Goal: Information Seeking & Learning: Learn about a topic

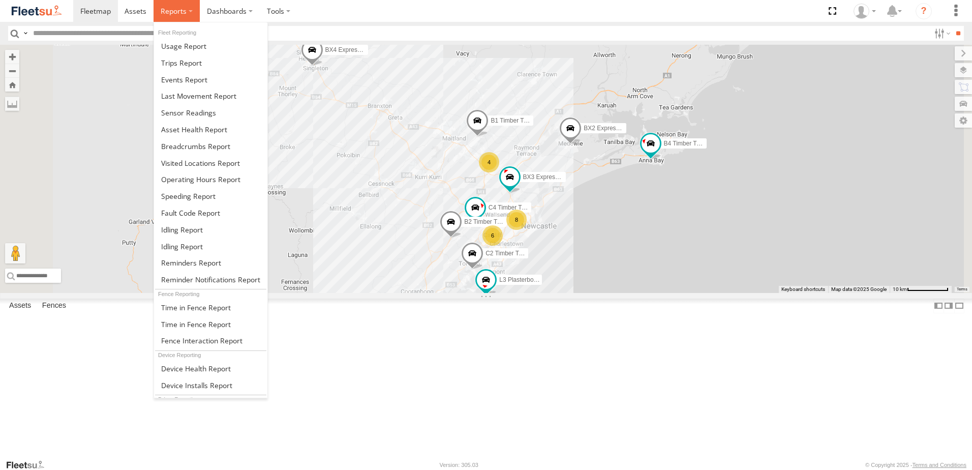
click at [179, 10] on span at bounding box center [174, 11] width 26 height 10
click at [190, 148] on span at bounding box center [195, 146] width 69 height 10
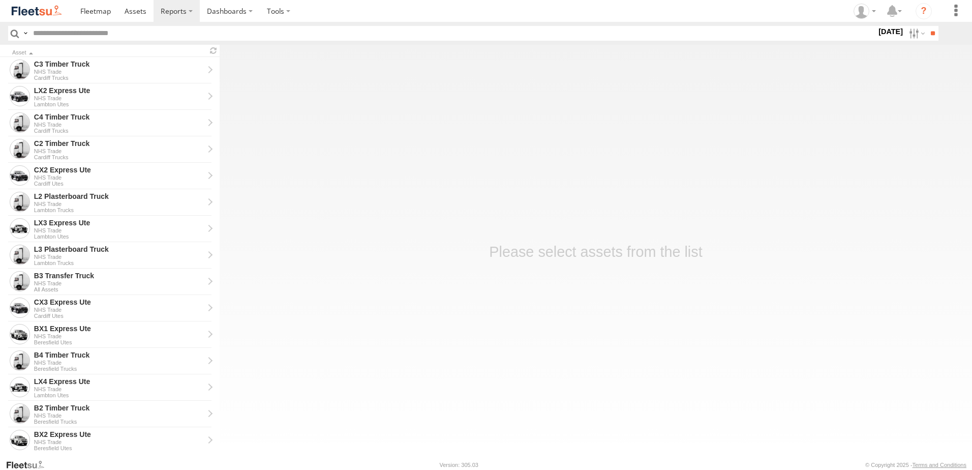
click at [878, 34] on label "19 Aug 25" at bounding box center [890, 31] width 28 height 11
click at [0, 0] on label at bounding box center [0, 0] width 0 height 0
drag, startPoint x: 690, startPoint y: 261, endPoint x: 697, endPoint y: 282, distance: 22.4
click at [0, 0] on span "NHS_Beresfield" at bounding box center [0, 0] width 0 height 0
click at [0, 0] on span "NHS_Cardiff" at bounding box center [0, 0] width 0 height 0
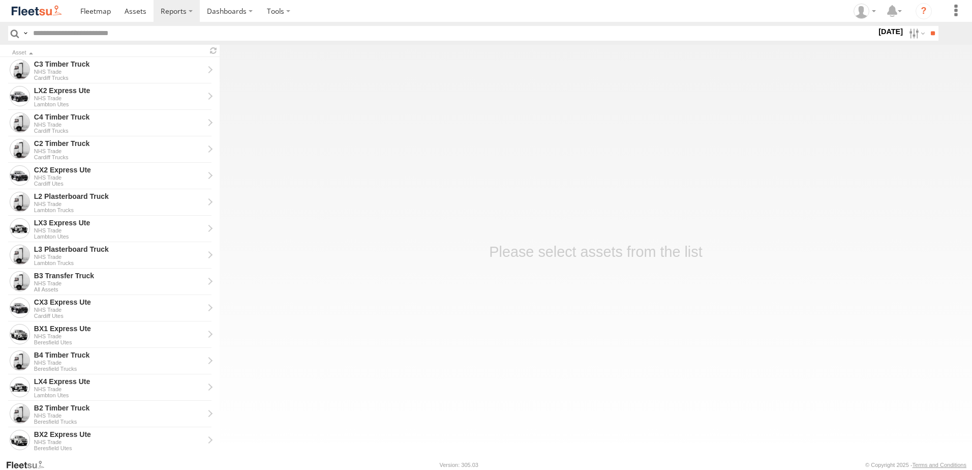
click at [0, 0] on span "NHS_Lambton" at bounding box center [0, 0] width 0 height 0
click at [931, 34] on input "**" at bounding box center [933, 33] width 12 height 15
click at [58, 93] on div "BX1 Express Ute" at bounding box center [119, 90] width 170 height 9
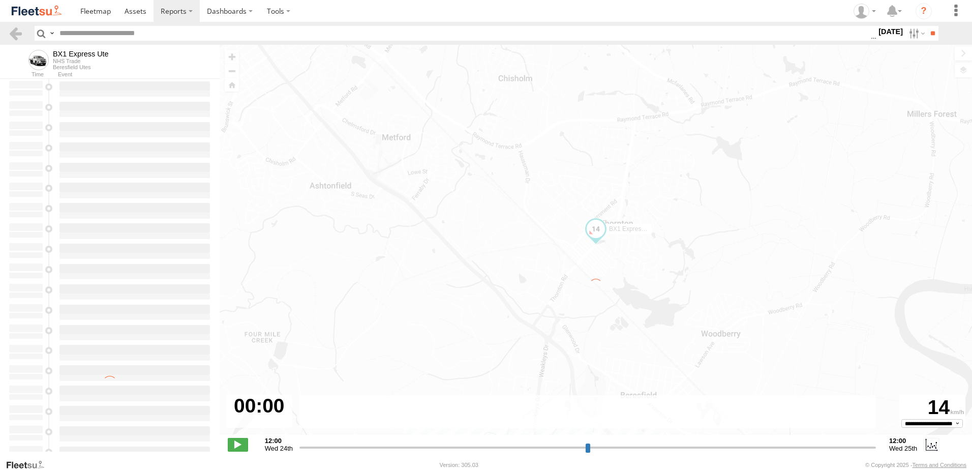
type input "**********"
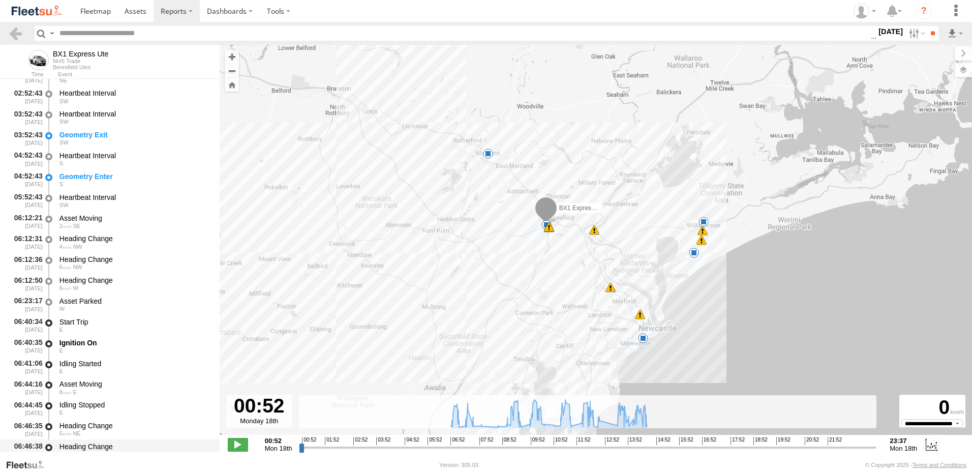
scroll to position [153, 0]
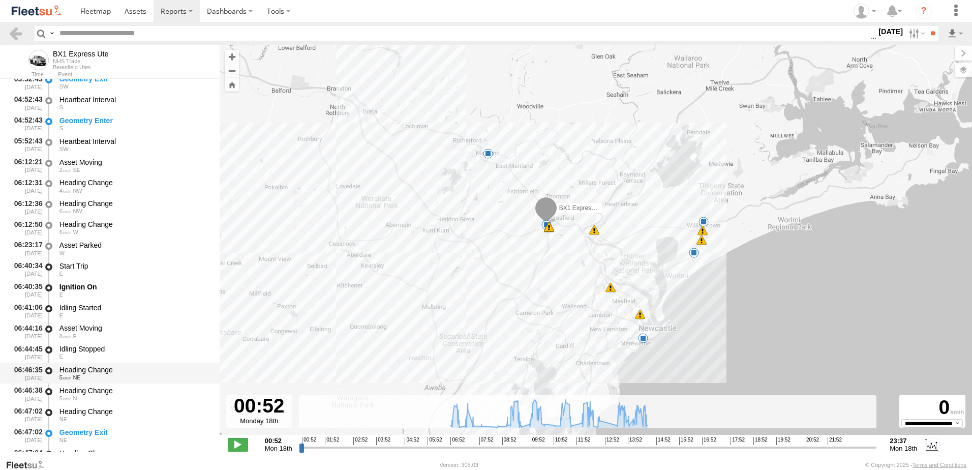
click at [86, 367] on div "Heading Change" at bounding box center [134, 369] width 150 height 9
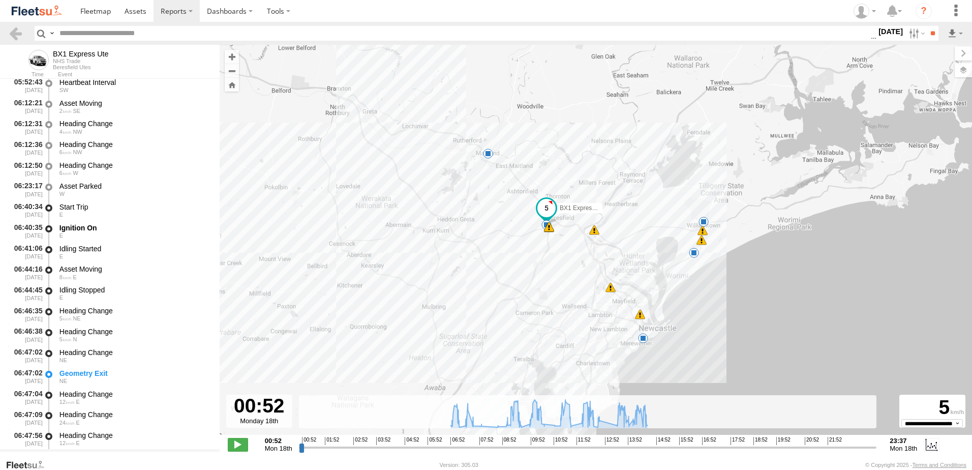
scroll to position [305, 0]
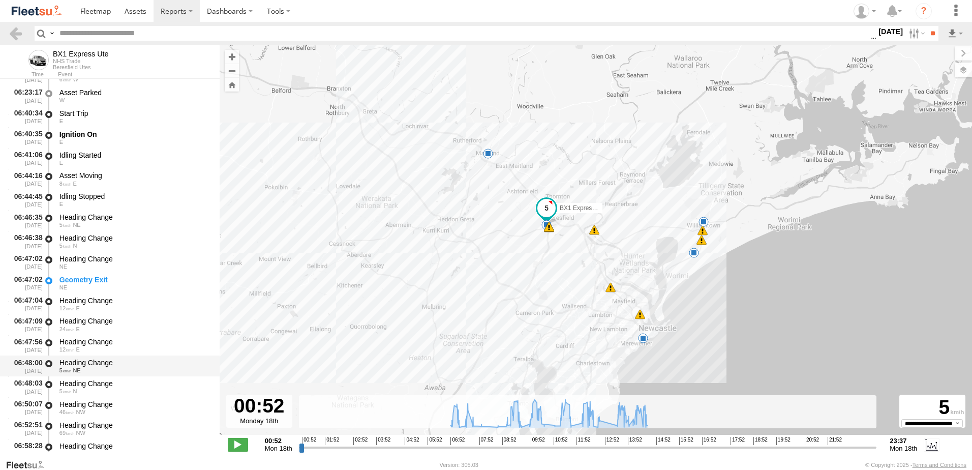
click at [89, 359] on div "Heading Change" at bounding box center [134, 362] width 150 height 9
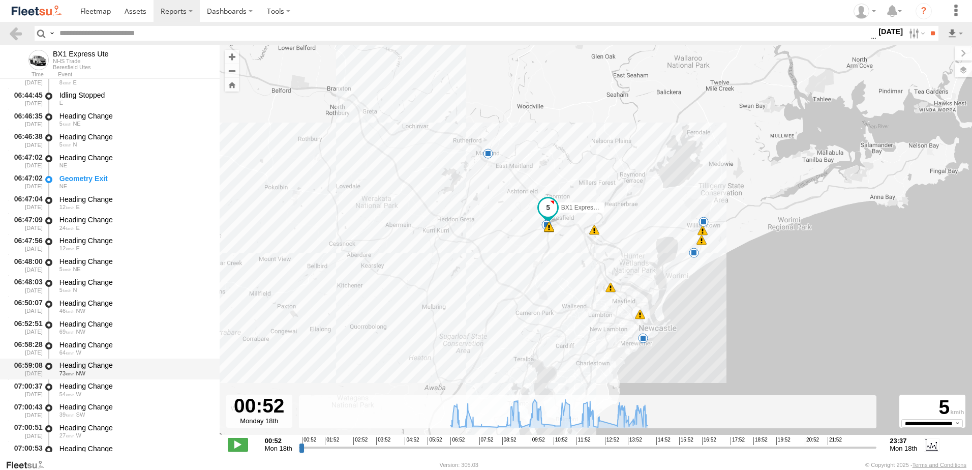
scroll to position [407, 0]
click at [93, 362] on div "Heading Change" at bounding box center [134, 364] width 150 height 9
click at [16, 35] on link at bounding box center [15, 33] width 15 height 15
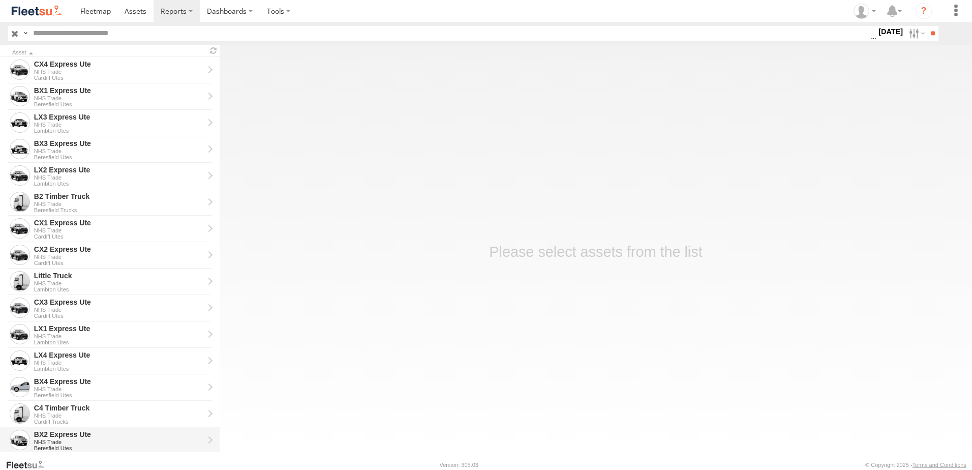
click at [50, 434] on div "BX2 Express Ute" at bounding box center [119, 434] width 170 height 9
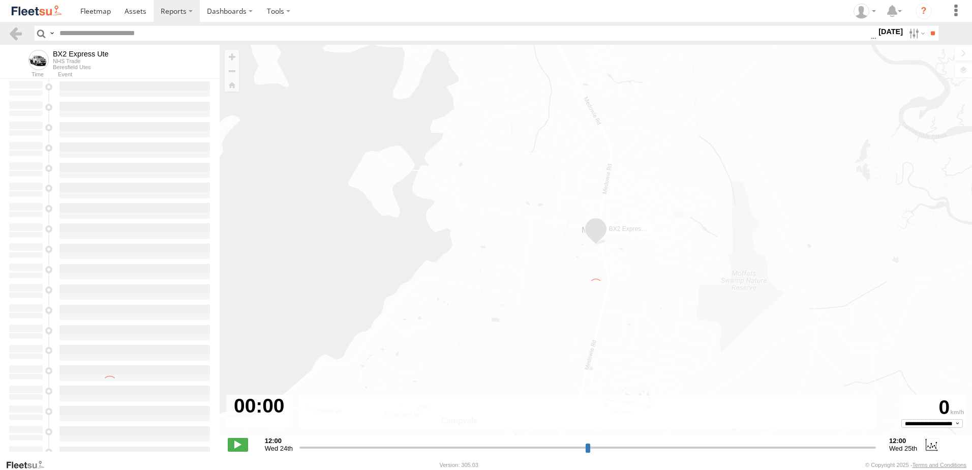
type input "**********"
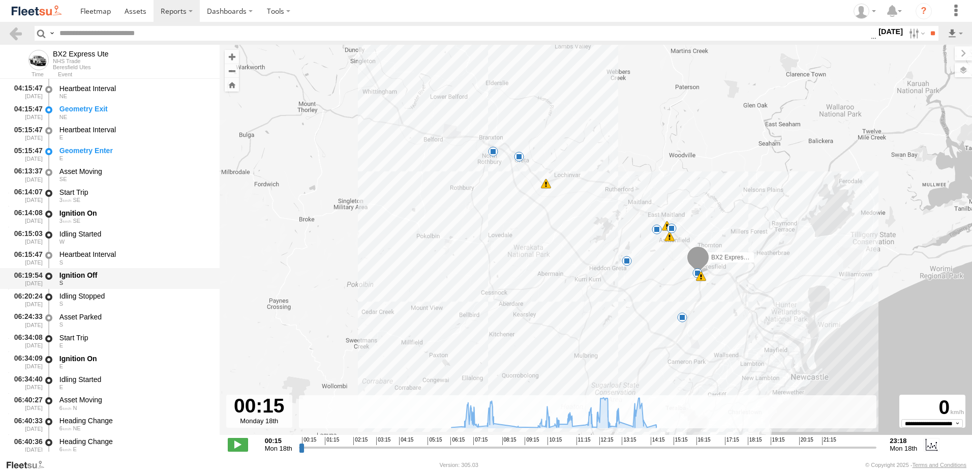
scroll to position [203, 0]
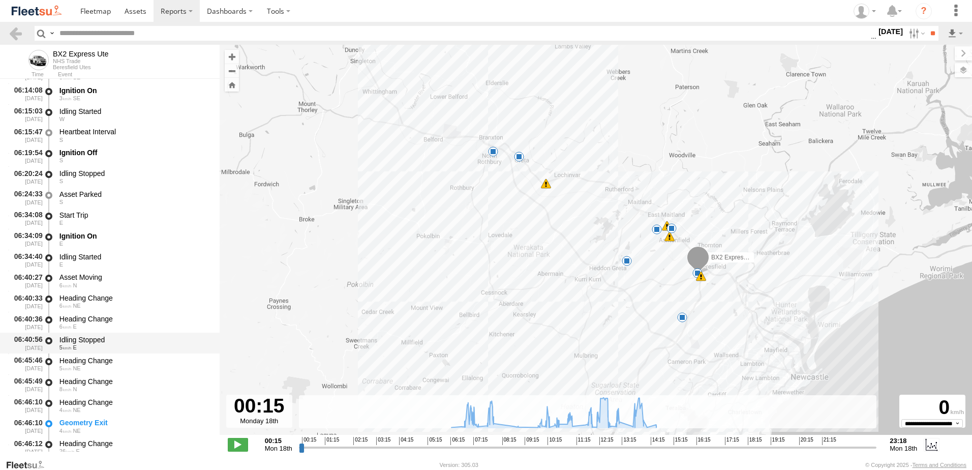
click at [78, 335] on div "Idling Stopped 5 E" at bounding box center [135, 342] width 154 height 19
click at [87, 353] on div "06:45:46 18/08/2025 Heading Change 5 NE" at bounding box center [110, 363] width 220 height 21
click at [96, 402] on div "Heading Change" at bounding box center [134, 402] width 150 height 9
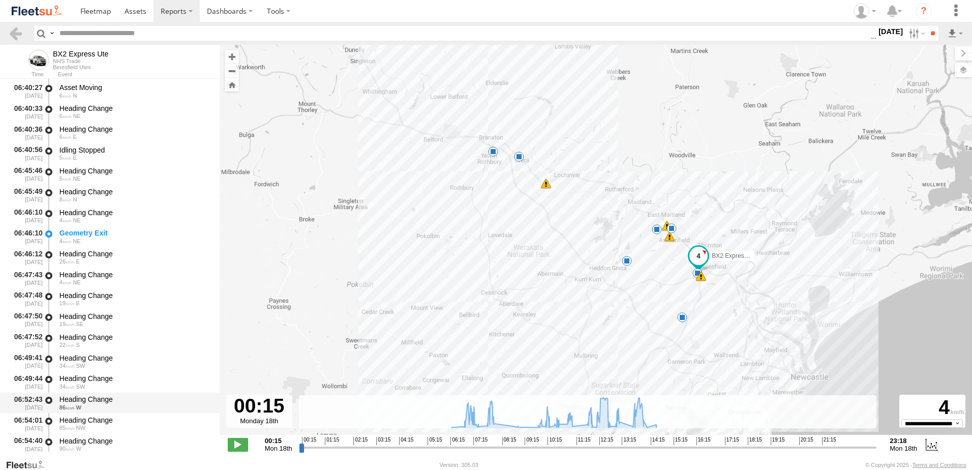
scroll to position [407, 0]
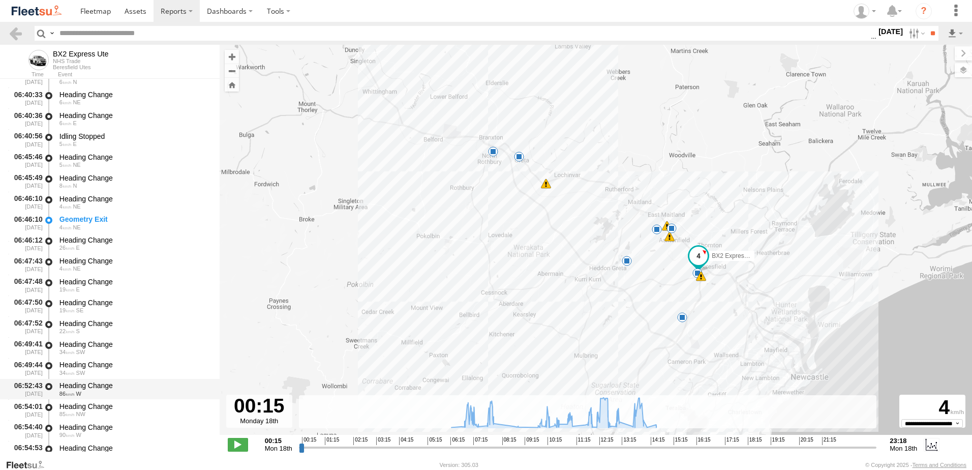
click at [73, 379] on div "06:52:43 18/08/2025 Heading Change 86 W" at bounding box center [110, 389] width 220 height 21
click at [20, 28] on link at bounding box center [15, 33] width 15 height 15
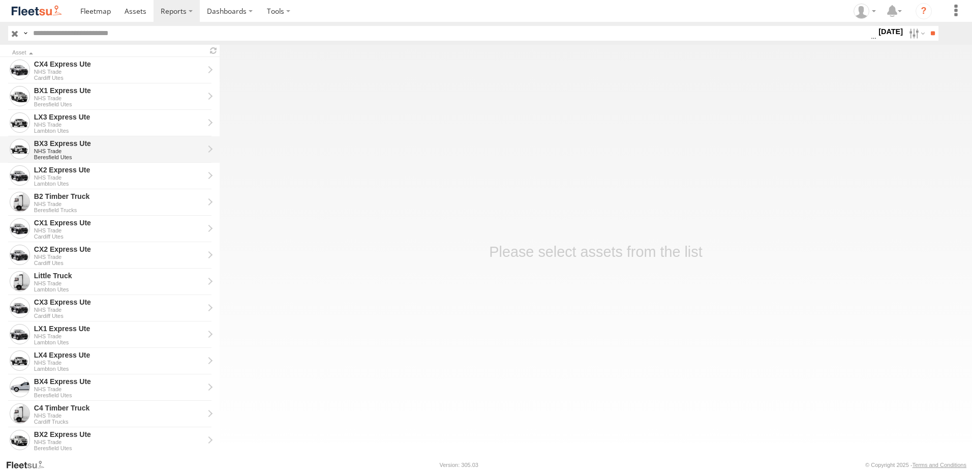
click at [46, 147] on div "BX3 Express Ute" at bounding box center [119, 143] width 170 height 9
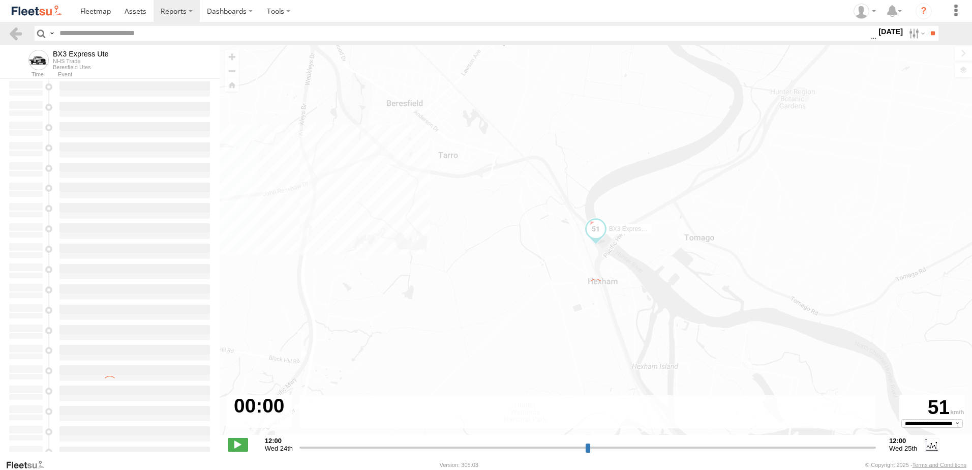
type input "**********"
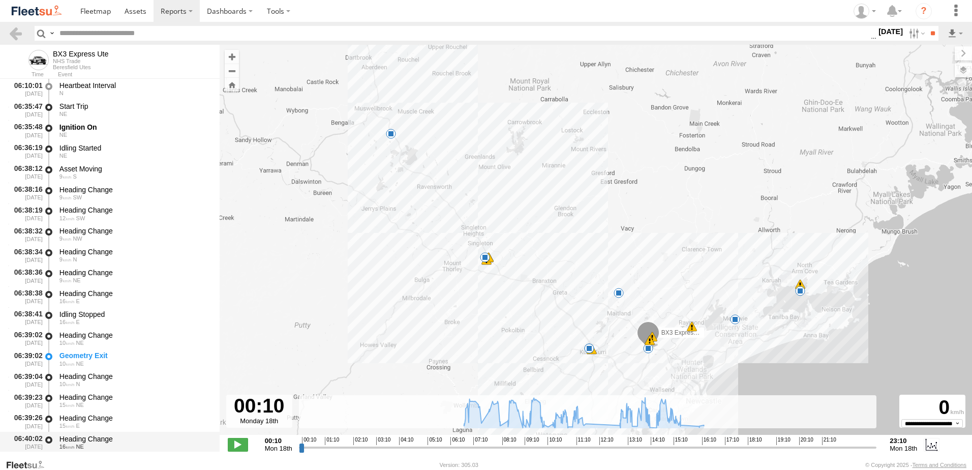
scroll to position [203, 0]
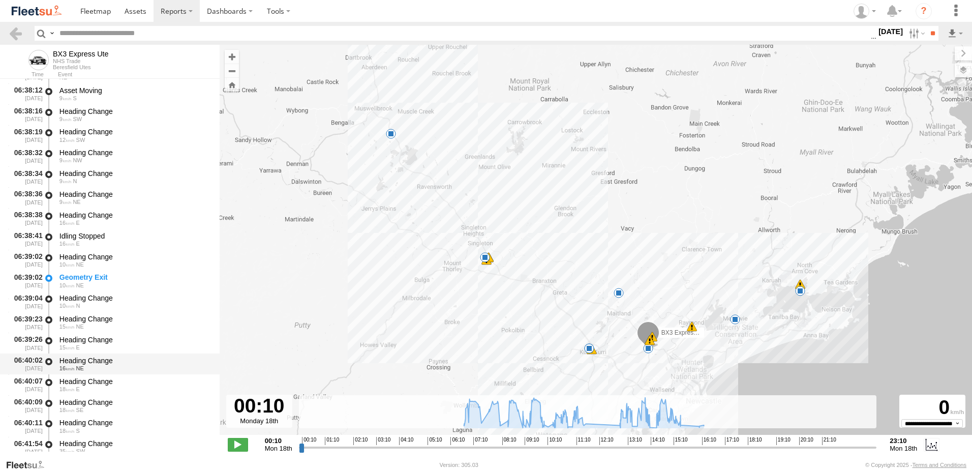
click at [92, 359] on div "Heading Change" at bounding box center [134, 360] width 150 height 9
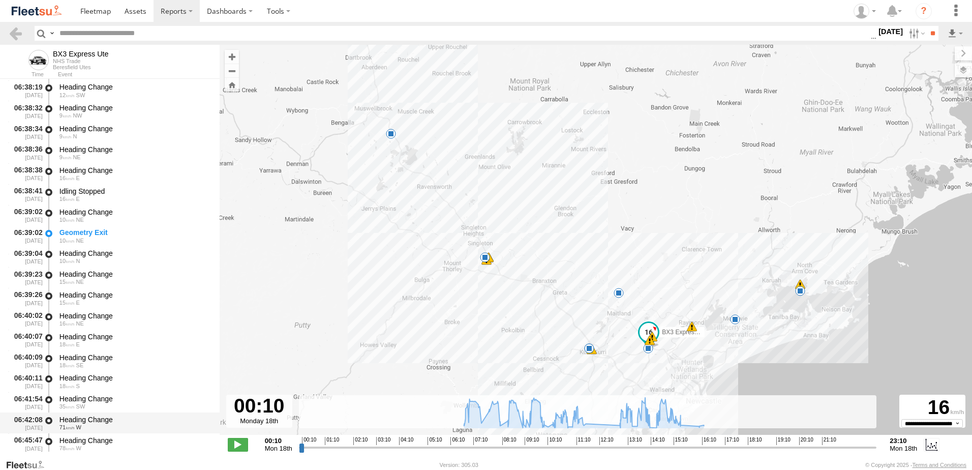
scroll to position [305, 0]
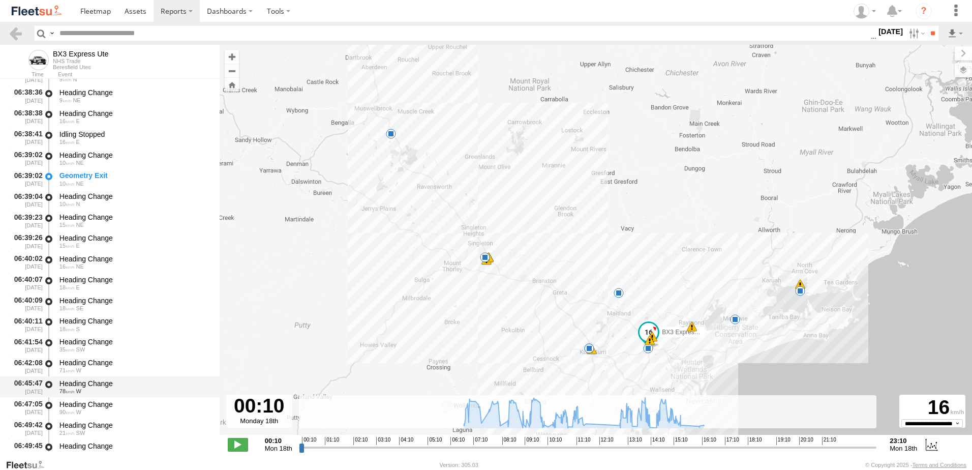
click at [81, 383] on div "Heading Change" at bounding box center [134, 383] width 150 height 9
click at [17, 29] on link at bounding box center [15, 33] width 15 height 15
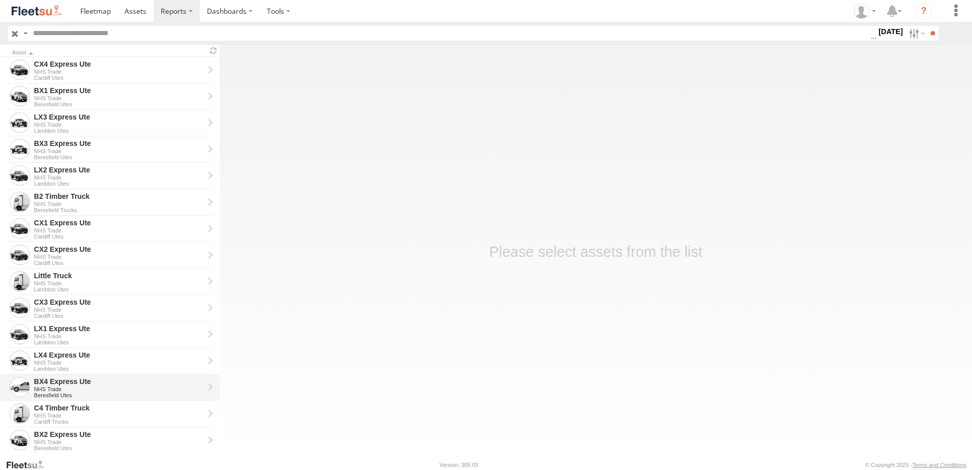
click at [50, 387] on div "NHS Trade" at bounding box center [119, 389] width 170 height 6
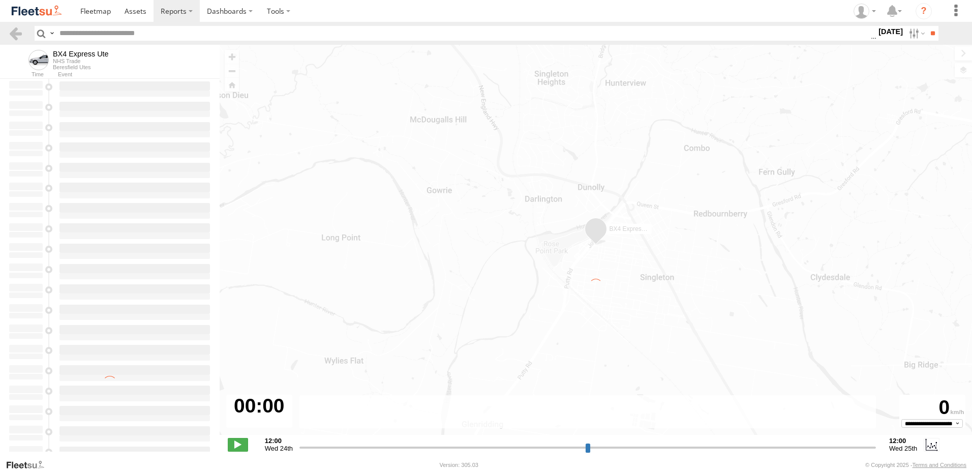
type input "**********"
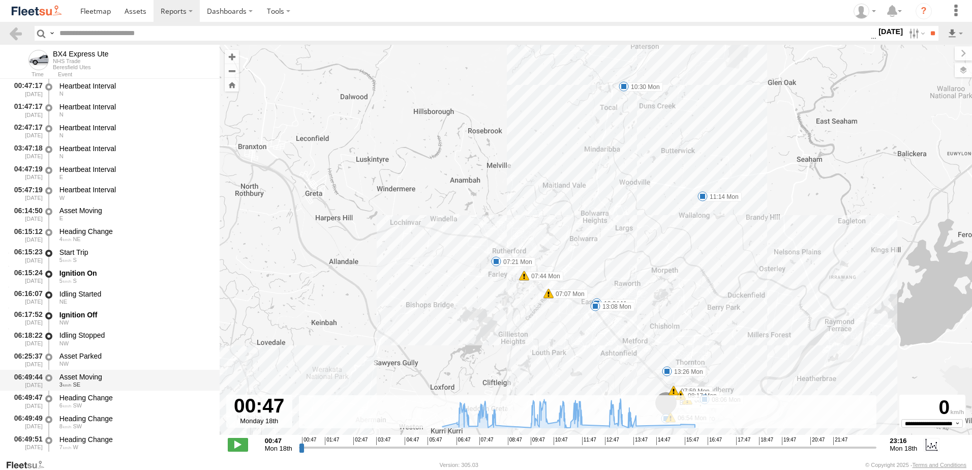
scroll to position [51, 0]
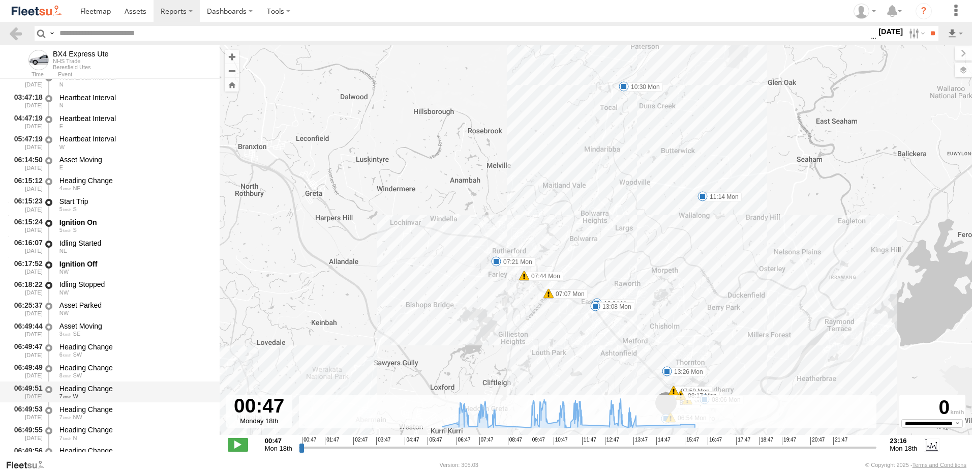
click at [79, 387] on div "Heading Change" at bounding box center [134, 388] width 150 height 9
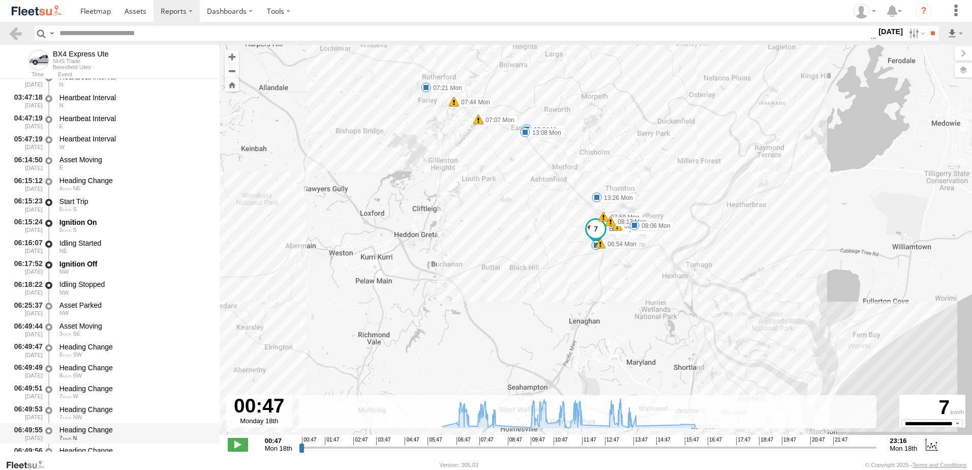
click at [81, 432] on div "Heading Change" at bounding box center [134, 429] width 150 height 9
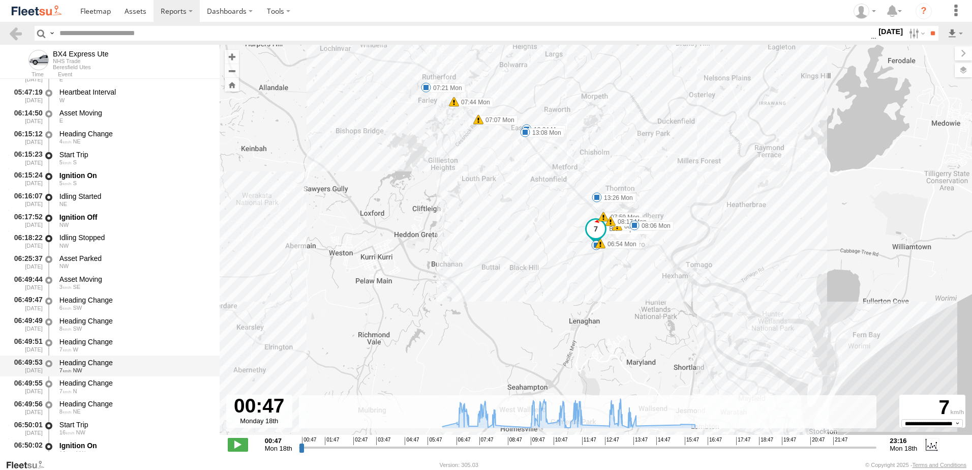
scroll to position [153, 0]
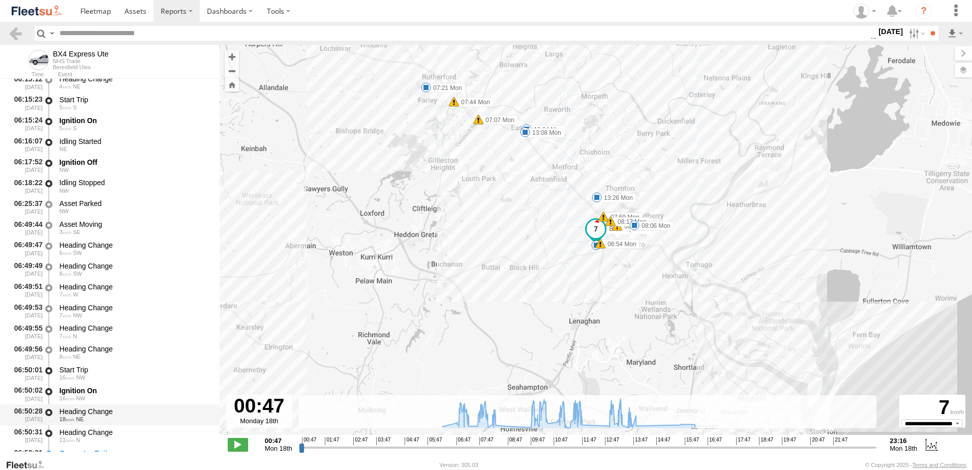
click at [81, 411] on div "Heading Change" at bounding box center [134, 411] width 150 height 9
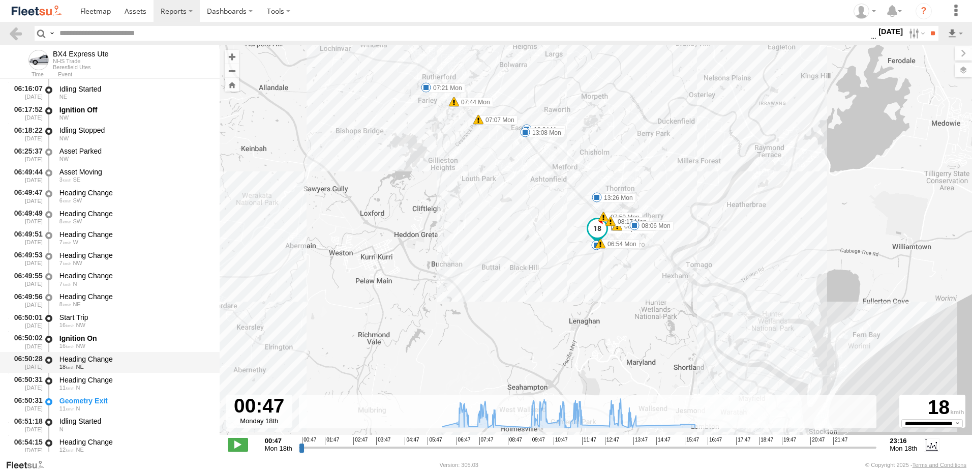
scroll to position [254, 0]
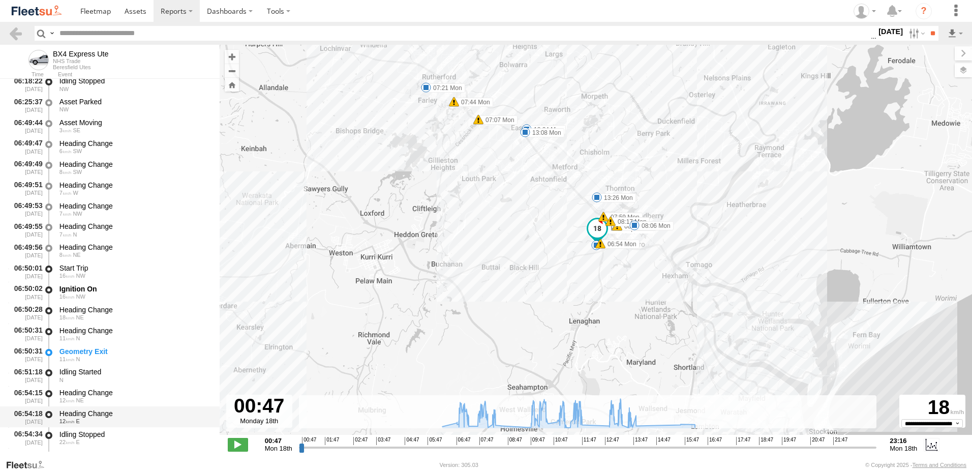
click at [91, 412] on div "Heading Change" at bounding box center [134, 413] width 150 height 9
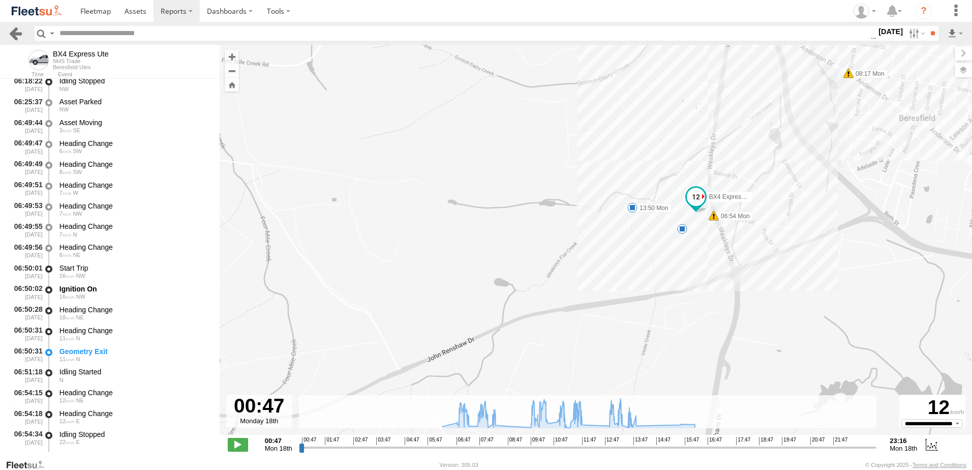
click at [9, 32] on link at bounding box center [15, 33] width 15 height 15
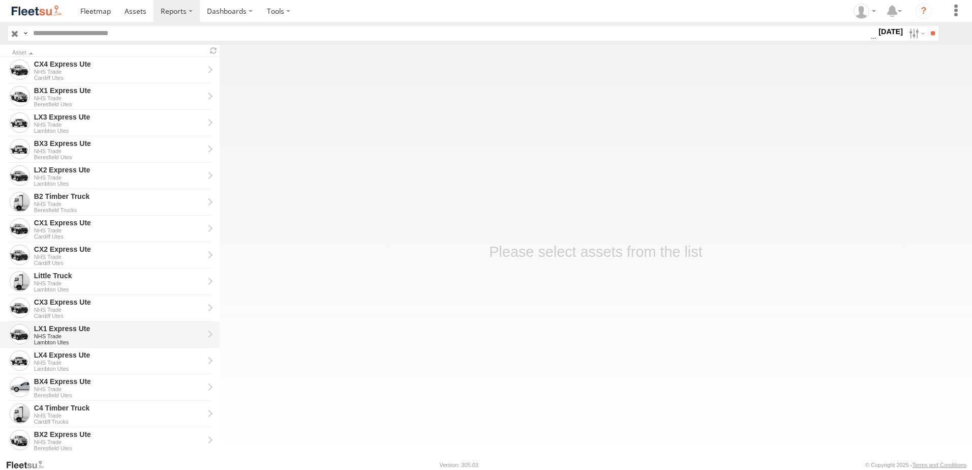
click at [50, 330] on div "LX1 Express Ute" at bounding box center [119, 328] width 170 height 9
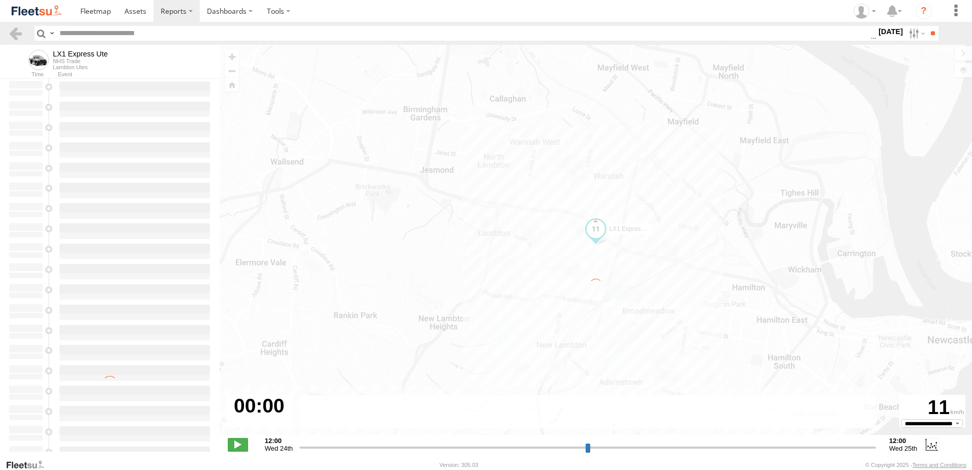
type input "**********"
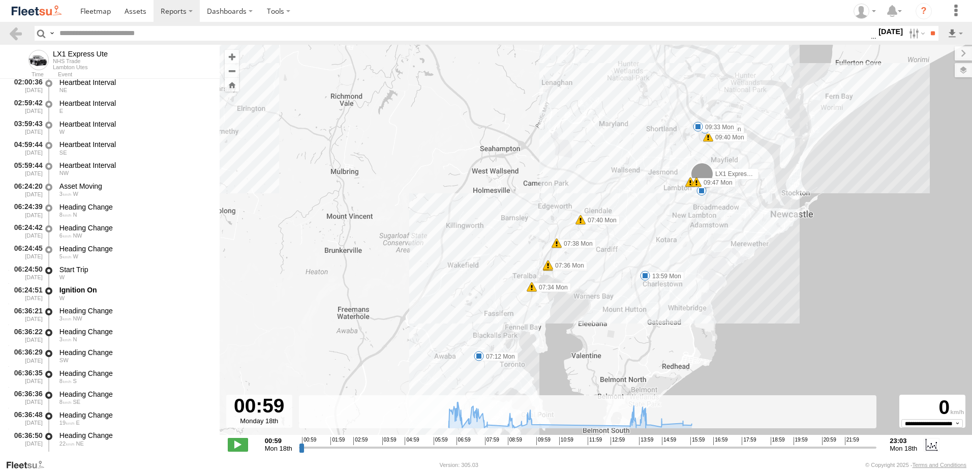
scroll to position [153, 0]
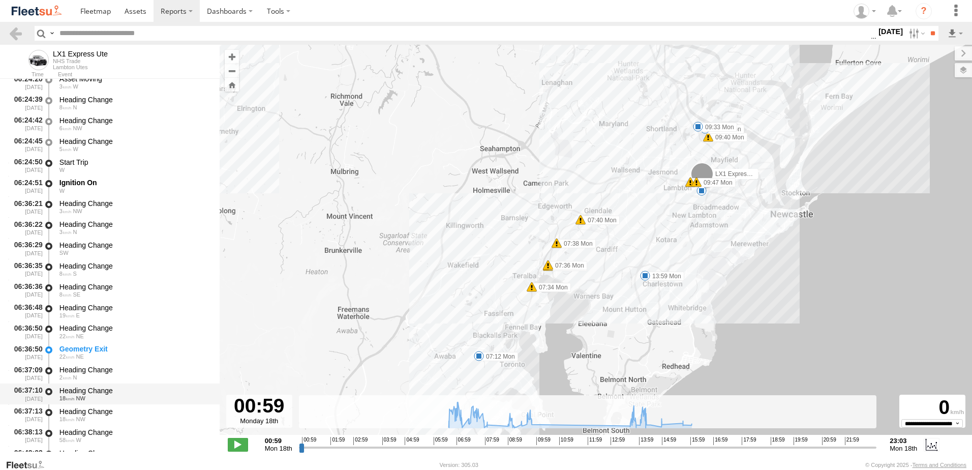
click at [80, 392] on div "Heading Change" at bounding box center [134, 390] width 150 height 9
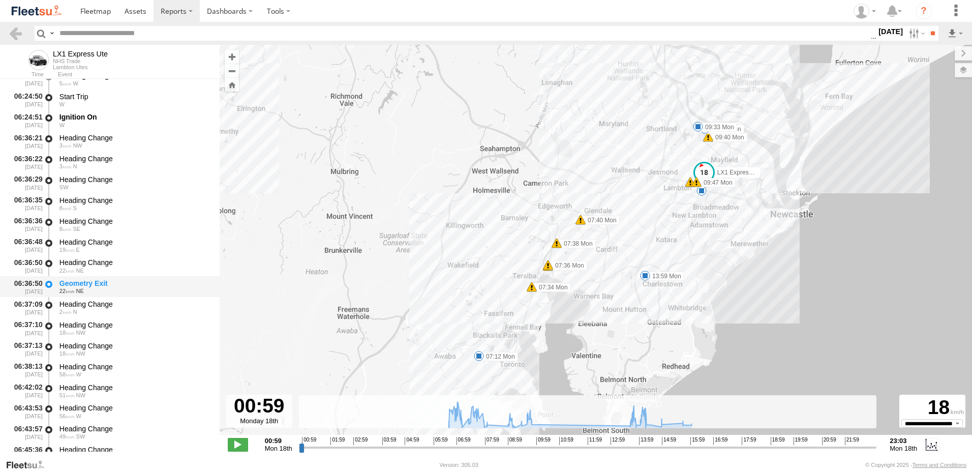
scroll to position [305, 0]
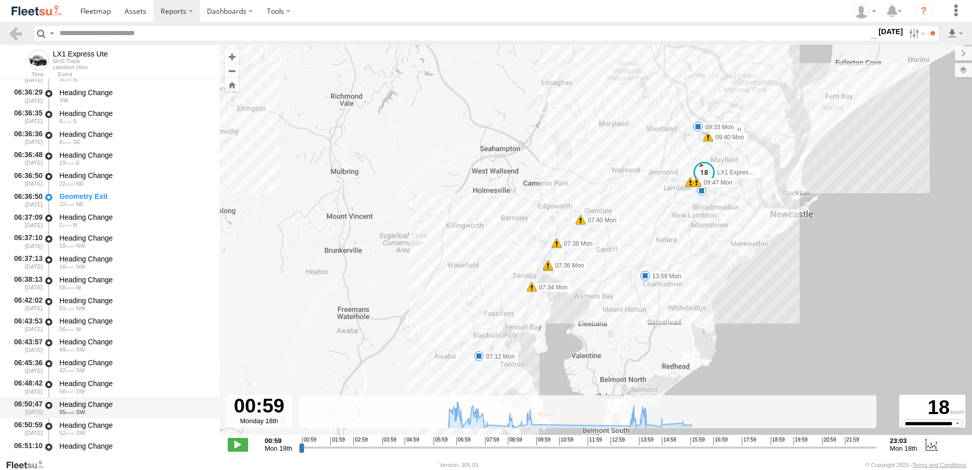
click at [83, 403] on div "Heading Change" at bounding box center [134, 404] width 150 height 9
click at [12, 30] on link at bounding box center [15, 33] width 15 height 15
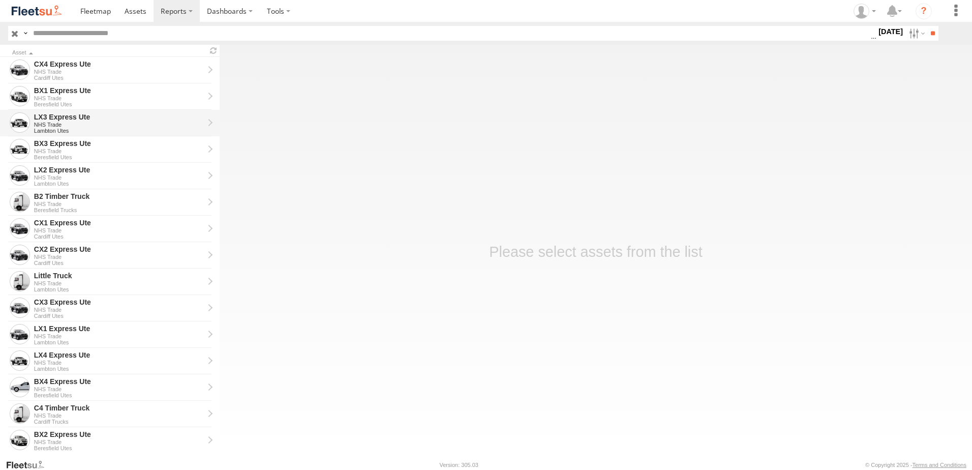
click at [54, 118] on div "LX3 Express Ute" at bounding box center [119, 116] width 170 height 9
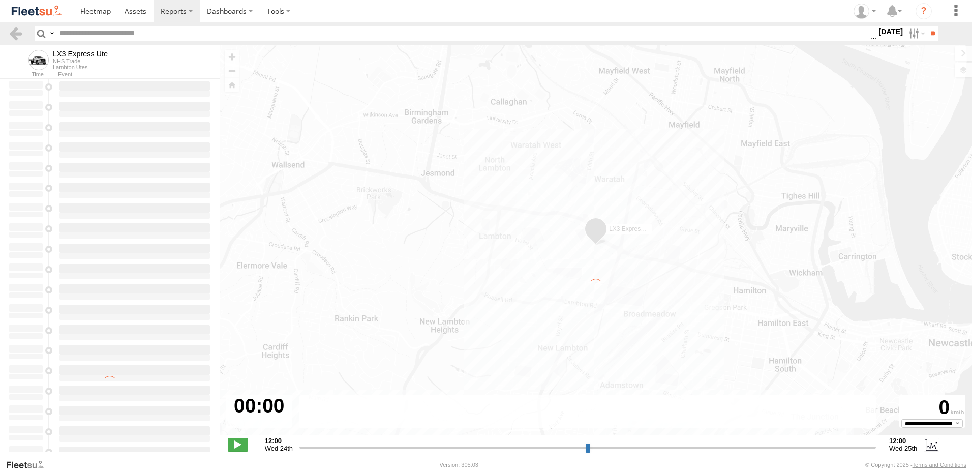
type input "**********"
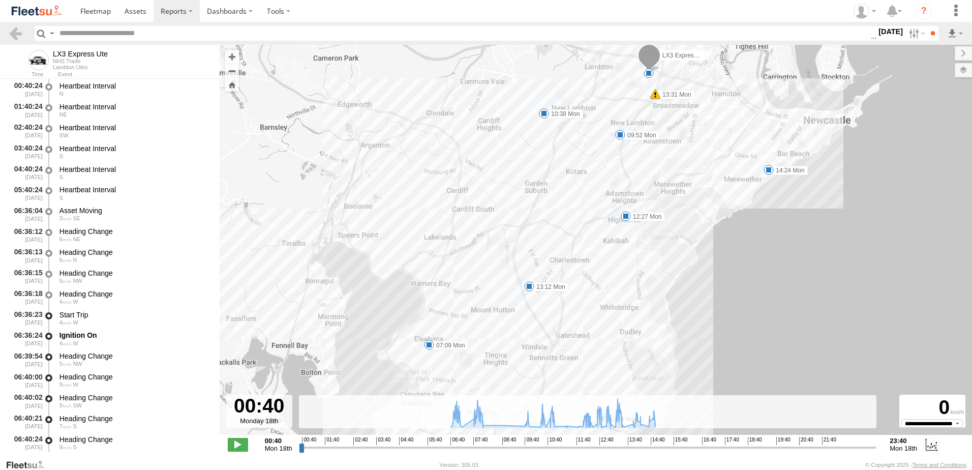
scroll to position [203, 0]
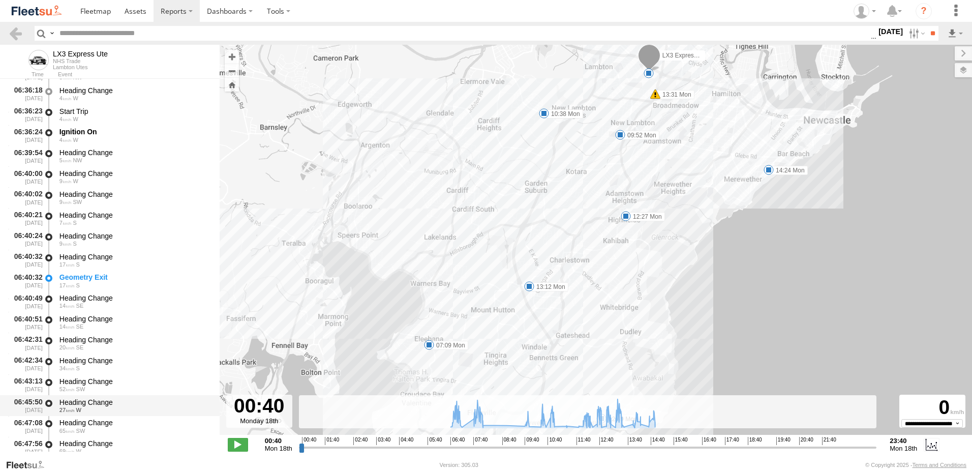
click at [74, 398] on div "Heading Change" at bounding box center [134, 402] width 150 height 9
click at [16, 28] on link at bounding box center [15, 33] width 15 height 15
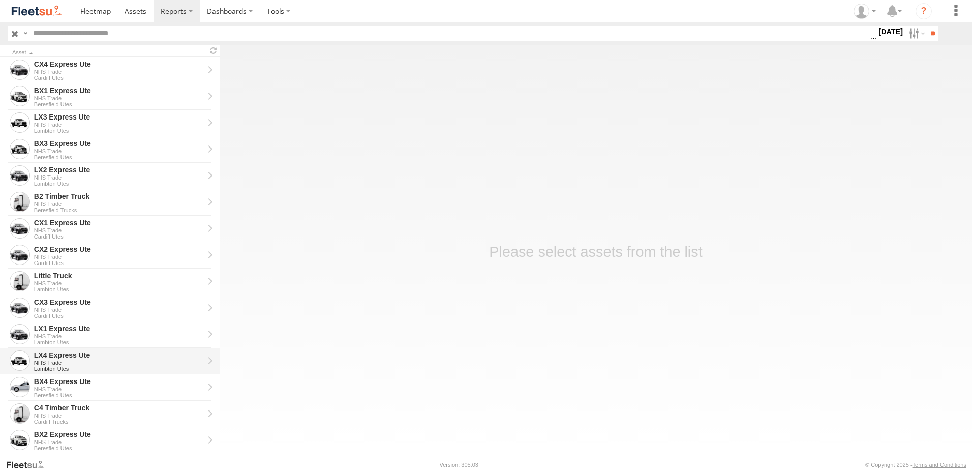
click at [56, 355] on div "LX4 Express Ute" at bounding box center [119, 354] width 170 height 9
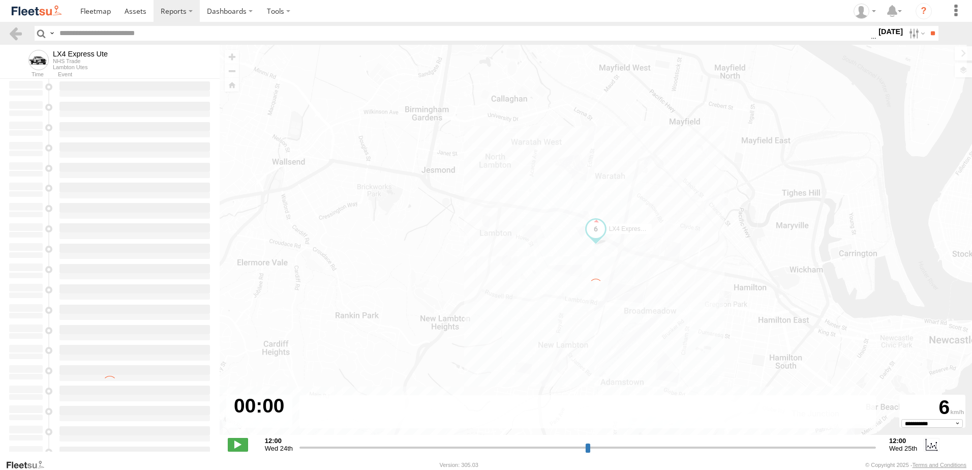
type input "**********"
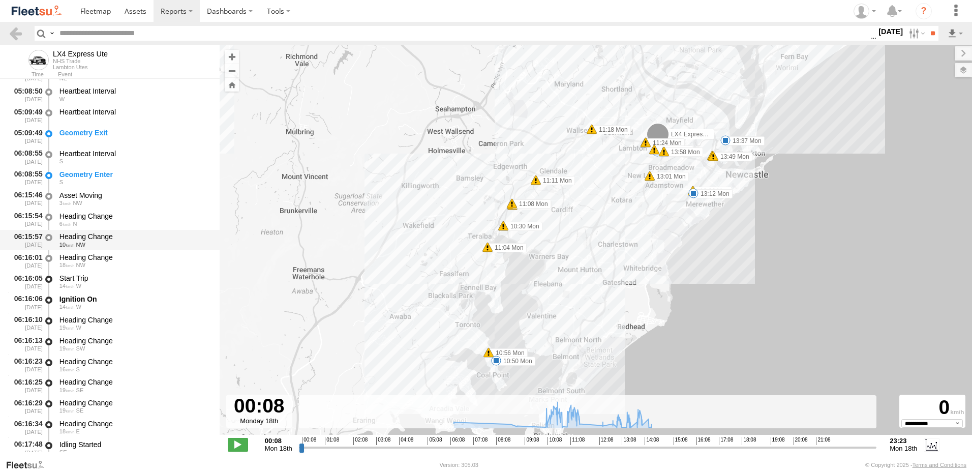
scroll to position [254, 0]
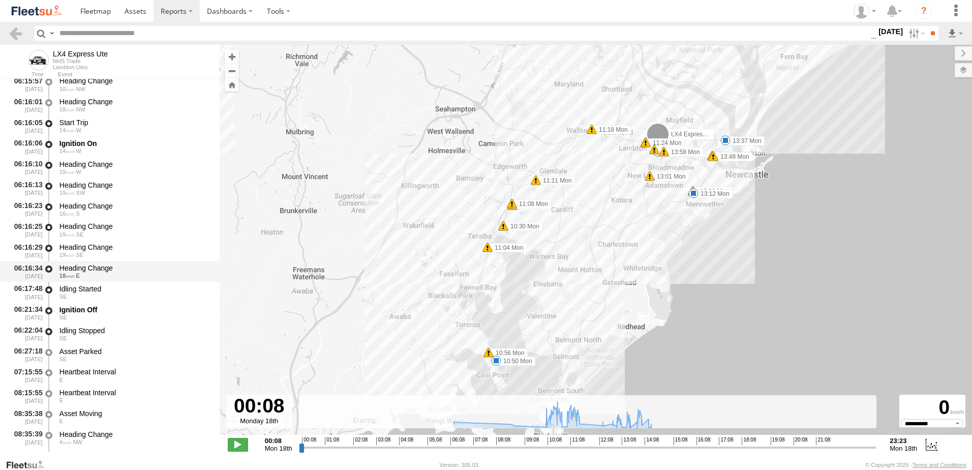
click at [82, 266] on div "Heading Change" at bounding box center [134, 267] width 150 height 9
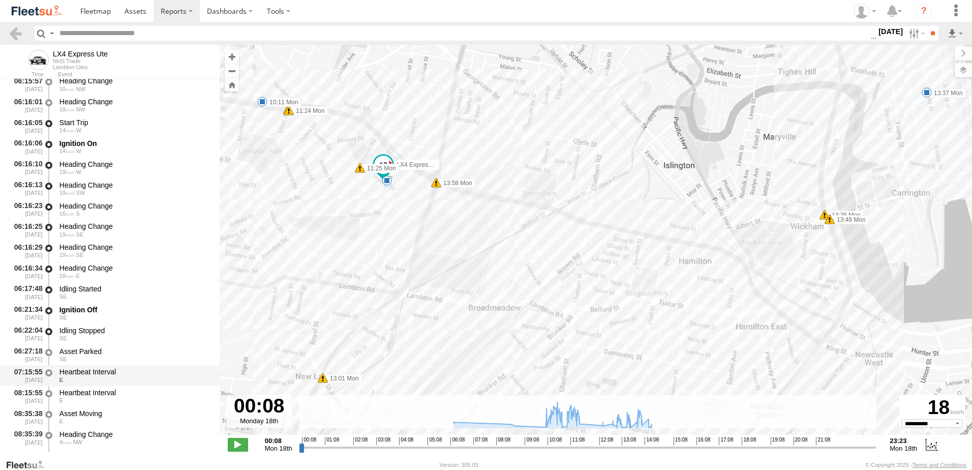
click at [84, 369] on div "Heartbeat Interval" at bounding box center [134, 371] width 150 height 9
click at [83, 392] on div "Heartbeat Interval" at bounding box center [134, 392] width 150 height 9
click at [90, 427] on div "08:35:39 18/08/2025 Heading Change 4 NW" at bounding box center [110, 437] width 220 height 21
click at [20, 36] on link at bounding box center [15, 33] width 15 height 15
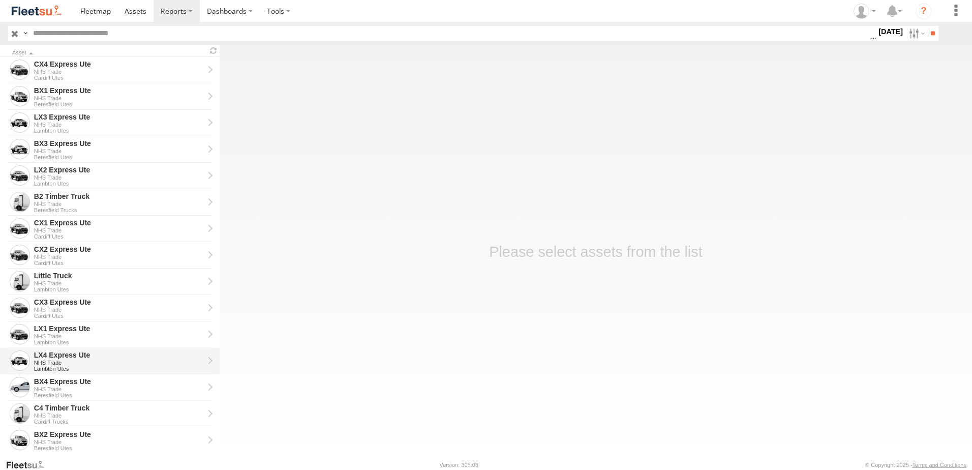
scroll to position [229, 0]
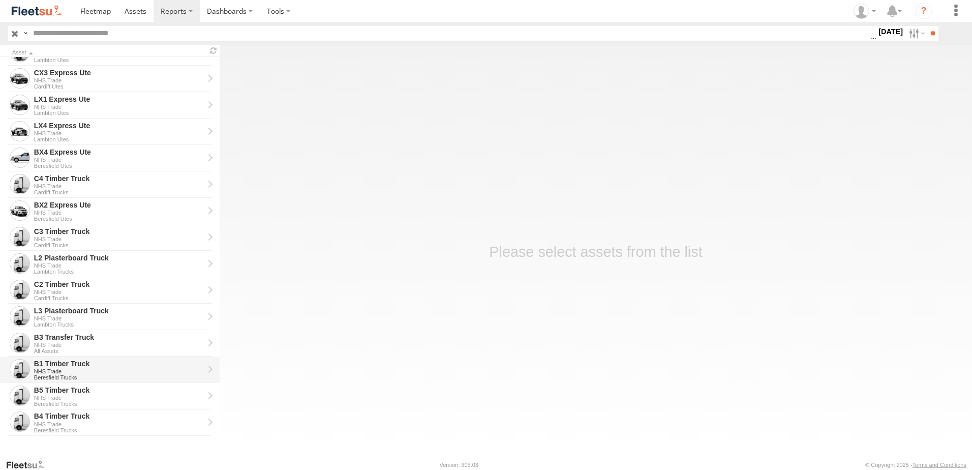
click at [55, 363] on div "B1 Timber Truck" at bounding box center [119, 363] width 170 height 9
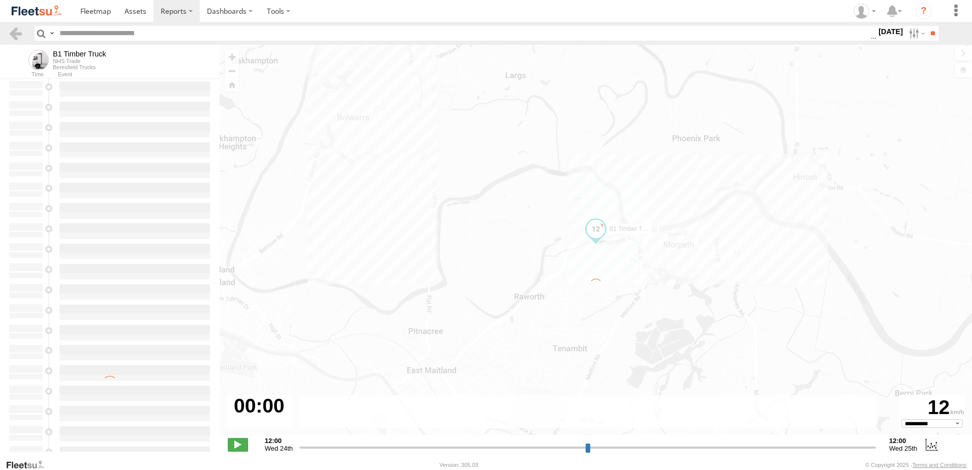
type input "**********"
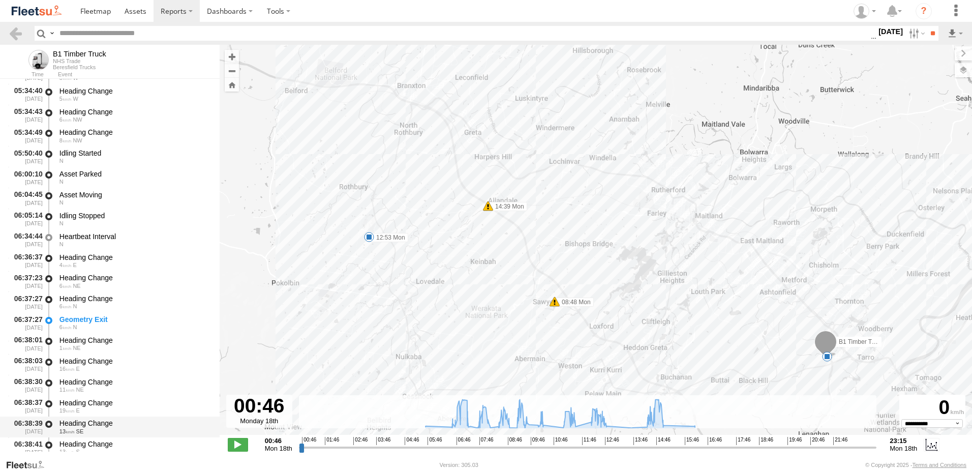
scroll to position [254, 0]
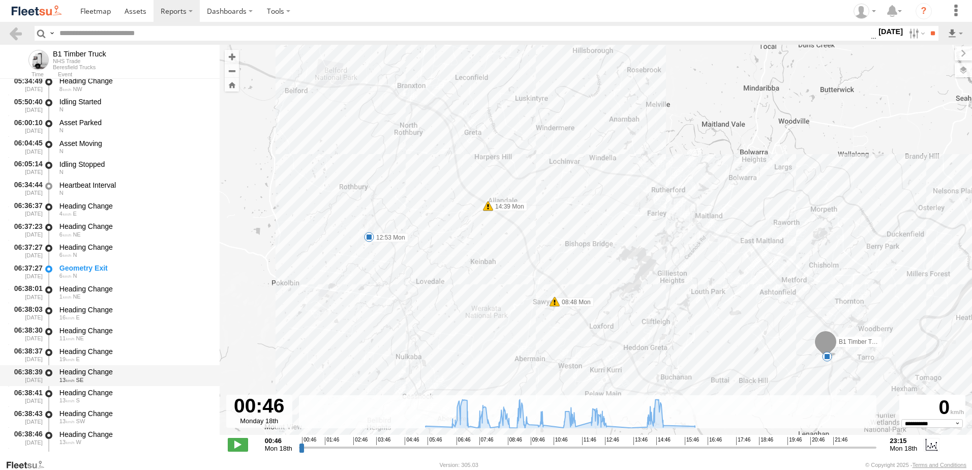
click at [94, 369] on div "Heading Change" at bounding box center [134, 371] width 150 height 9
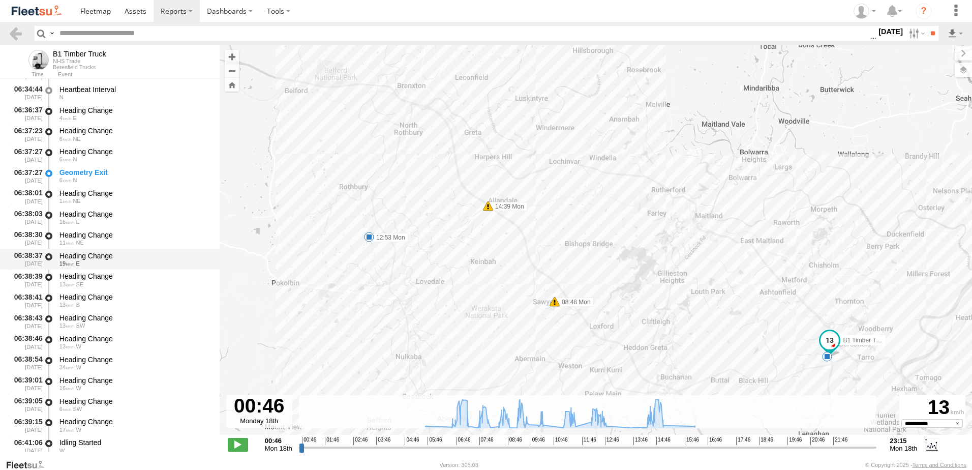
scroll to position [458, 0]
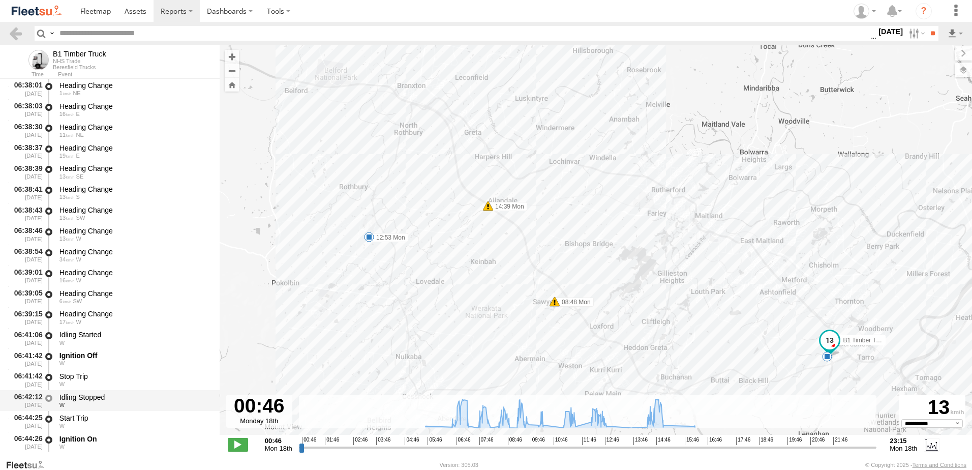
click at [84, 394] on div "Idling Stopped" at bounding box center [134, 396] width 150 height 9
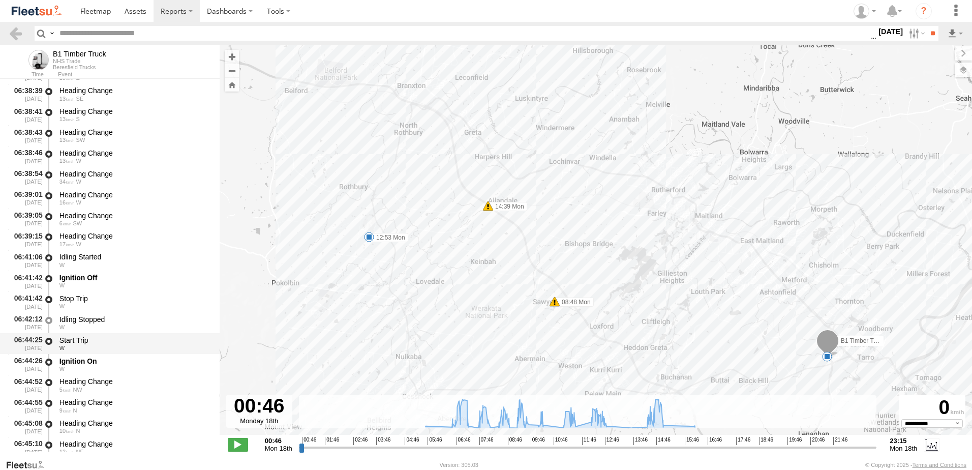
scroll to position [661, 0]
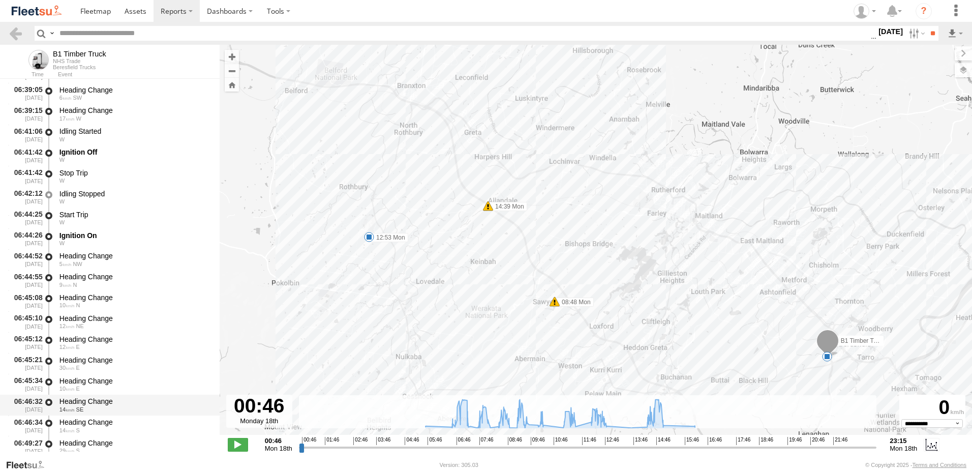
click at [90, 399] on div "Heading Change" at bounding box center [134, 401] width 150 height 9
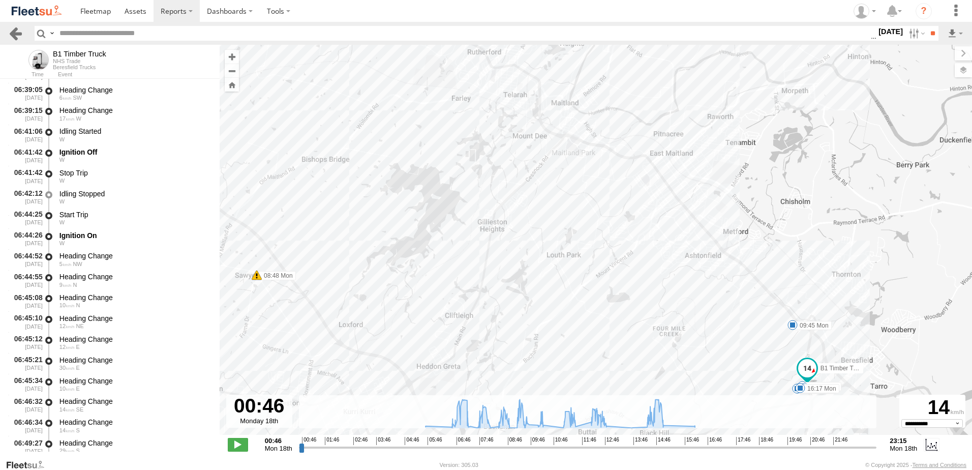
click at [13, 31] on link at bounding box center [15, 33] width 15 height 15
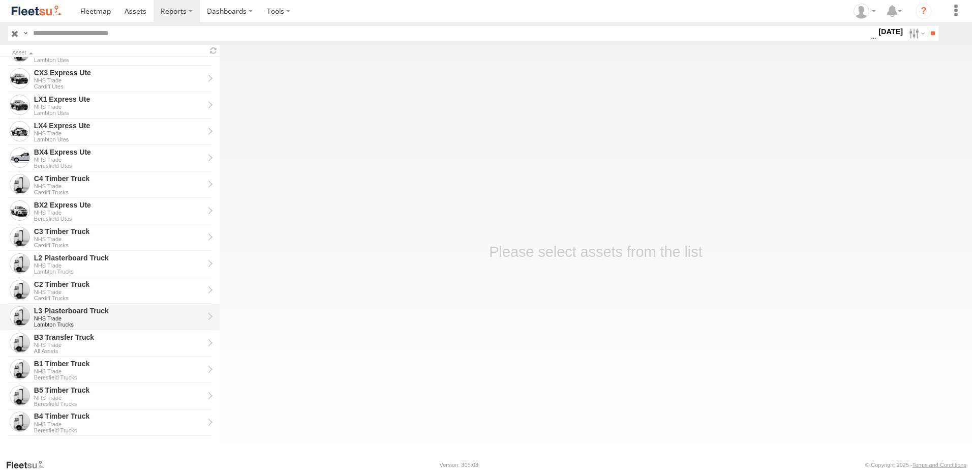
scroll to position [77, 0]
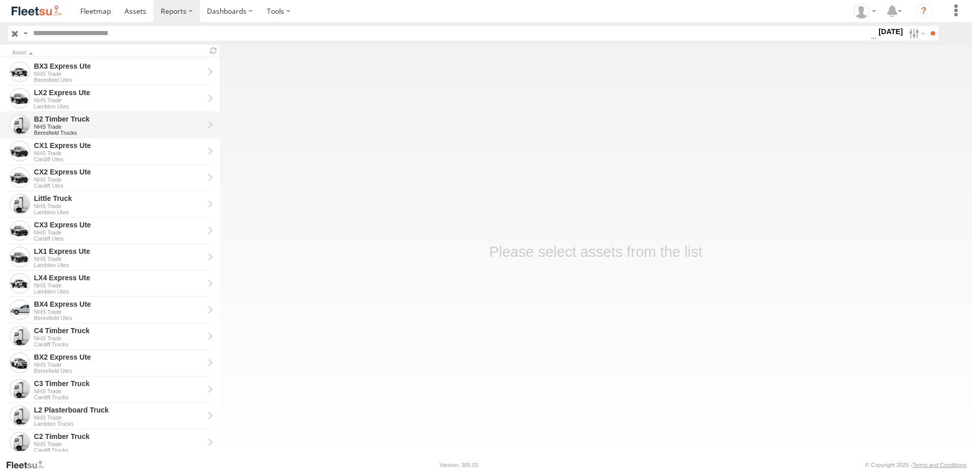
click at [49, 117] on div "B2 Timber Truck" at bounding box center [119, 118] width 170 height 9
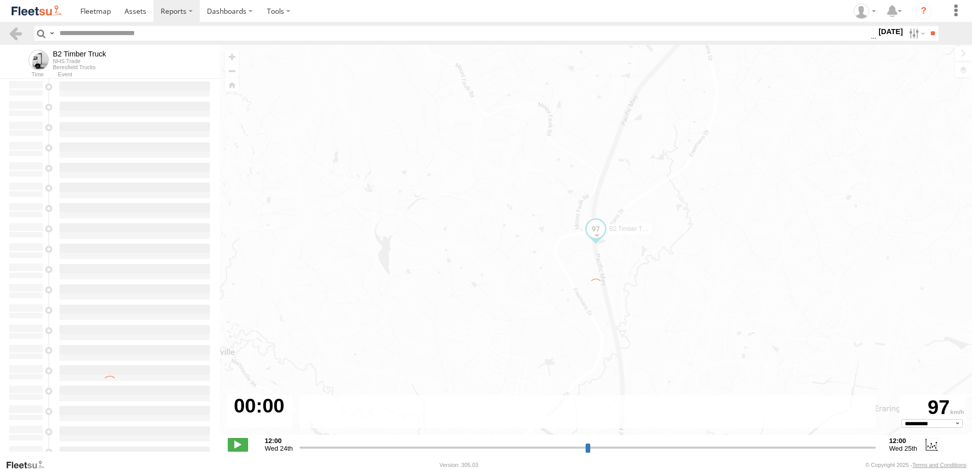
type input "**********"
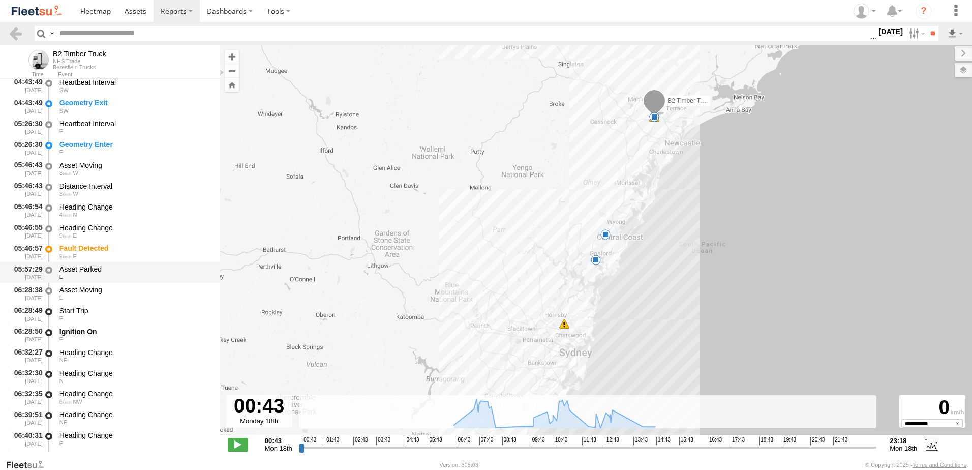
scroll to position [153, 0]
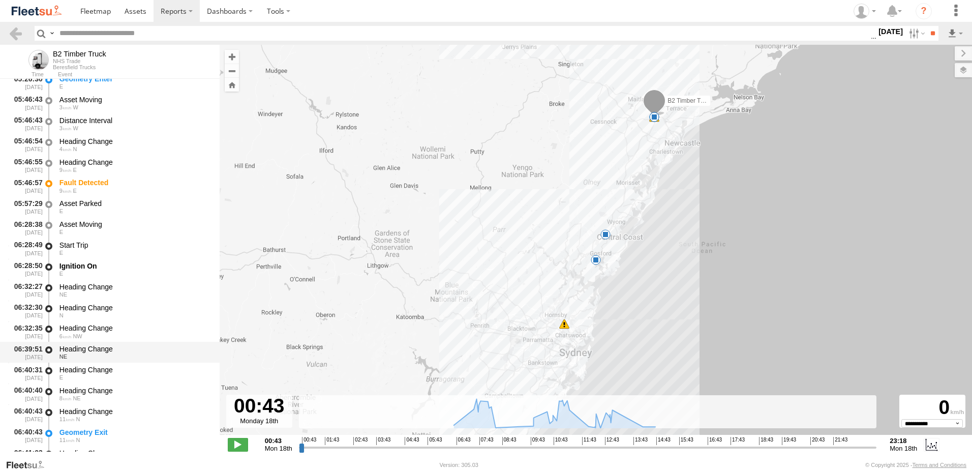
click at [91, 348] on div "Heading Change" at bounding box center [134, 348] width 150 height 9
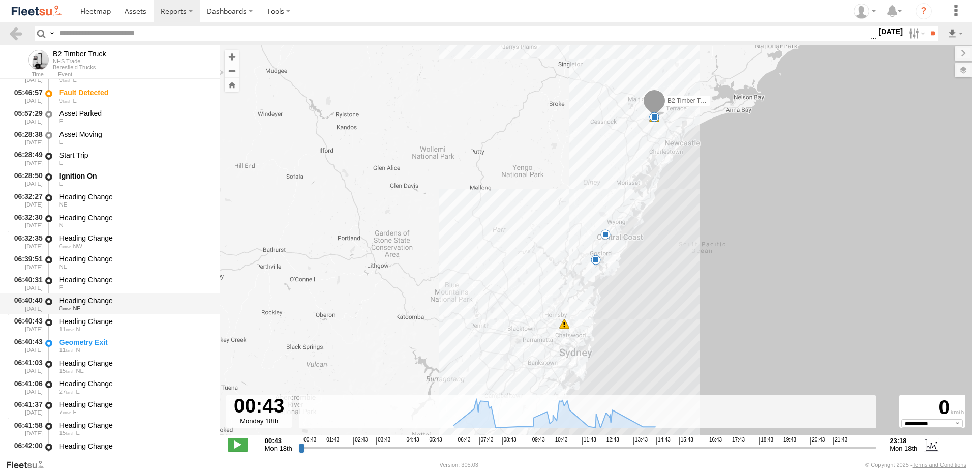
scroll to position [356, 0]
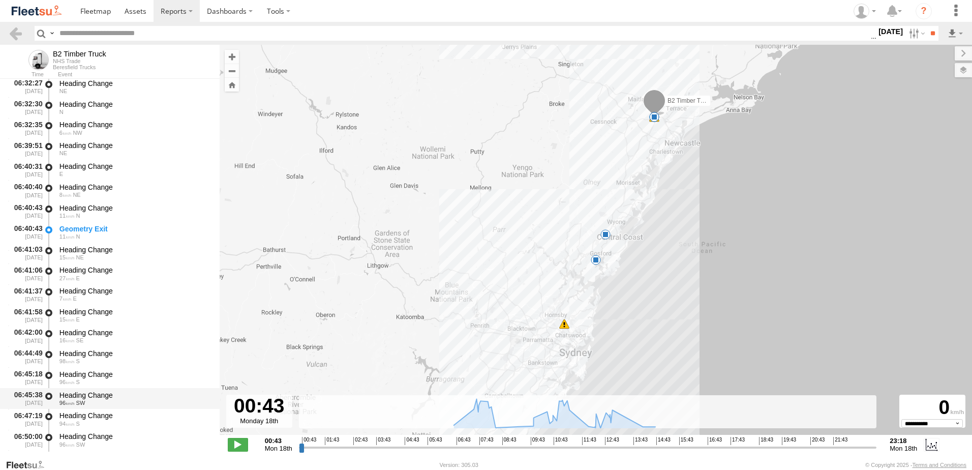
click at [77, 391] on div "Heading Change" at bounding box center [134, 394] width 150 height 9
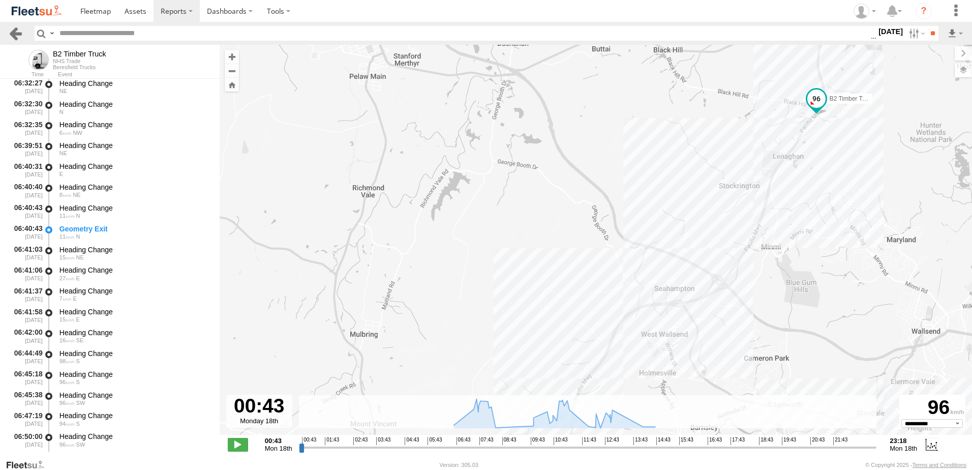
click at [19, 34] on link at bounding box center [15, 33] width 15 height 15
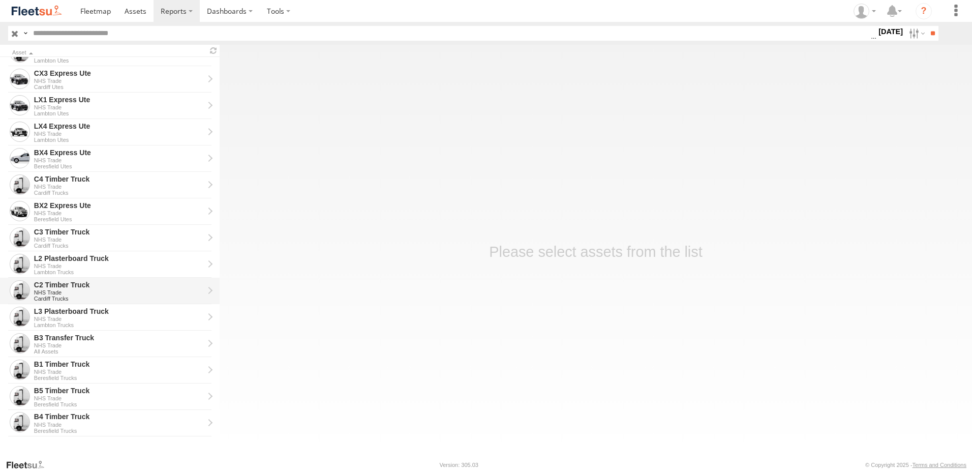
scroll to position [229, 0]
click at [50, 416] on div "B4 Timber Truck" at bounding box center [119, 415] width 170 height 9
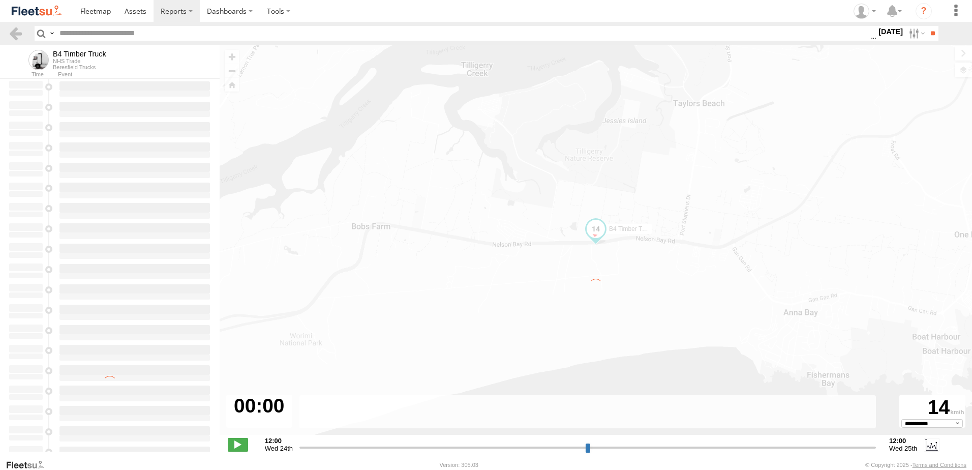
type input "**********"
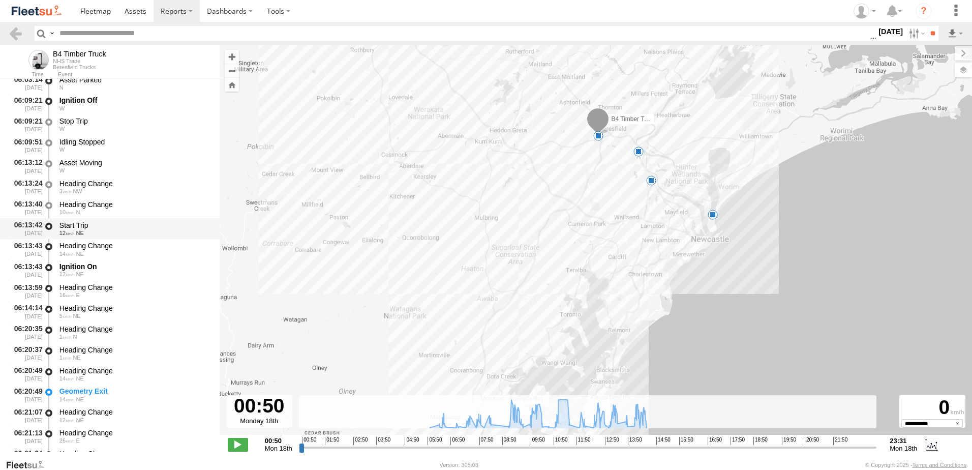
scroll to position [407, 0]
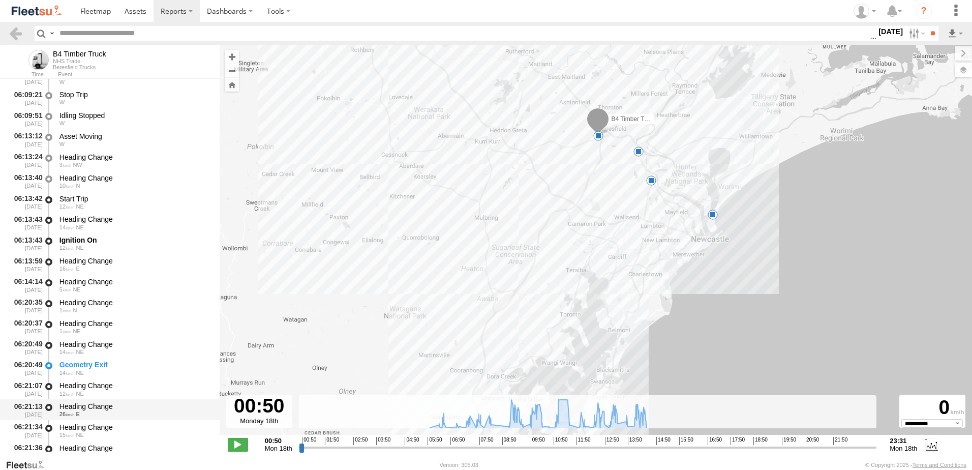
click at [72, 405] on div "Heading Change" at bounding box center [134, 406] width 150 height 9
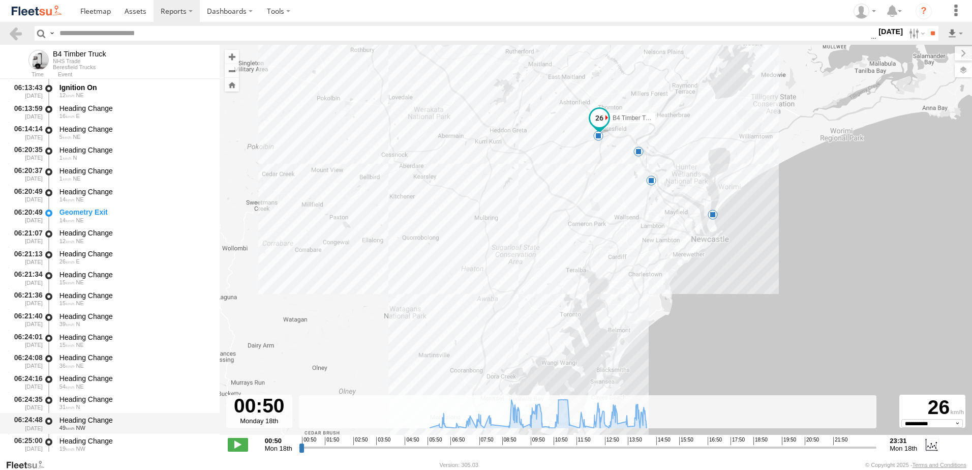
click at [85, 415] on div "Heading Change 49 NW" at bounding box center [135, 423] width 154 height 19
click at [12, 31] on link at bounding box center [15, 33] width 15 height 15
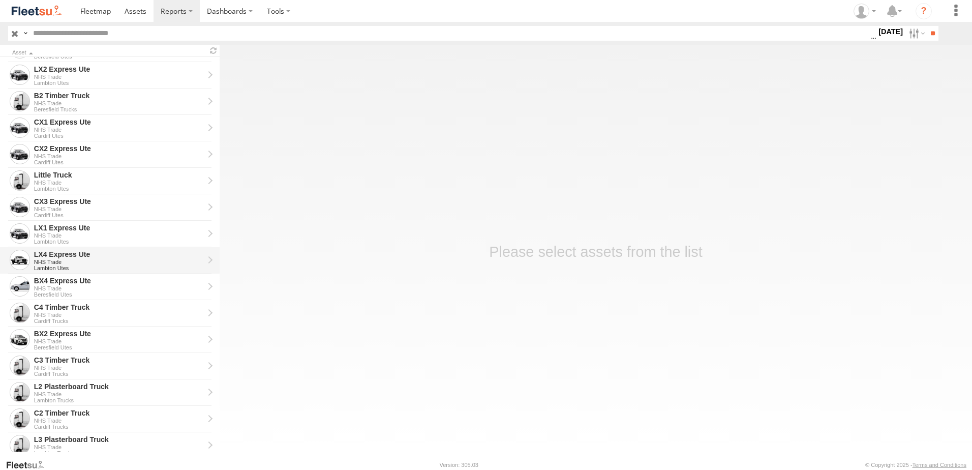
scroll to position [203, 0]
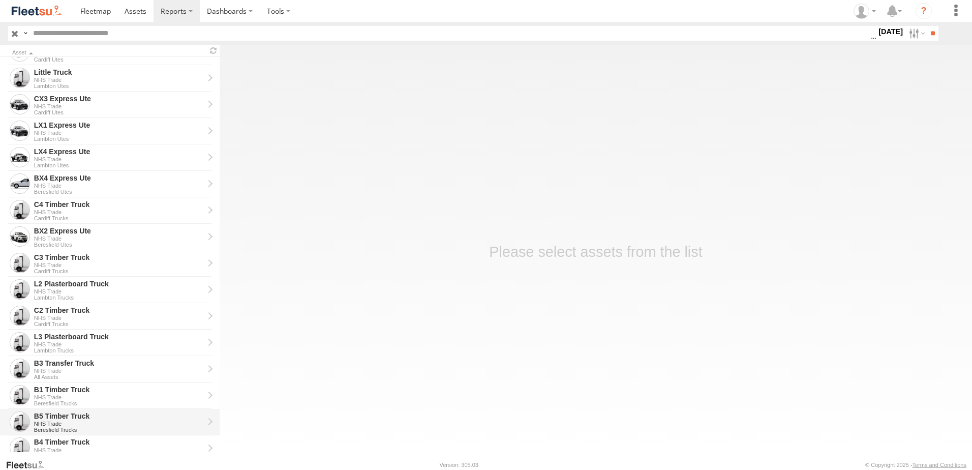
click at [62, 412] on div "B5 Timber Truck" at bounding box center [119, 415] width 170 height 9
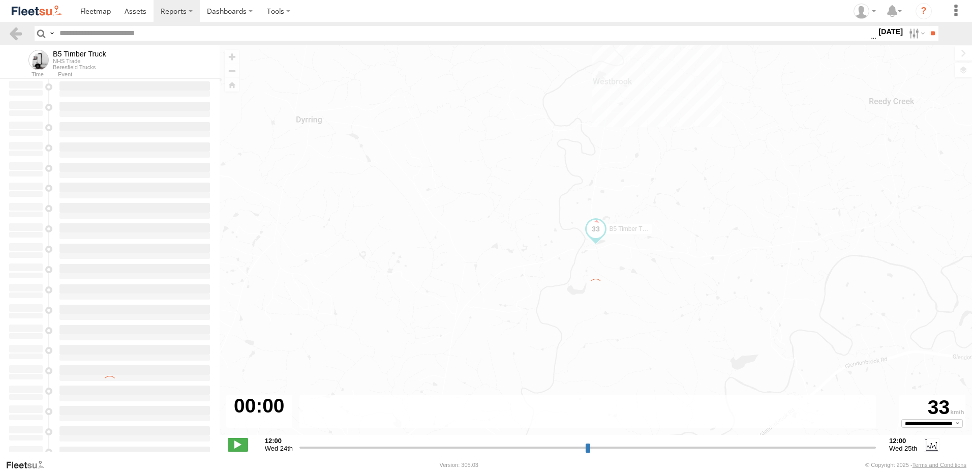
type input "**********"
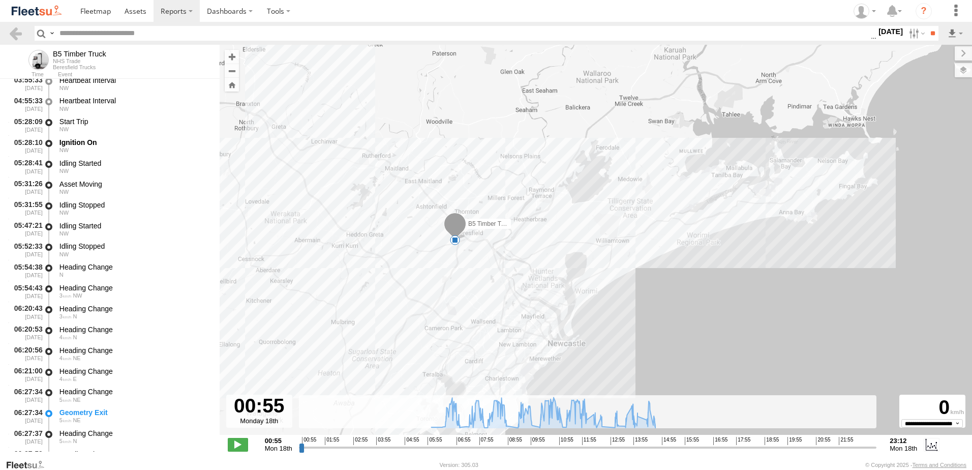
scroll to position [203, 0]
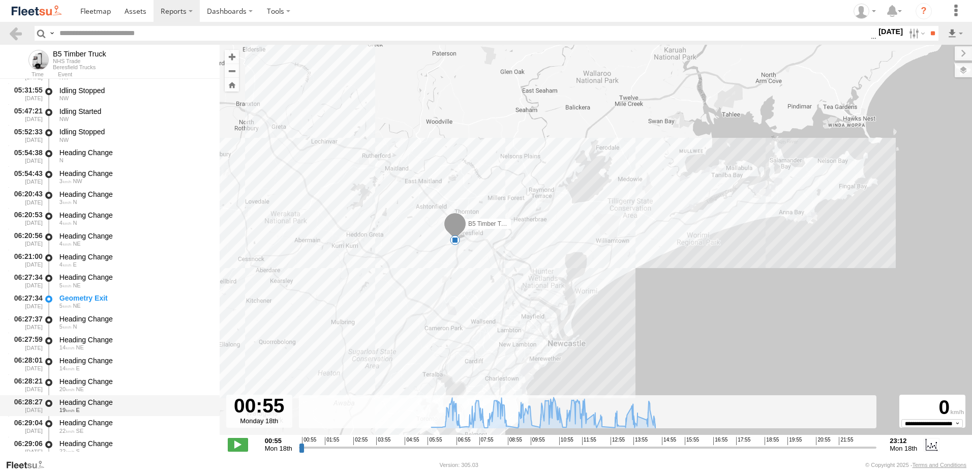
click at [84, 402] on div "Heading Change" at bounding box center [134, 402] width 150 height 9
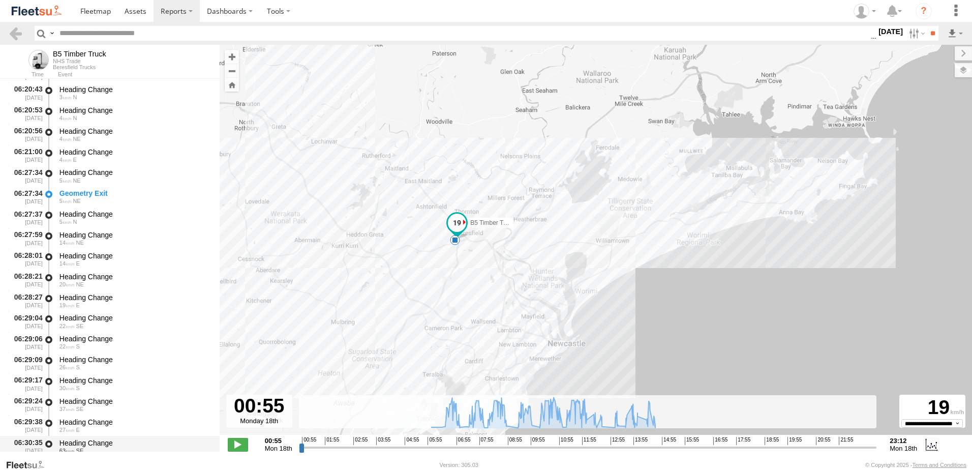
scroll to position [407, 0]
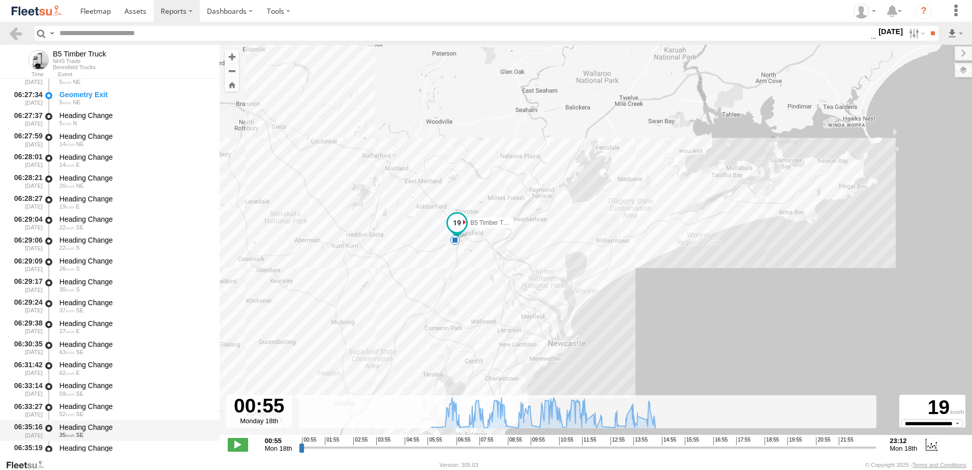
click at [80, 424] on div "Heading Change" at bounding box center [134, 426] width 150 height 9
click at [14, 30] on link at bounding box center [15, 33] width 15 height 15
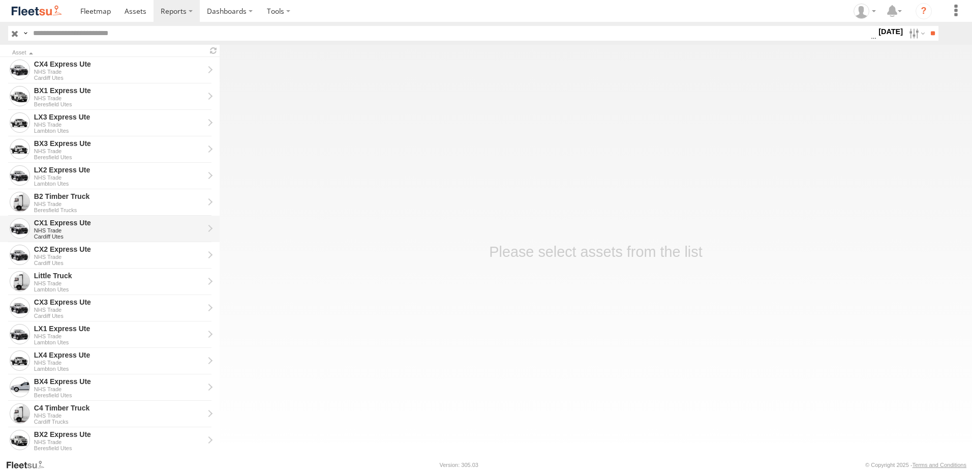
click at [62, 222] on div "CX1 Express Ute" at bounding box center [119, 222] width 170 height 9
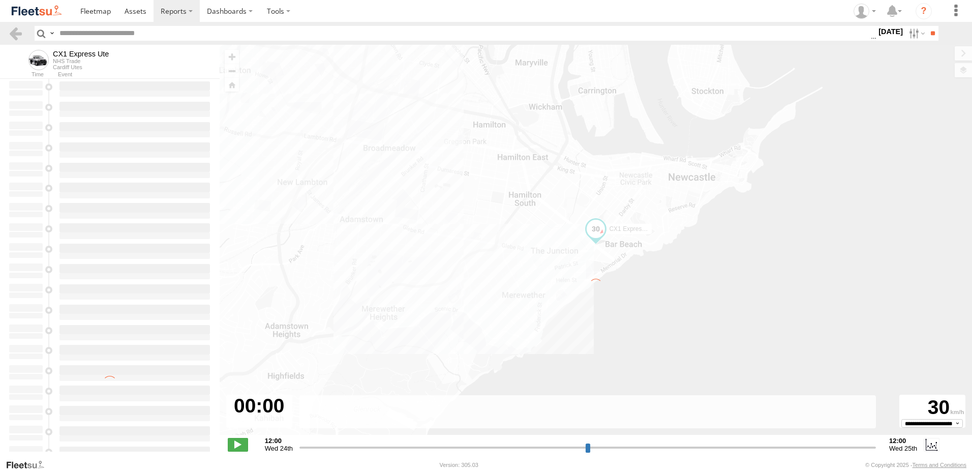
type input "**********"
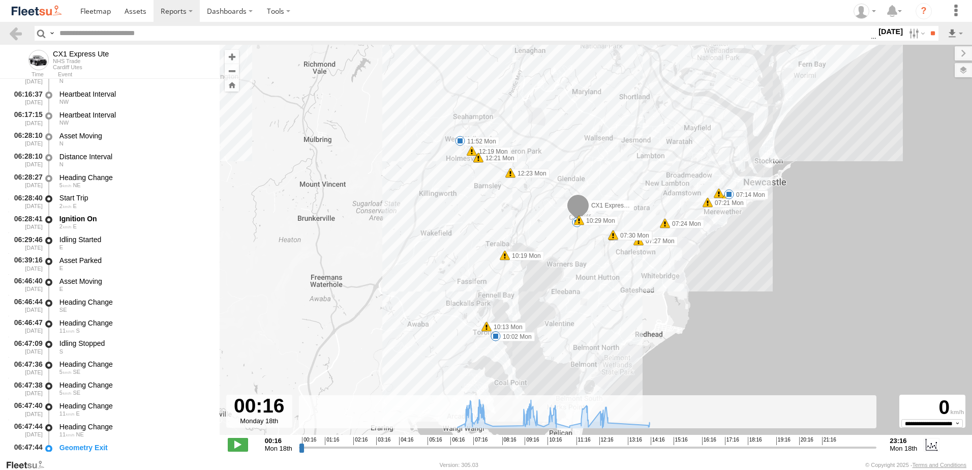
scroll to position [203, 0]
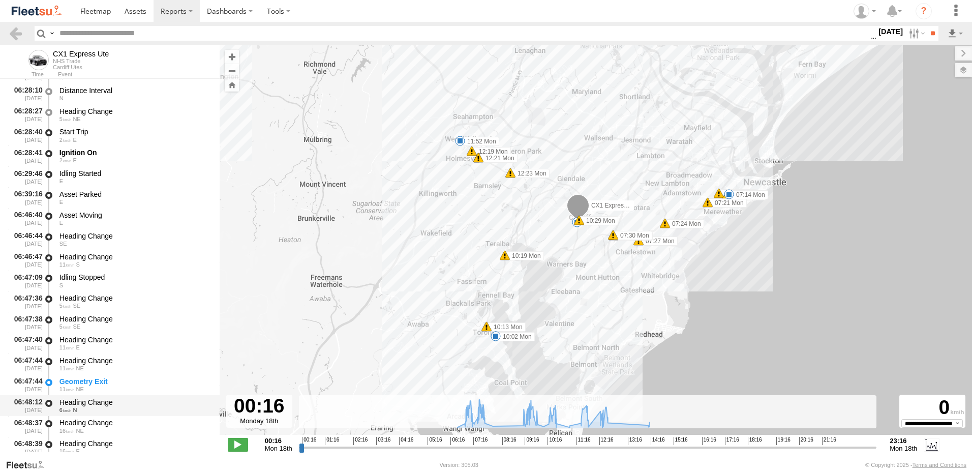
click at [88, 399] on div "Heading Change" at bounding box center [134, 402] width 150 height 9
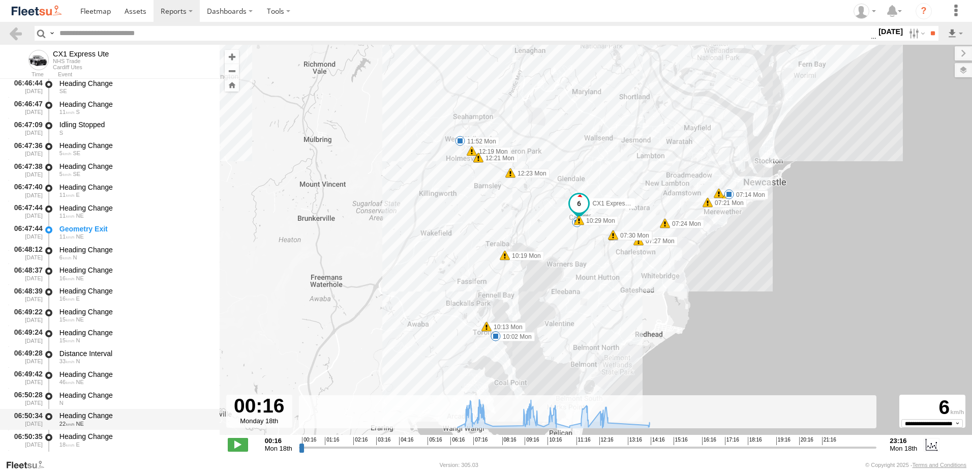
click at [99, 416] on div "Heading Change" at bounding box center [134, 415] width 150 height 9
click at [14, 32] on link at bounding box center [15, 33] width 15 height 15
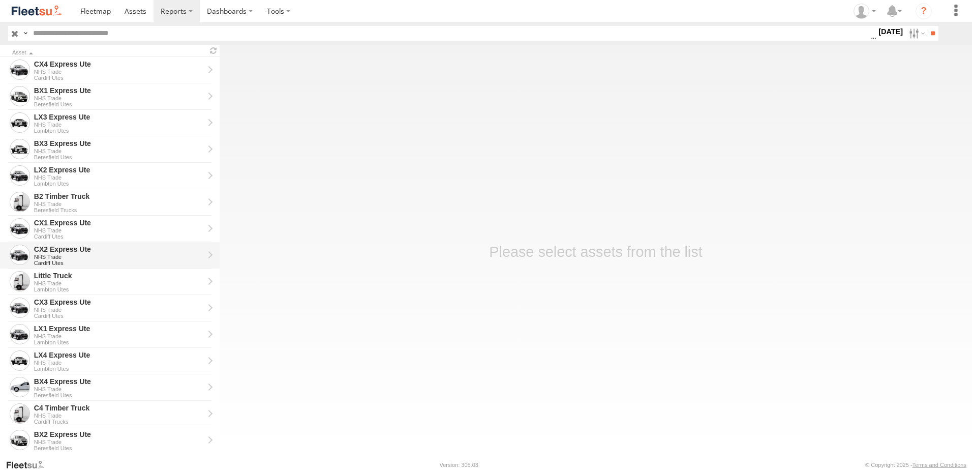
click at [62, 251] on div "CX2 Express Ute" at bounding box center [119, 249] width 170 height 9
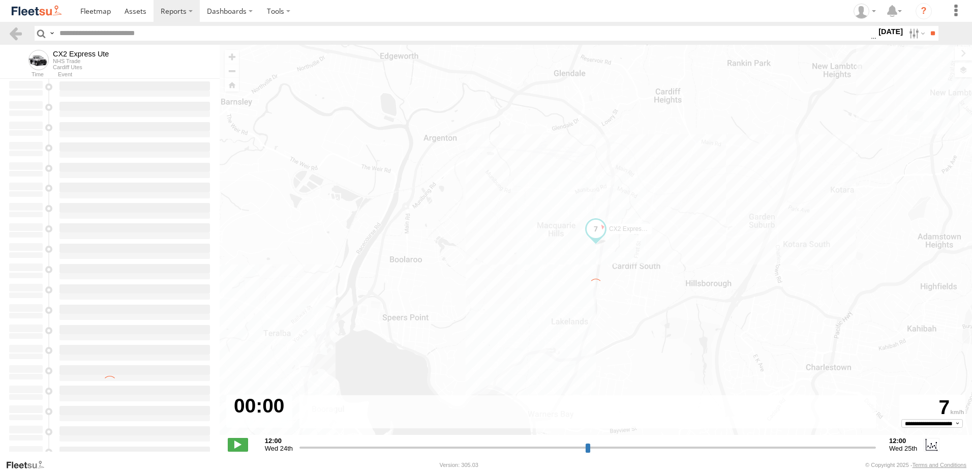
type input "**********"
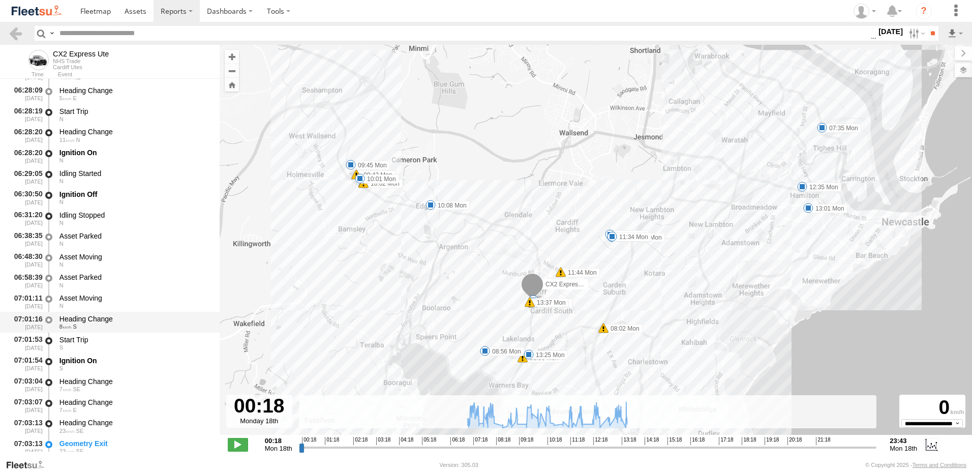
scroll to position [51, 0]
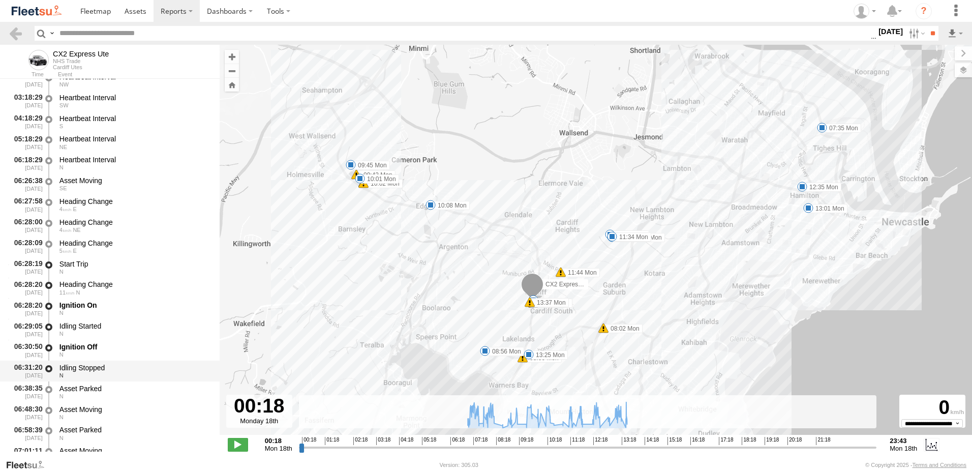
click at [83, 365] on div "Idling Stopped" at bounding box center [134, 367] width 150 height 9
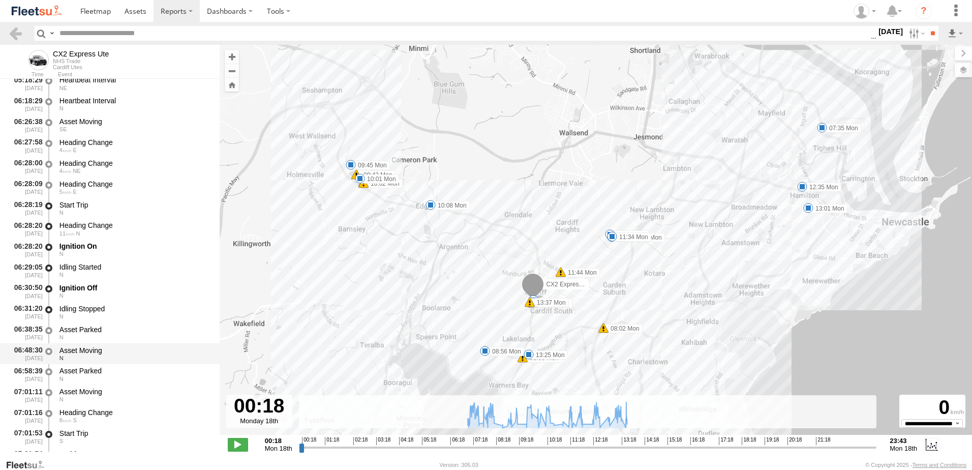
scroll to position [153, 0]
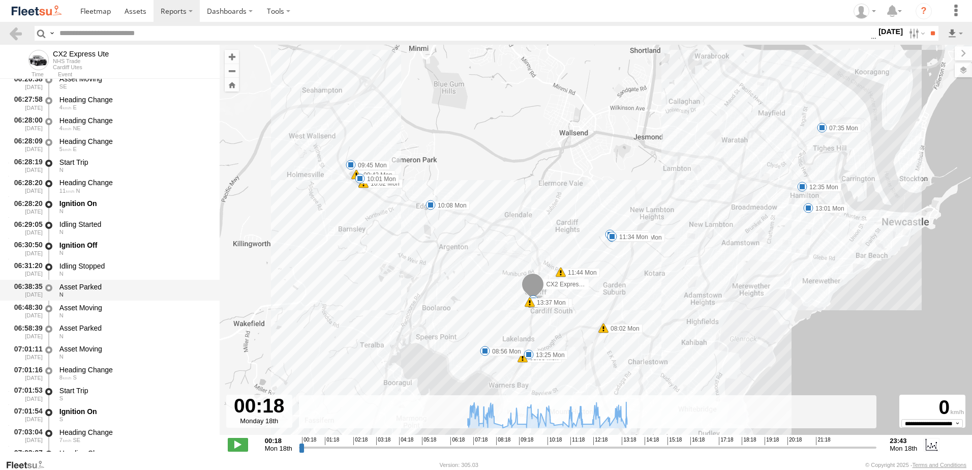
click at [79, 281] on div "Asset Parked N" at bounding box center [135, 290] width 154 height 19
click at [83, 289] on div "Asset Parked" at bounding box center [134, 286] width 150 height 9
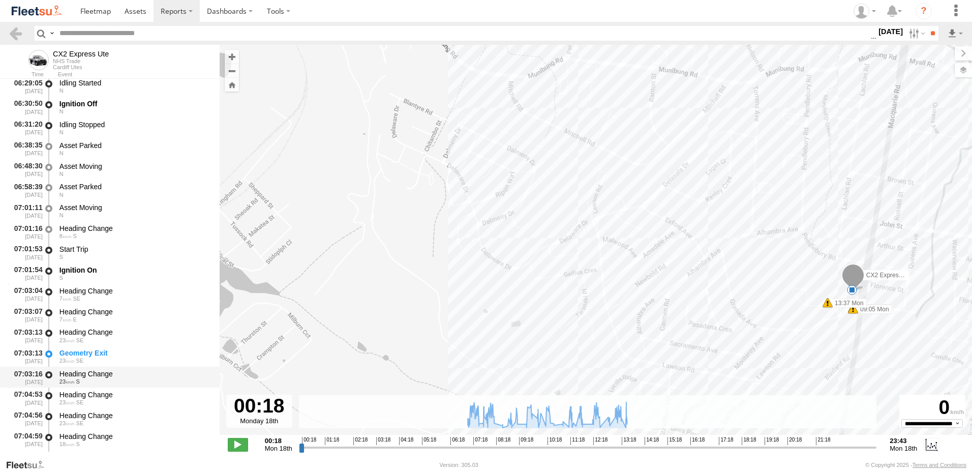
scroll to position [305, 0]
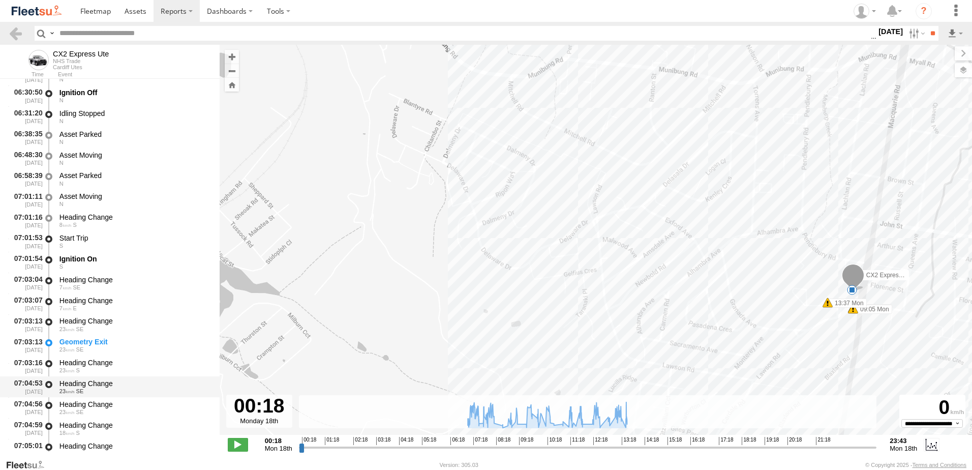
click at [84, 384] on div "Heading Change" at bounding box center [134, 383] width 150 height 9
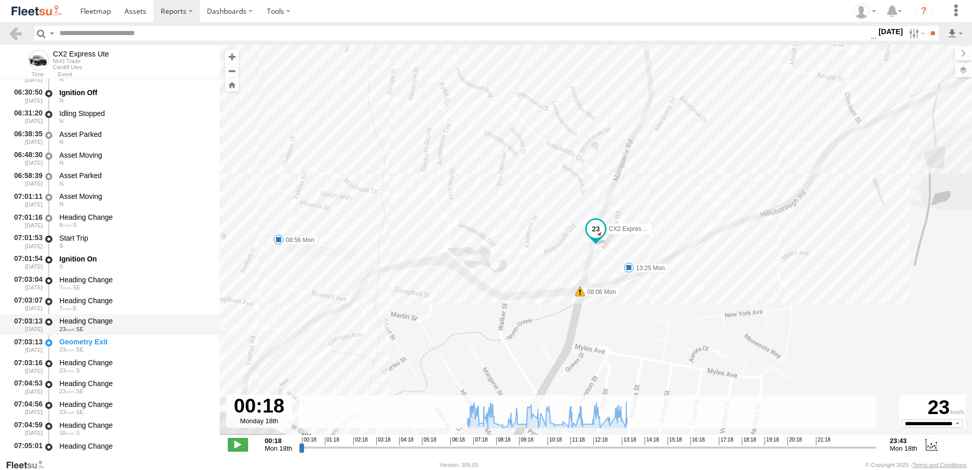
click at [84, 324] on div "Heading Change" at bounding box center [134, 320] width 150 height 9
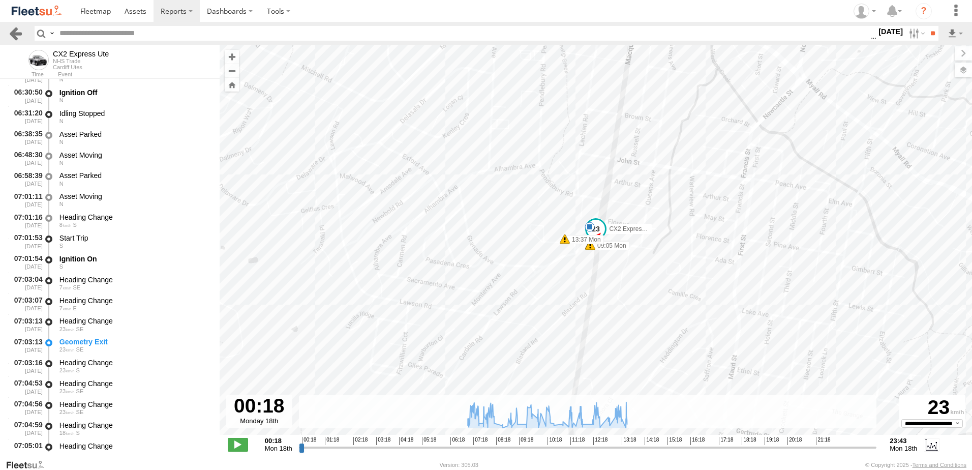
click at [17, 36] on link at bounding box center [15, 33] width 15 height 15
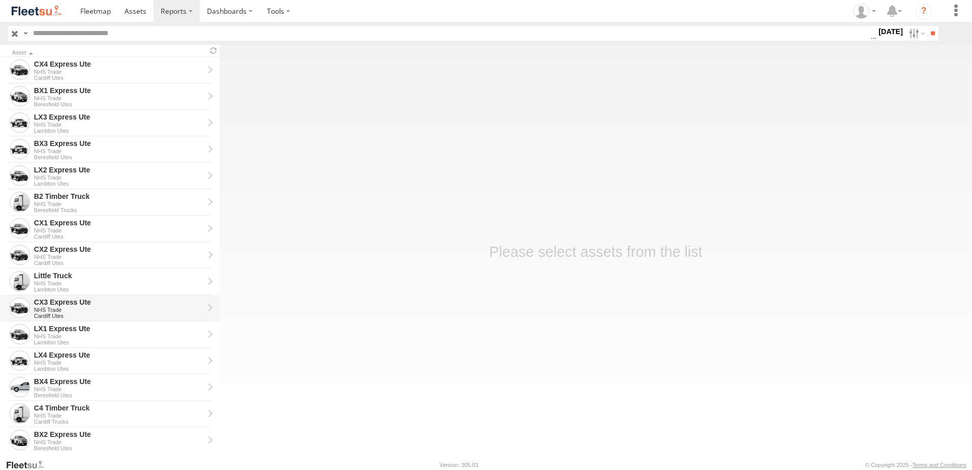
click at [42, 300] on div "CX3 Express Ute" at bounding box center [119, 301] width 170 height 9
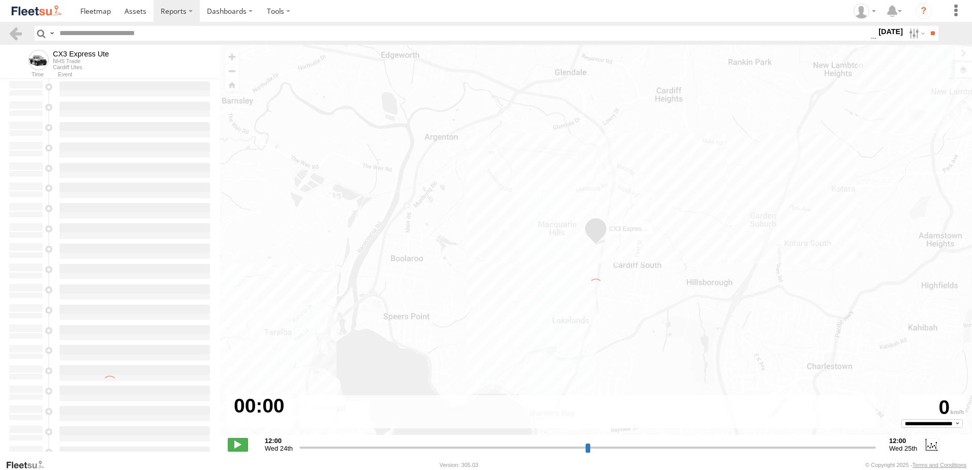
type input "**********"
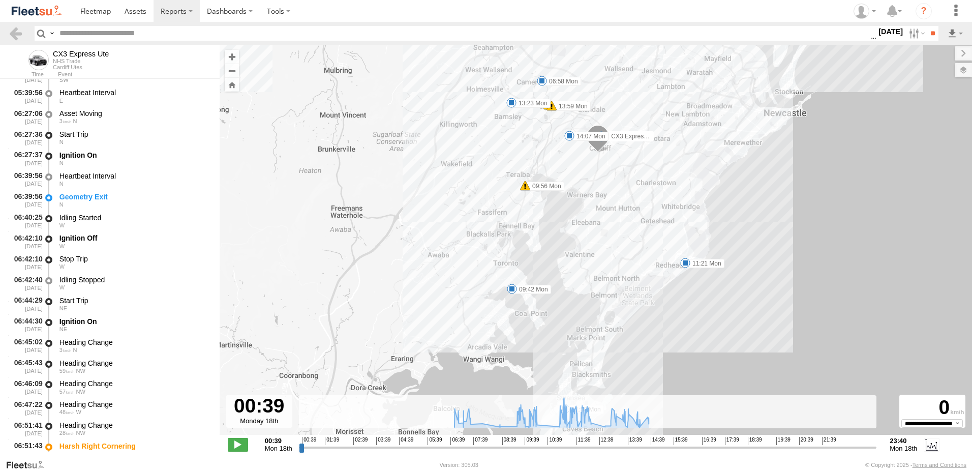
scroll to position [203, 0]
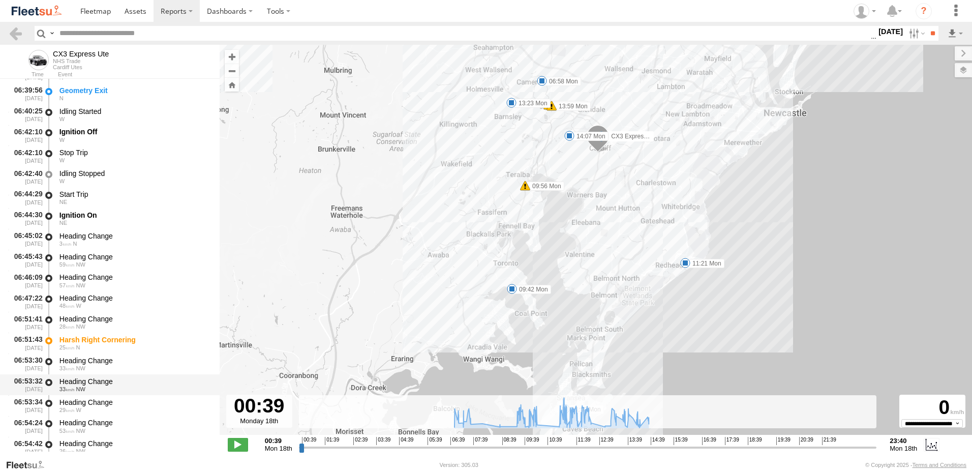
click at [84, 381] on div "Heading Change" at bounding box center [134, 381] width 150 height 9
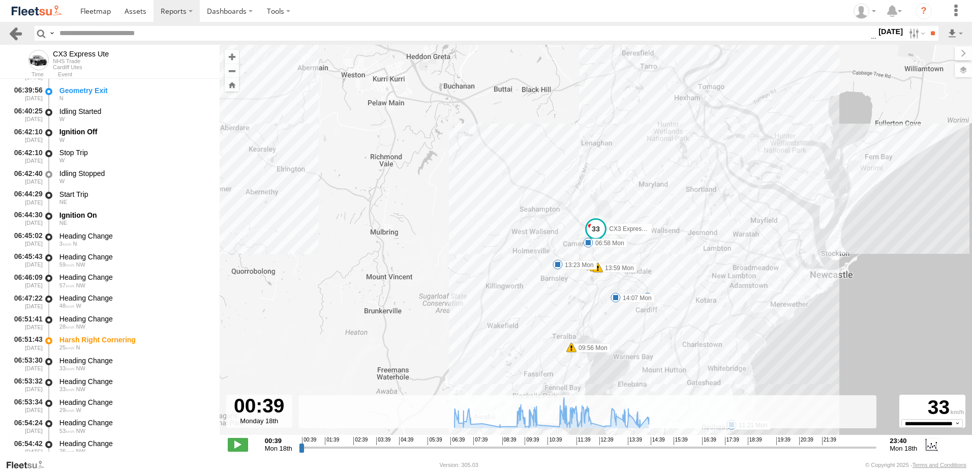
click at [17, 32] on link at bounding box center [15, 33] width 15 height 15
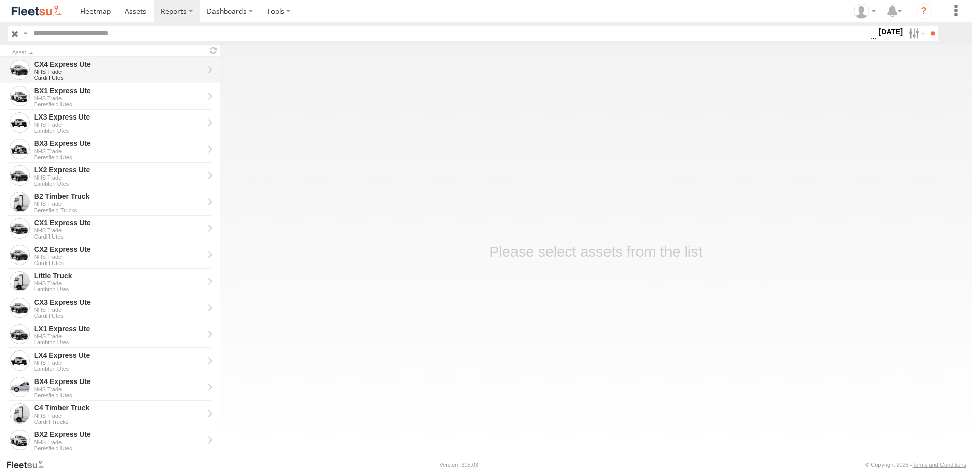
click at [50, 62] on div "CX4 Express Ute" at bounding box center [119, 63] width 170 height 9
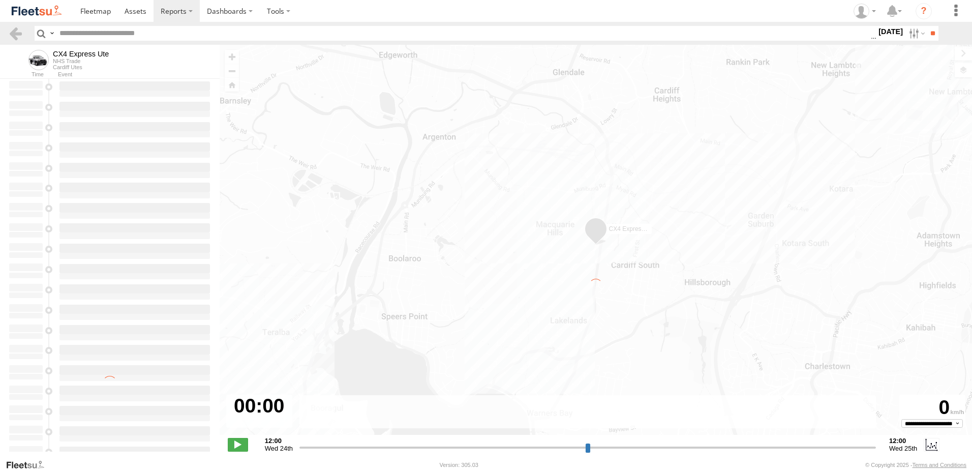
type input "**********"
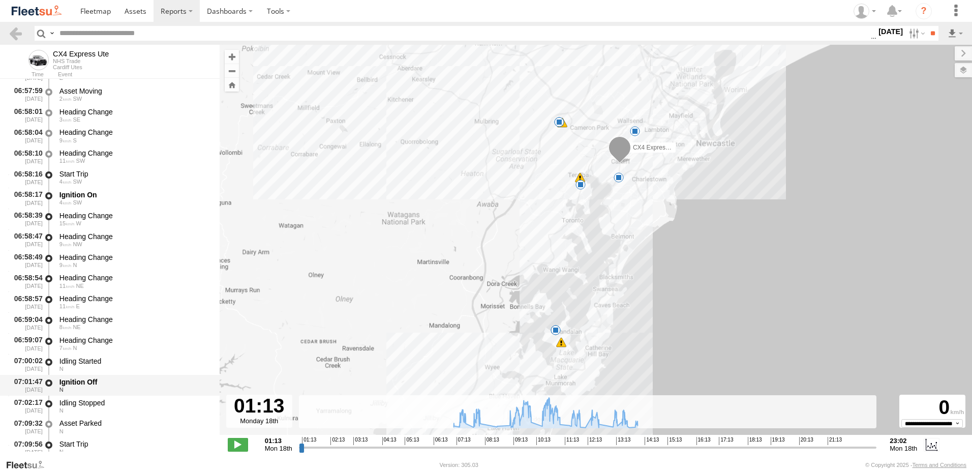
scroll to position [254, 0]
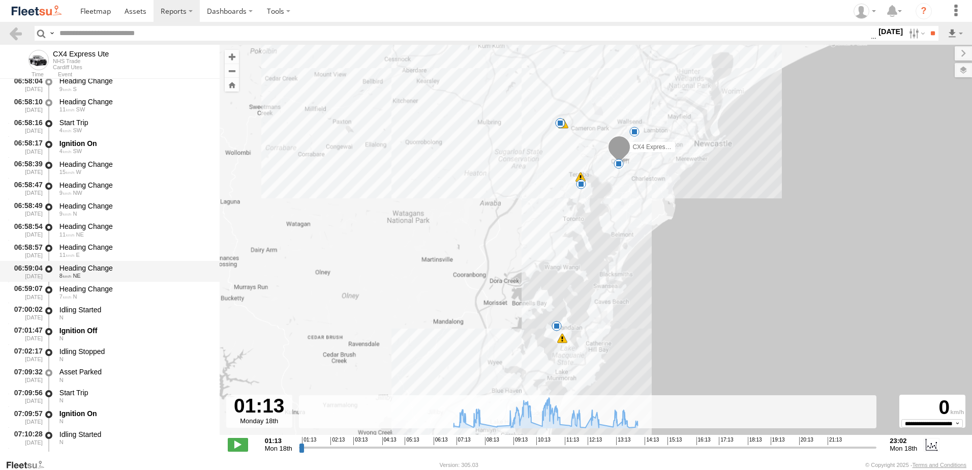
click at [96, 263] on div "Heading Change" at bounding box center [134, 267] width 150 height 9
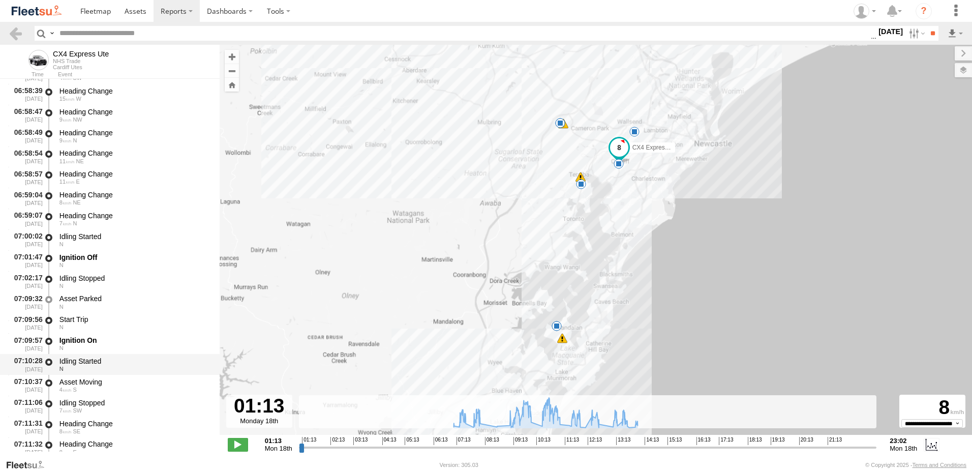
scroll to position [407, 0]
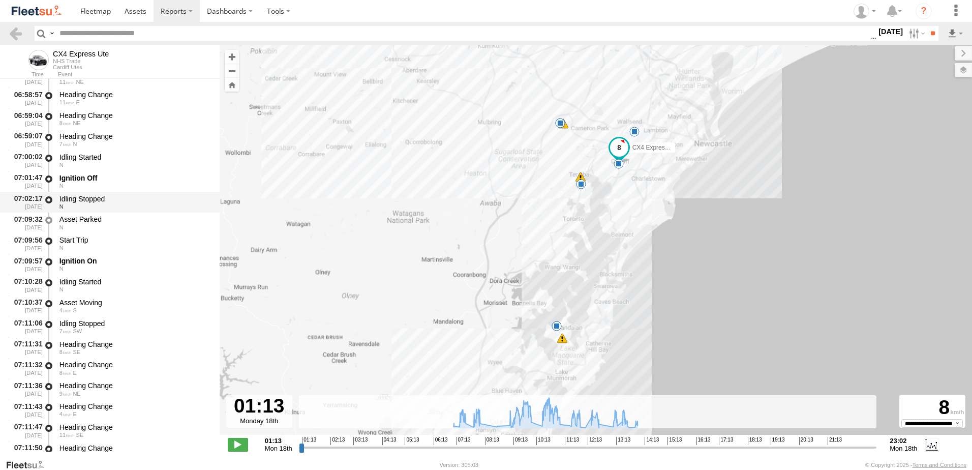
click at [88, 199] on div "Idling Stopped" at bounding box center [134, 198] width 150 height 9
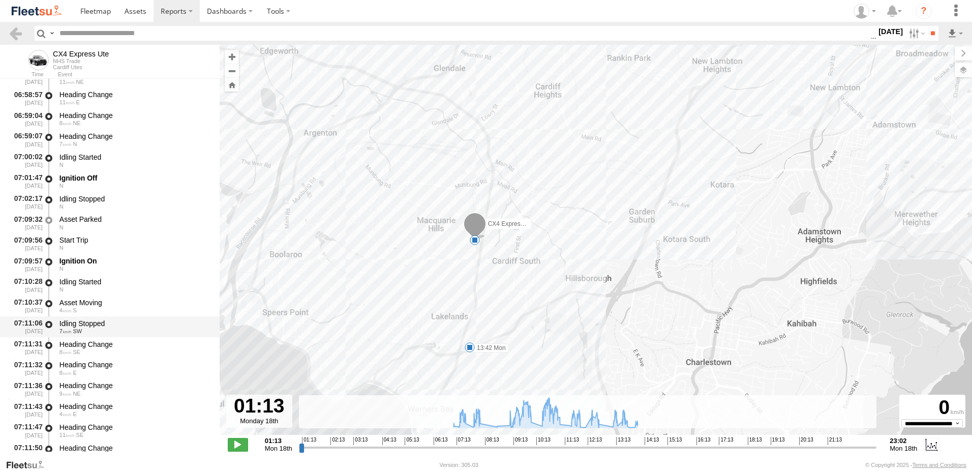
click at [77, 326] on div "Idling Stopped" at bounding box center [134, 323] width 150 height 9
click at [77, 341] on div "Heading Change" at bounding box center [134, 344] width 150 height 9
click at [76, 370] on div "Heading Change 8 E" at bounding box center [135, 368] width 154 height 19
drag, startPoint x: 76, startPoint y: 370, endPoint x: 74, endPoint y: 398, distance: 28.0
click at [74, 398] on div "Heading Change 9 NE" at bounding box center [135, 389] width 154 height 19
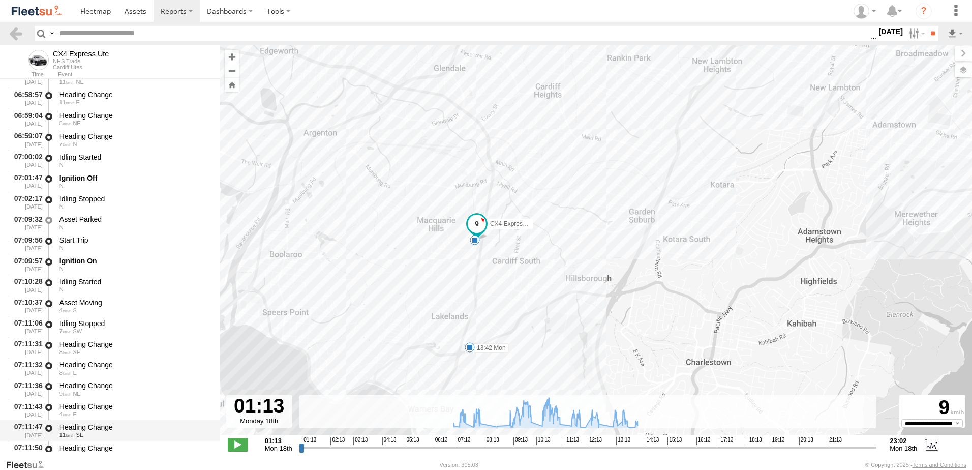
click at [83, 431] on div "Heading Change" at bounding box center [134, 426] width 150 height 9
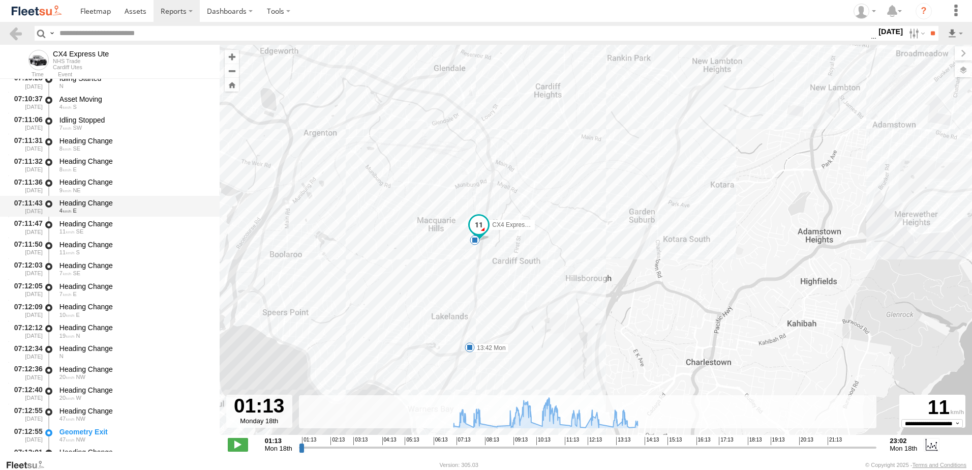
click at [84, 414] on div "Heading Change" at bounding box center [134, 410] width 150 height 9
click at [12, 35] on link at bounding box center [15, 33] width 15 height 15
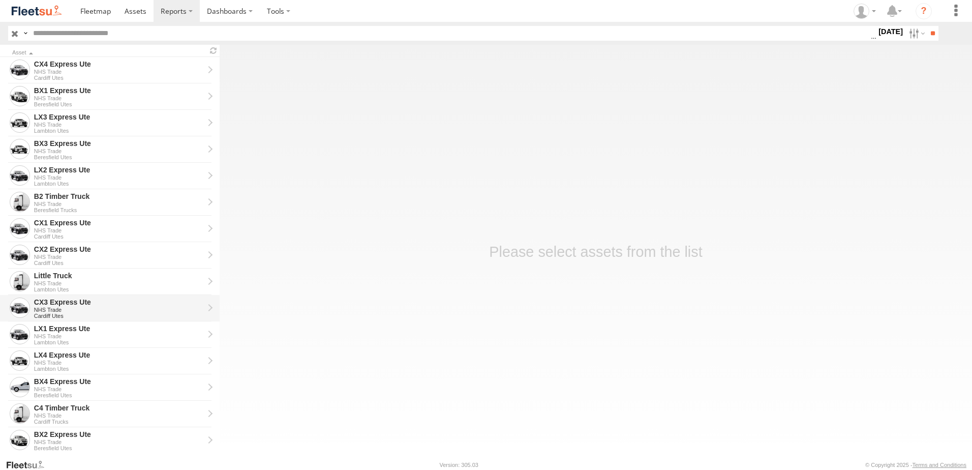
scroll to position [229, 0]
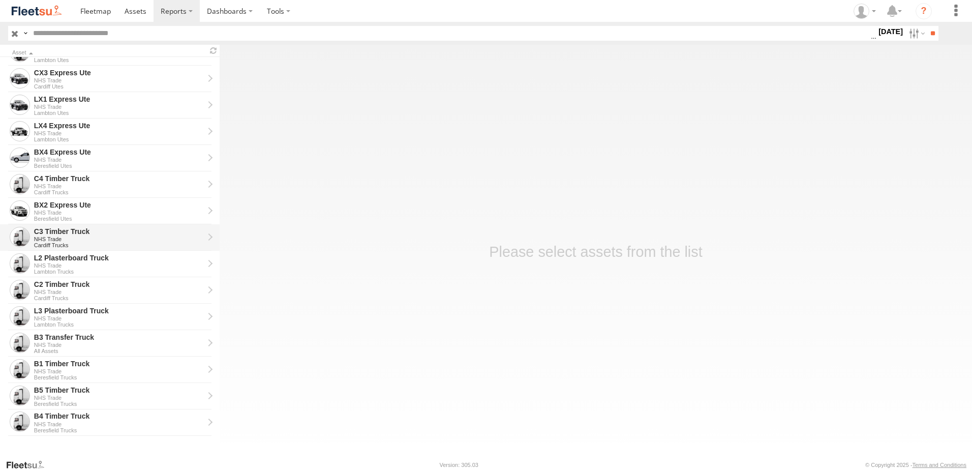
click at [59, 231] on div "C3 Timber Truck" at bounding box center [119, 231] width 170 height 9
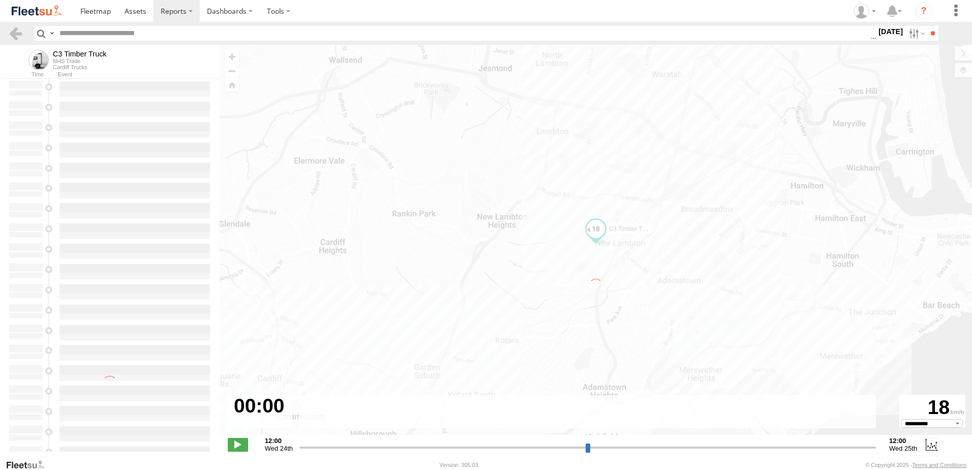
type input "**********"
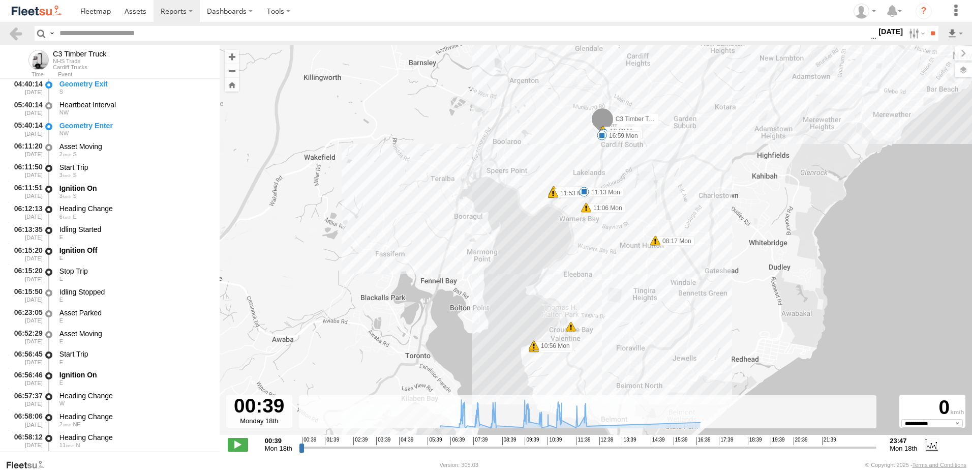
scroll to position [203, 0]
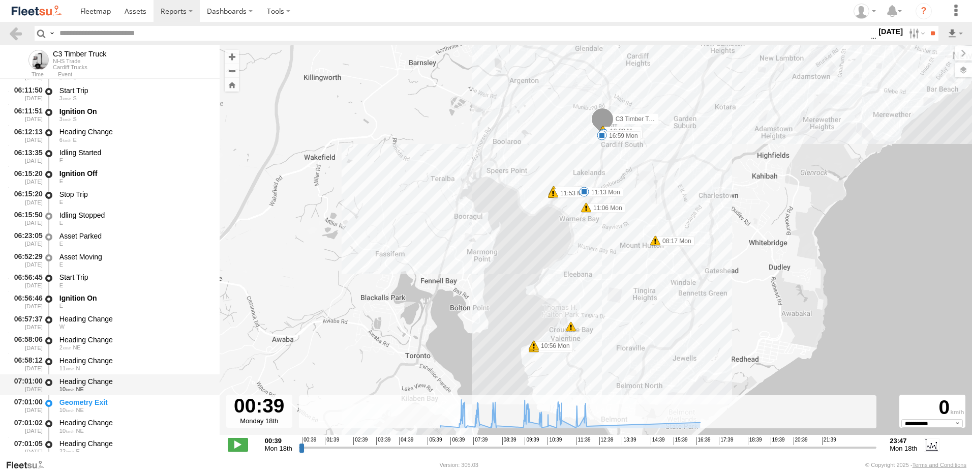
click at [89, 380] on div "Heading Change" at bounding box center [134, 381] width 150 height 9
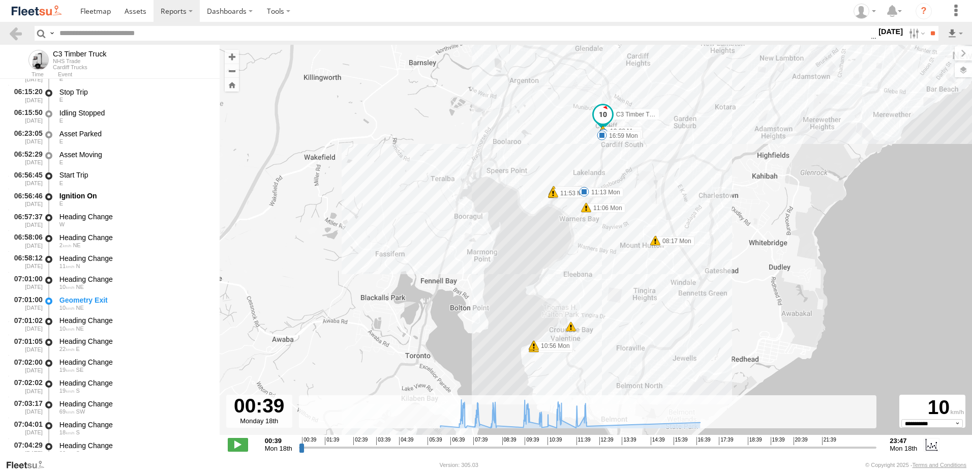
scroll to position [407, 0]
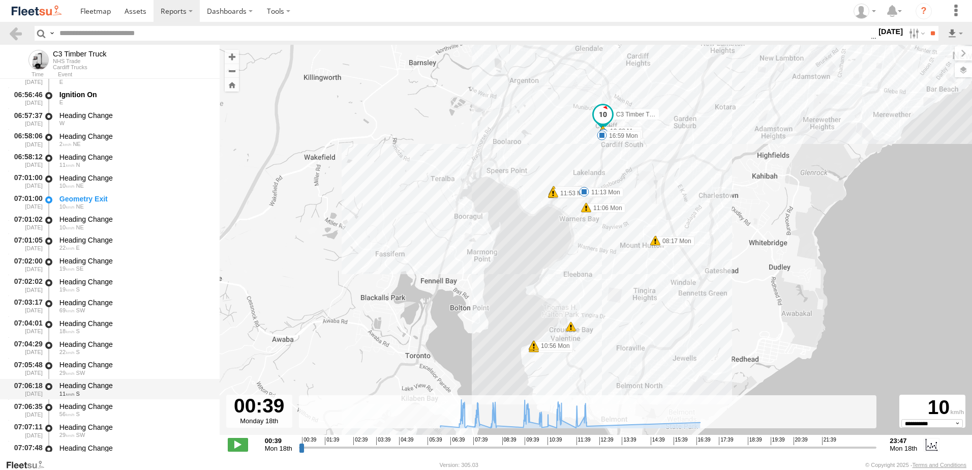
click at [93, 379] on div "07:06:18 18/08/2025 Heading Change 11 S" at bounding box center [110, 389] width 220 height 21
click at [17, 29] on link at bounding box center [15, 33] width 15 height 15
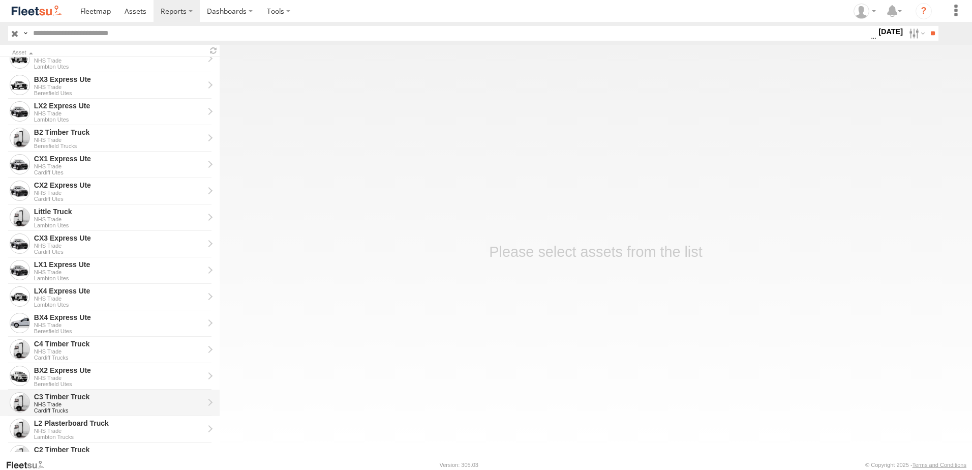
scroll to position [102, 0]
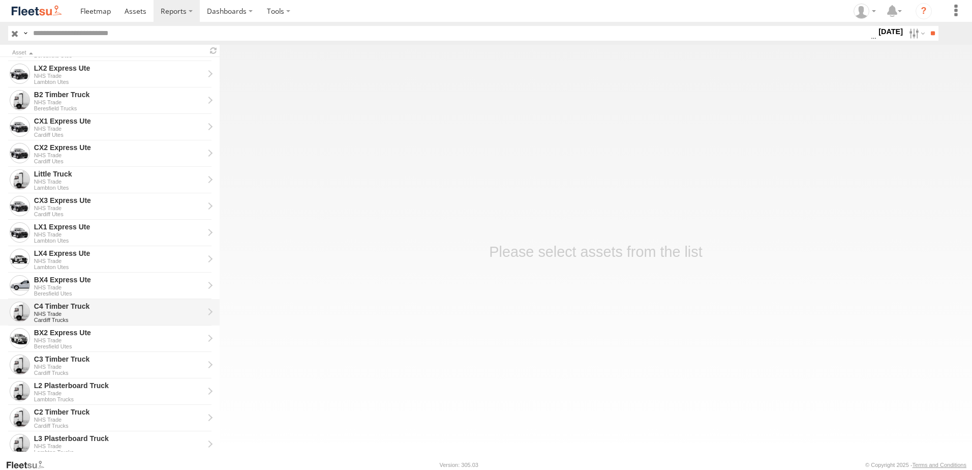
click at [53, 304] on div "C4 Timber Truck" at bounding box center [119, 305] width 170 height 9
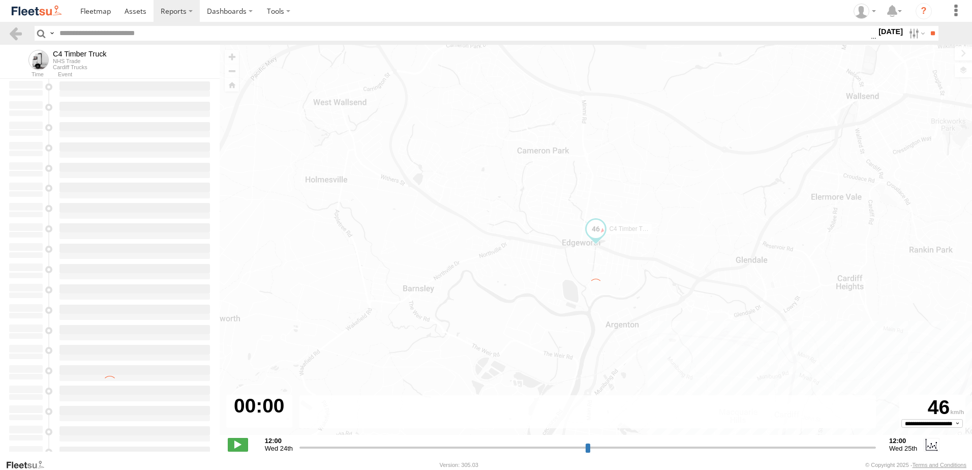
type input "**********"
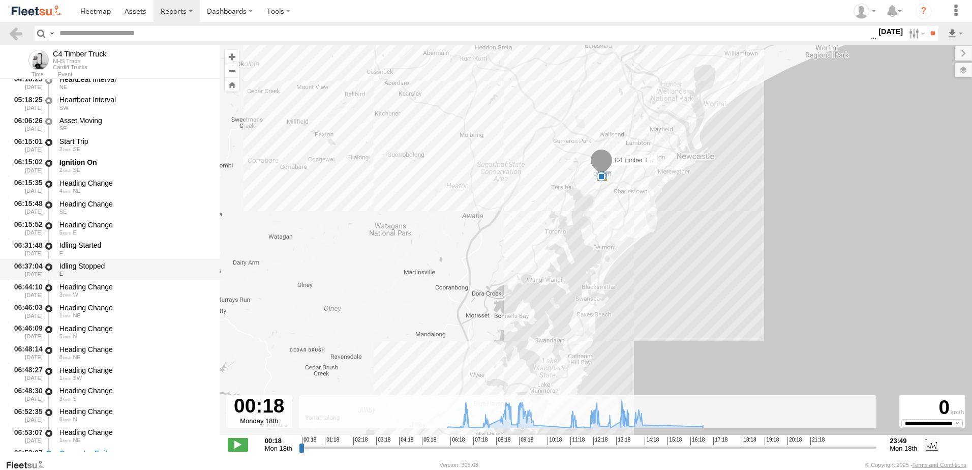
scroll to position [203, 0]
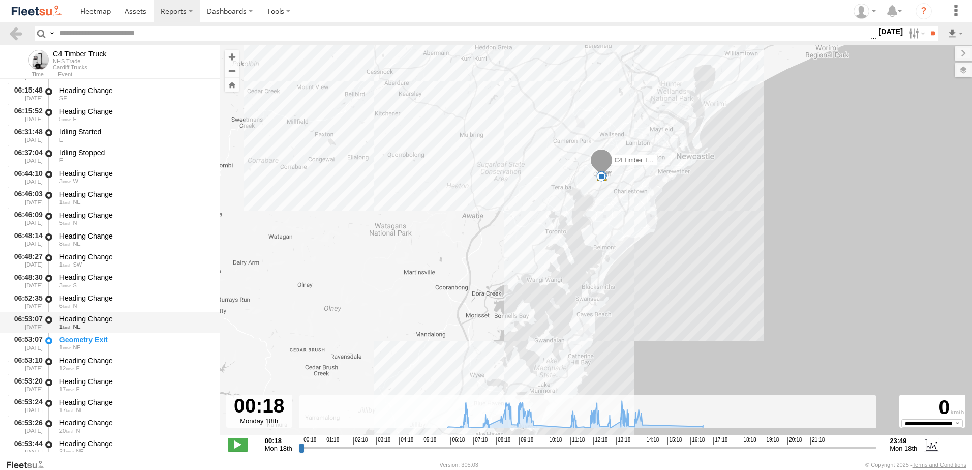
click at [85, 318] on div "Heading Change" at bounding box center [134, 318] width 150 height 9
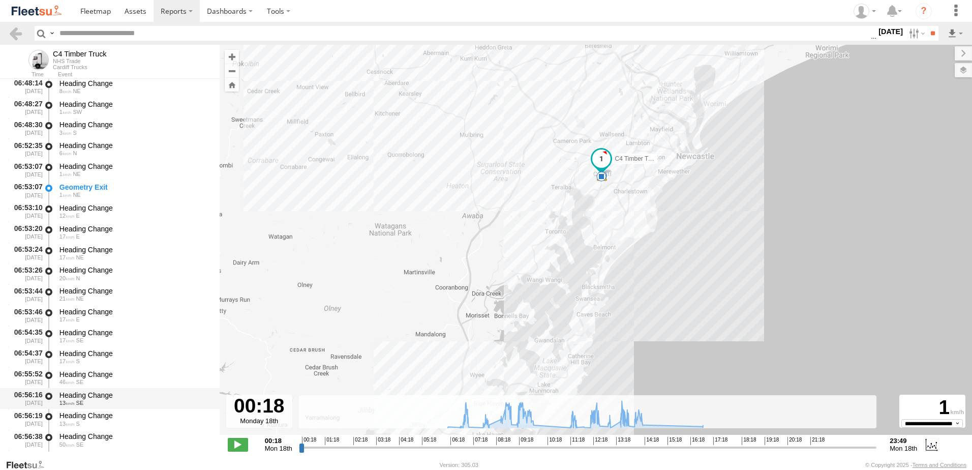
click at [76, 395] on div "Heading Change" at bounding box center [134, 394] width 150 height 9
click at [14, 31] on link at bounding box center [15, 33] width 15 height 15
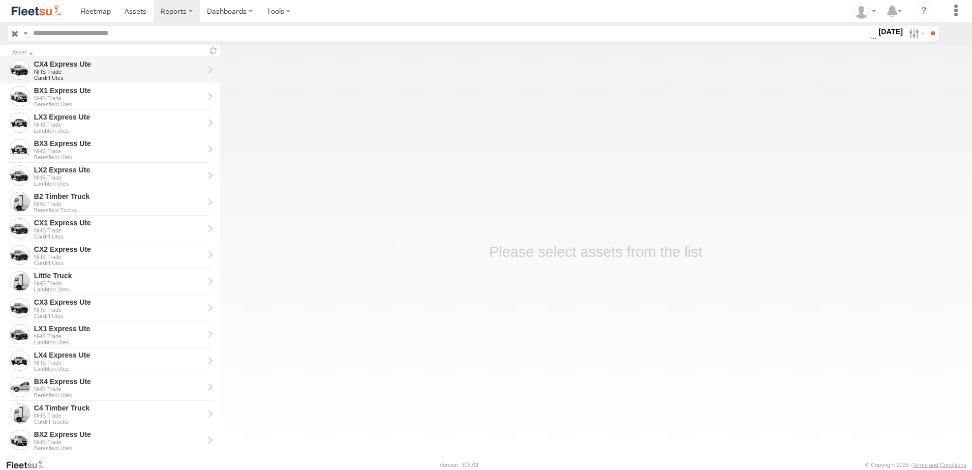
click at [55, 65] on div "CX4 Express Ute" at bounding box center [119, 63] width 170 height 9
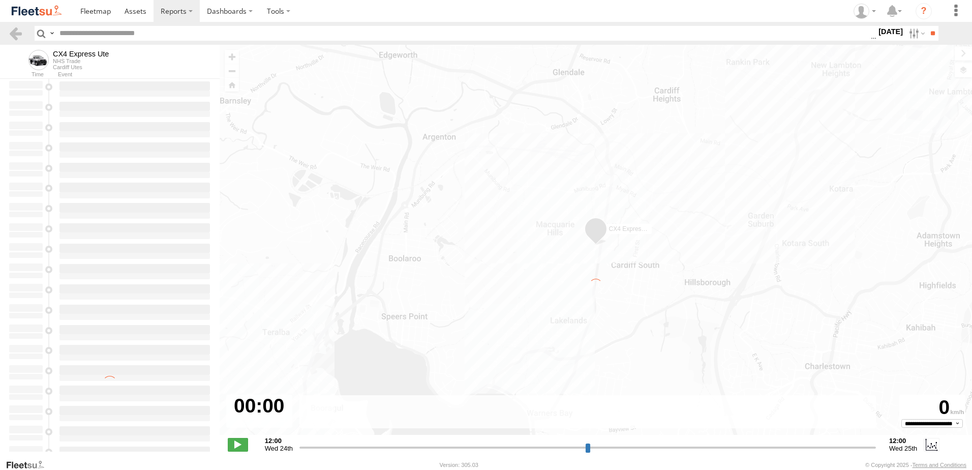
type input "**********"
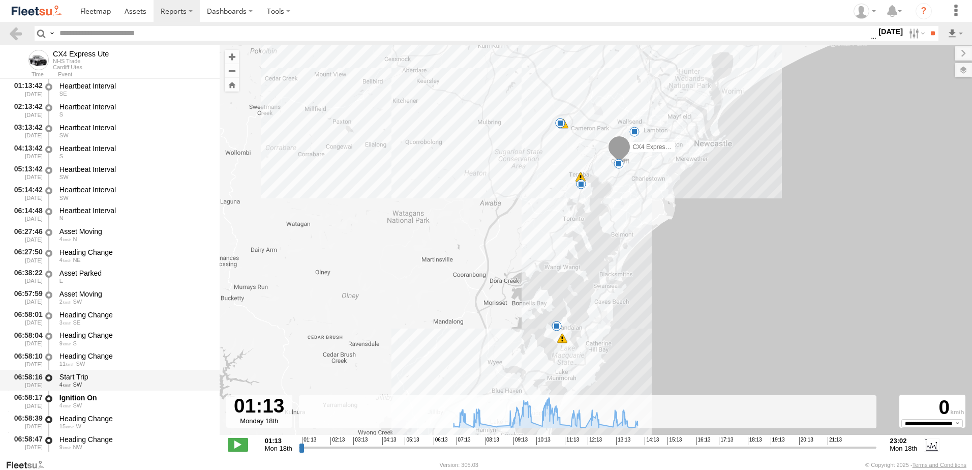
scroll to position [203, 0]
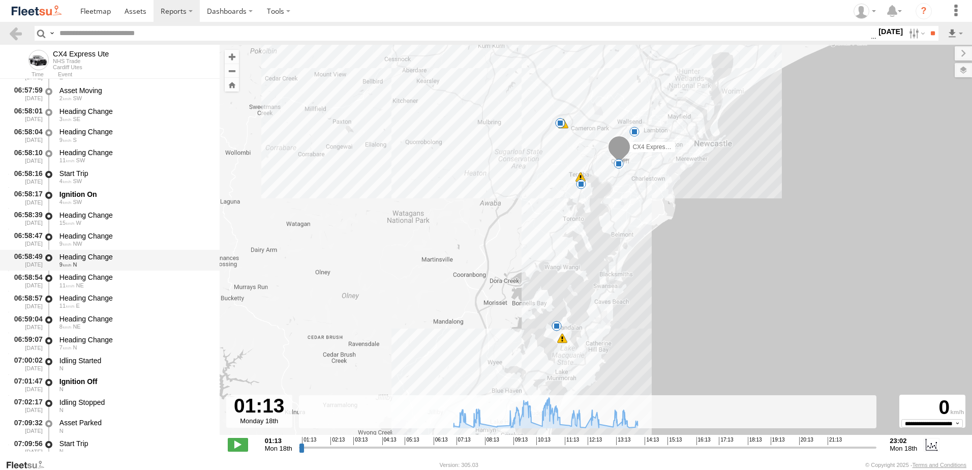
click at [79, 253] on div "Heading Change" at bounding box center [134, 256] width 150 height 9
click at [84, 138] on div "9 S" at bounding box center [134, 140] width 150 height 6
click at [87, 146] on div "Heading Change 11 SW" at bounding box center [135, 155] width 154 height 19
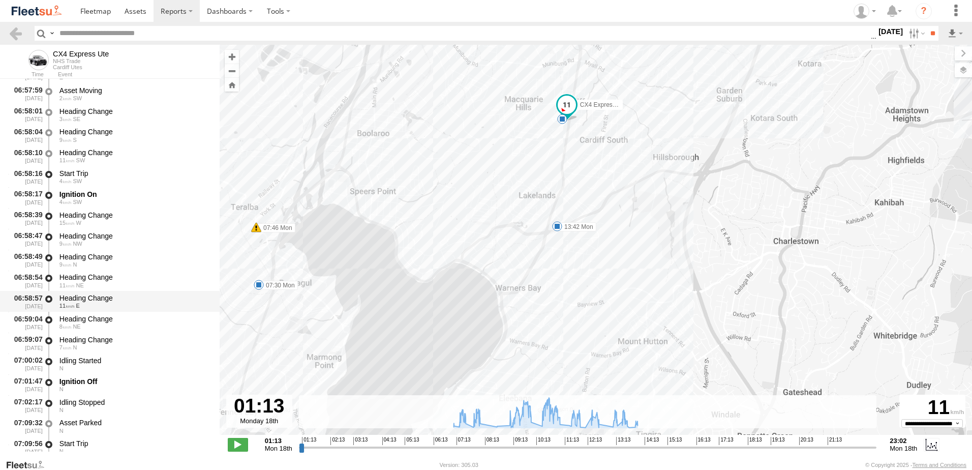
click at [107, 295] on div "Heading Change" at bounding box center [134, 297] width 150 height 9
click at [83, 331] on div "Heading Change 8 NE" at bounding box center [135, 322] width 154 height 19
click at [74, 405] on div "Idling Stopped" at bounding box center [134, 402] width 150 height 9
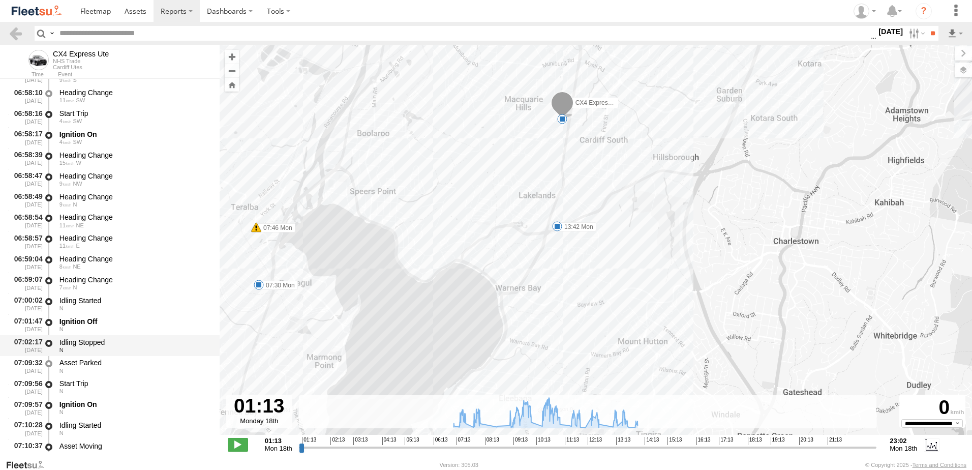
scroll to position [356, 0]
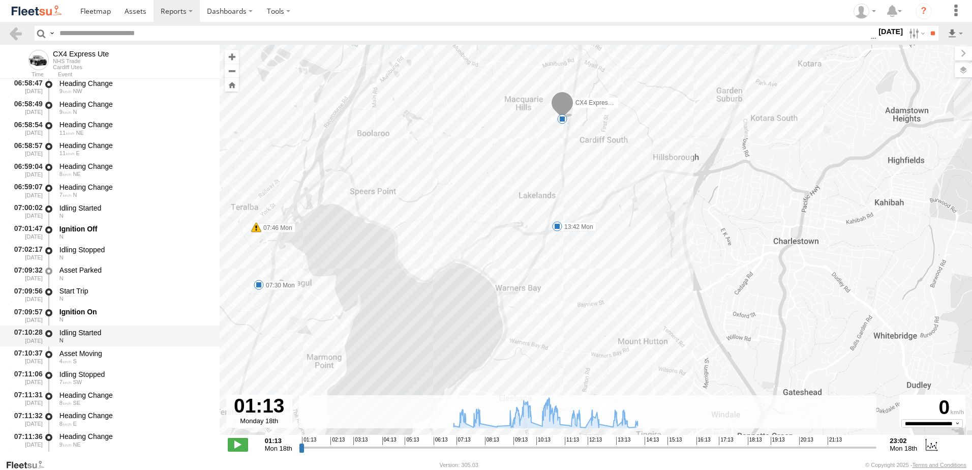
click at [79, 327] on div "Idling Started N" at bounding box center [135, 335] width 154 height 19
click at [78, 376] on div "Idling Stopped" at bounding box center [134, 374] width 150 height 9
drag, startPoint x: 77, startPoint y: 393, endPoint x: 81, endPoint y: 398, distance: 5.4
click at [78, 393] on div "Heading Change" at bounding box center [134, 394] width 150 height 9
click at [86, 424] on div "8 E" at bounding box center [134, 423] width 150 height 6
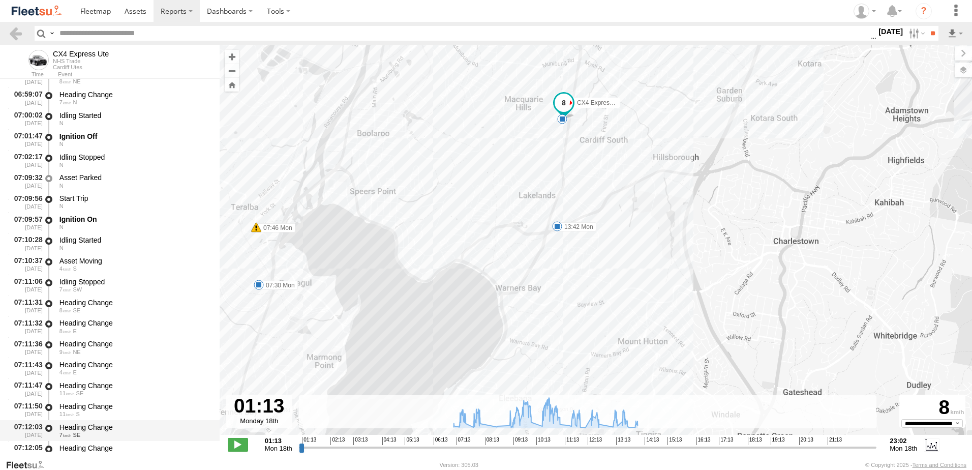
scroll to position [458, 0]
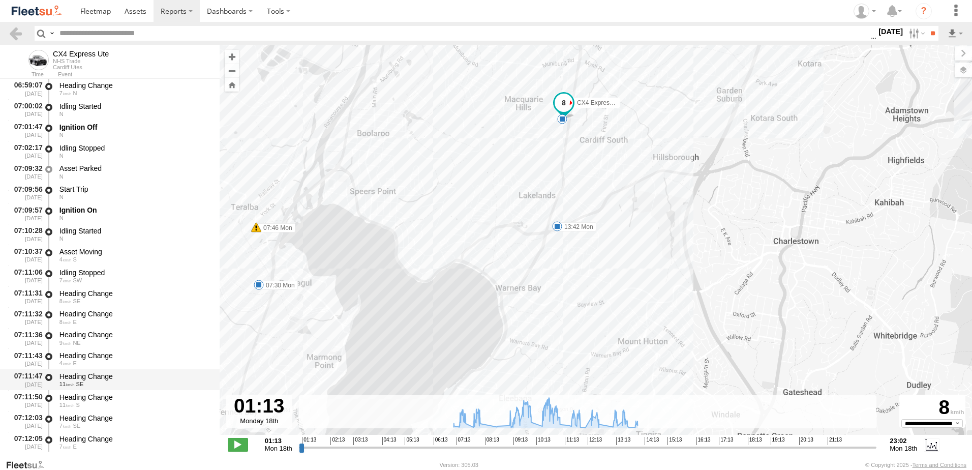
click at [91, 376] on div "Heading Change" at bounding box center [134, 376] width 150 height 9
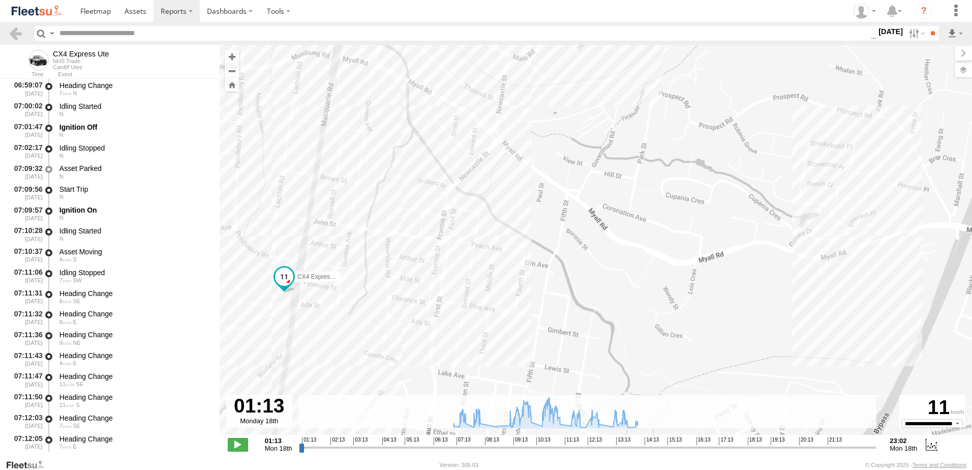
drag, startPoint x: 392, startPoint y: 163, endPoint x: 590, endPoint y: 496, distance: 387.3
click at [590, 469] on html at bounding box center [486, 235] width 972 height 470
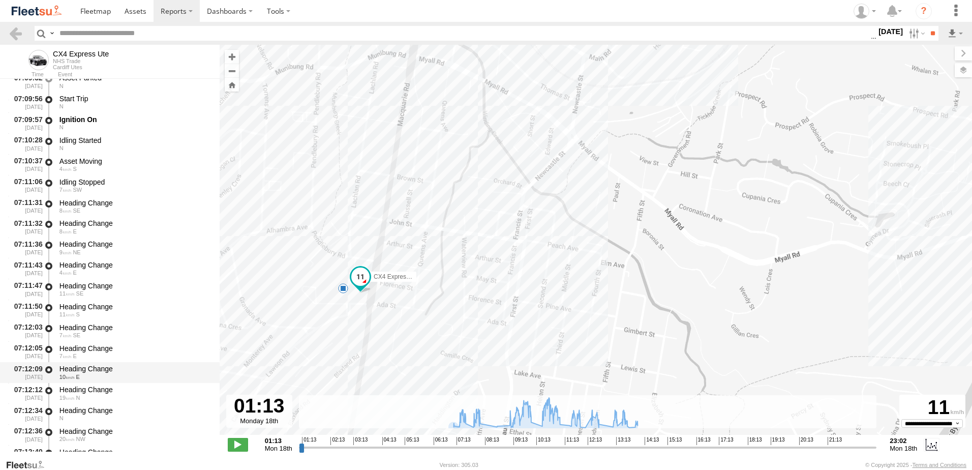
scroll to position [661, 0]
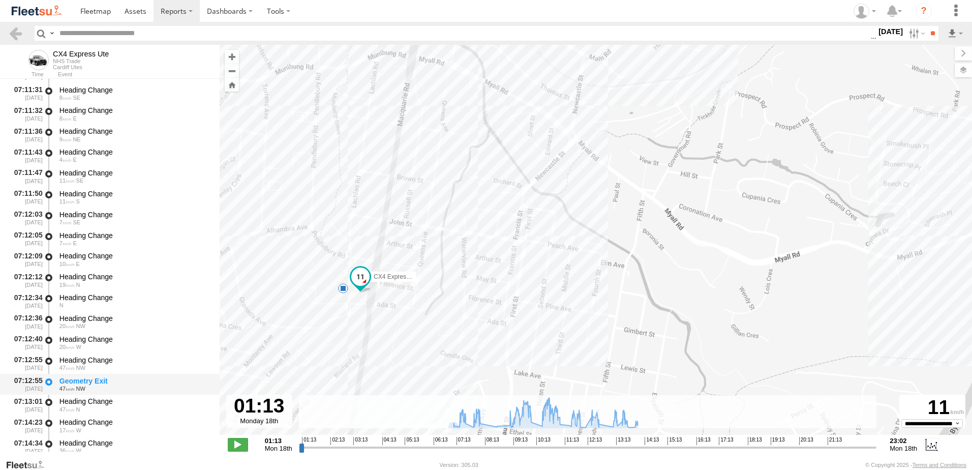
click at [76, 393] on div "Geometry Exit 47 NW" at bounding box center [135, 384] width 154 height 19
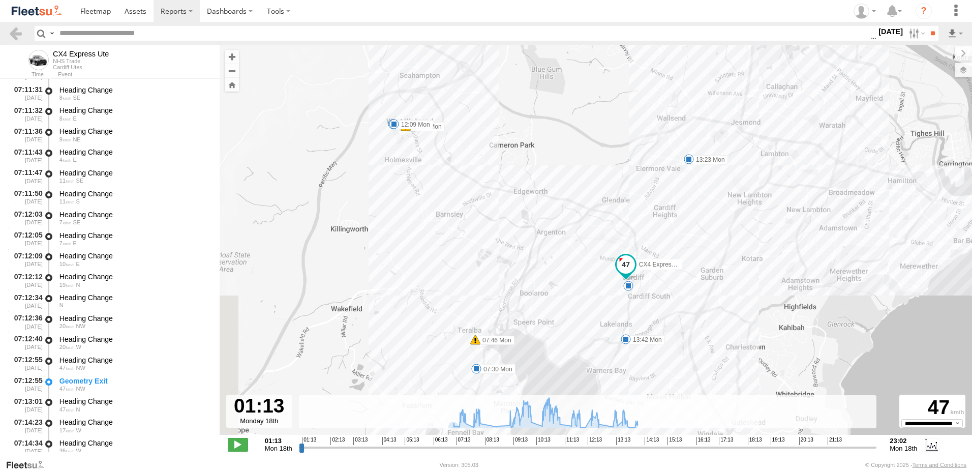
drag, startPoint x: 349, startPoint y: 161, endPoint x: 580, endPoint y: 198, distance: 233.8
click at [580, 198] on div "CX4 Express Ute 07:30 Mon 07:46 Mon 10:01 Mon 10:07 Mon 10:25 Mon 11:49 Mon 11:…" at bounding box center [596, 245] width 752 height 401
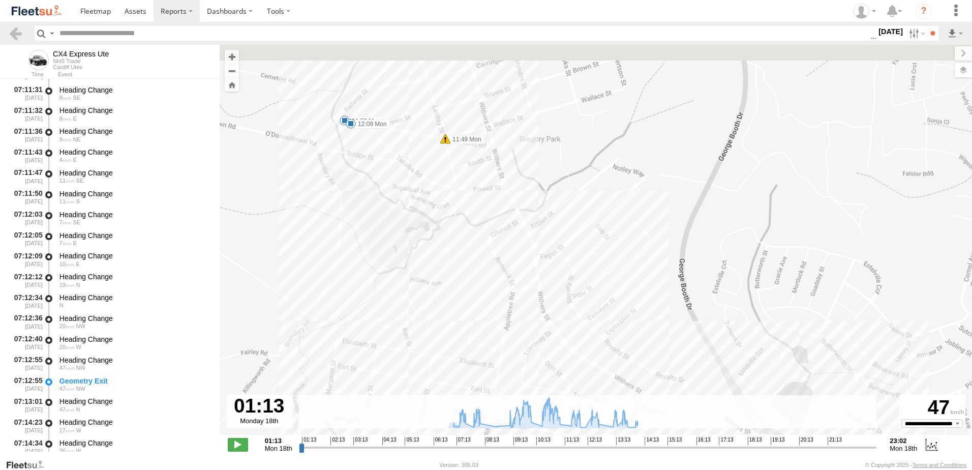
drag, startPoint x: 364, startPoint y: 80, endPoint x: 365, endPoint y: 170, distance: 90.0
click at [365, 170] on div "CX4 Express Ute 07:30 Mon 07:46 Mon 10:01 Mon 10:07 Mon 10:25 Mon 11:49 Mon 11:…" at bounding box center [596, 245] width 752 height 401
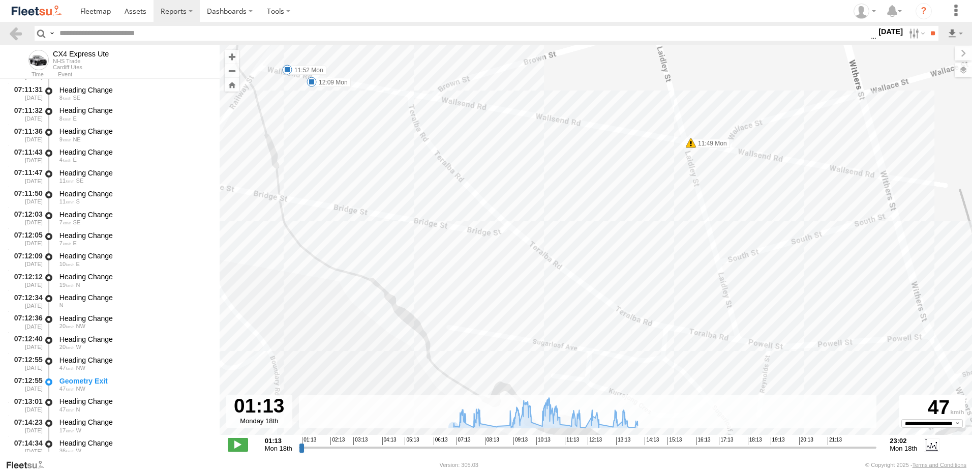
click at [305, 65] on div "CX4 Express Ute 07:30 Mon 07:46 Mon 10:01 Mon 10:07 Mon 10:25 Mon 11:49 Mon 11:…" at bounding box center [596, 245] width 752 height 401
click at [305, 71] on label "11:52 Mon" at bounding box center [306, 70] width 39 height 9
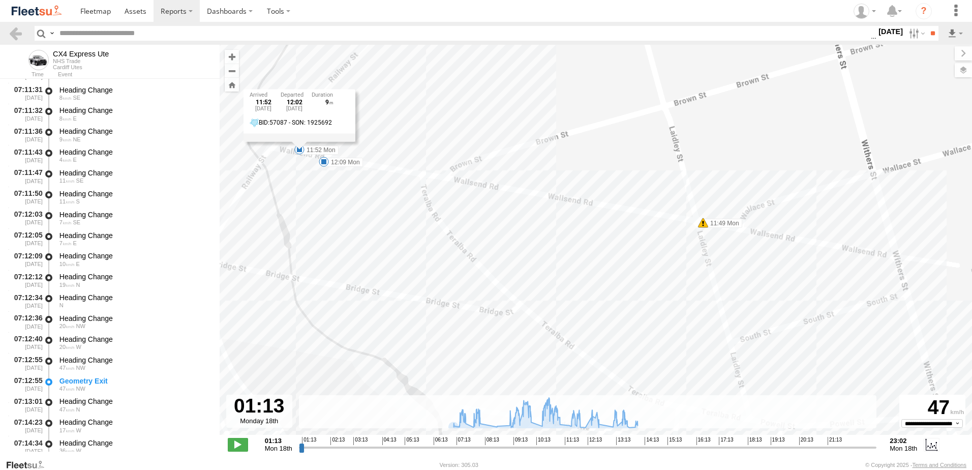
drag, startPoint x: 270, startPoint y: 134, endPoint x: 282, endPoint y: 215, distance: 82.3
click at [282, 215] on div "CX4 Express Ute 07:30 Mon 07:46 Mon 10:01 Mon 10:07 Mon 10:25 Mon 11:49 Mon 11:…" at bounding box center [596, 245] width 752 height 401
click at [18, 30] on link at bounding box center [15, 33] width 15 height 15
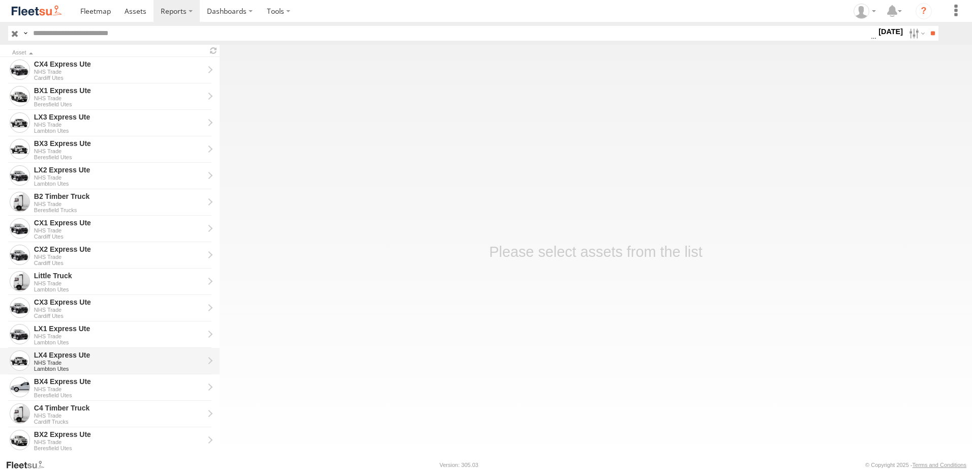
click at [46, 355] on div "LX4 Express Ute" at bounding box center [119, 354] width 170 height 9
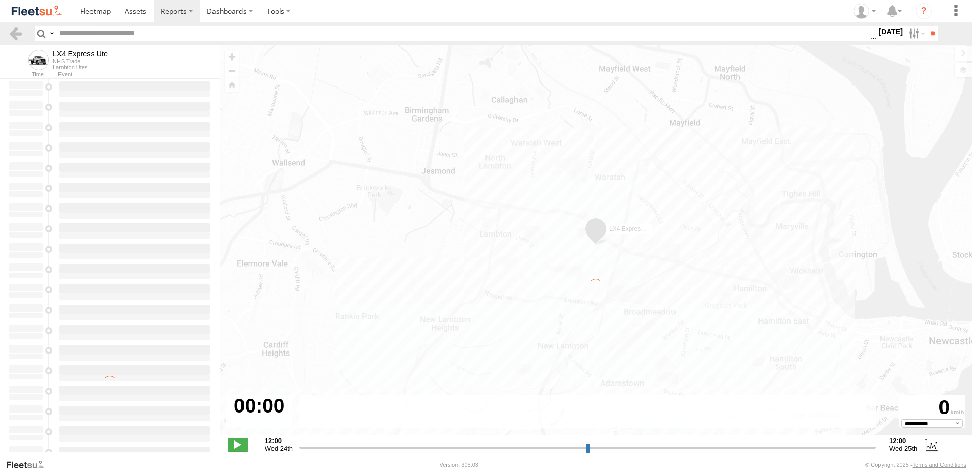
type input "**********"
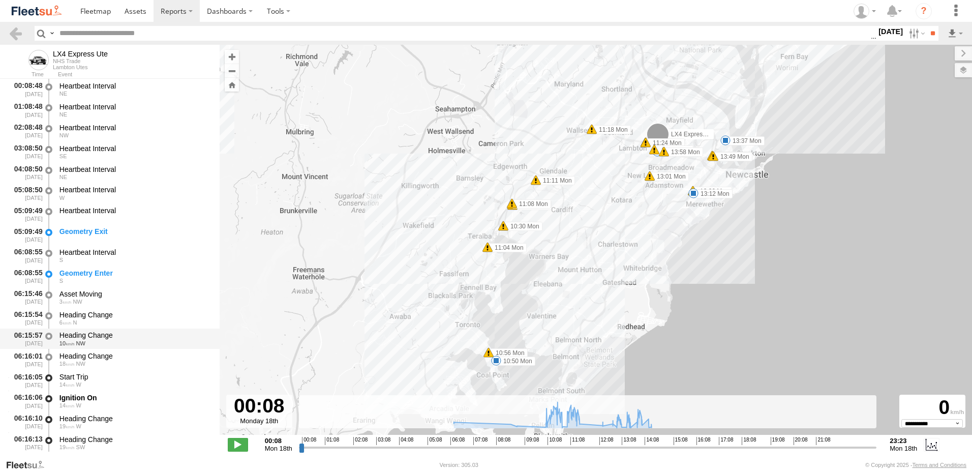
click at [80, 333] on div "Heading Change" at bounding box center [134, 334] width 150 height 9
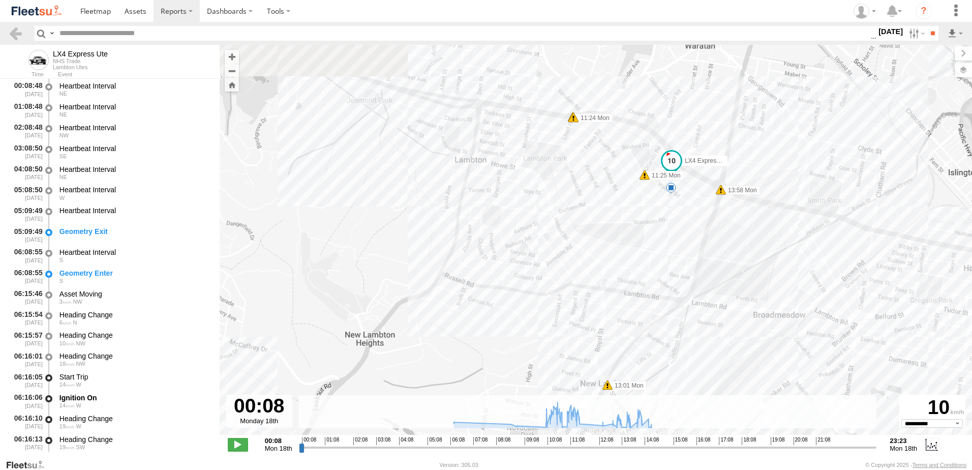
drag, startPoint x: 654, startPoint y: 155, endPoint x: 620, endPoint y: 279, distance: 128.8
click at [620, 279] on div "LX4 Express Ute 10:28 Mon 10:30 Mon 10:50 Mon 10:56 Mon 11:04 Mon 11:08 Mon 11:…" at bounding box center [596, 245] width 752 height 401
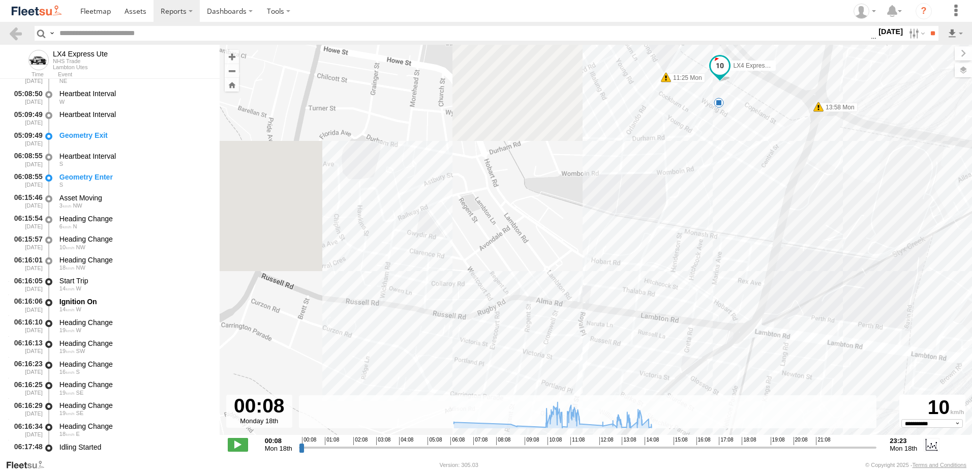
scroll to position [203, 0]
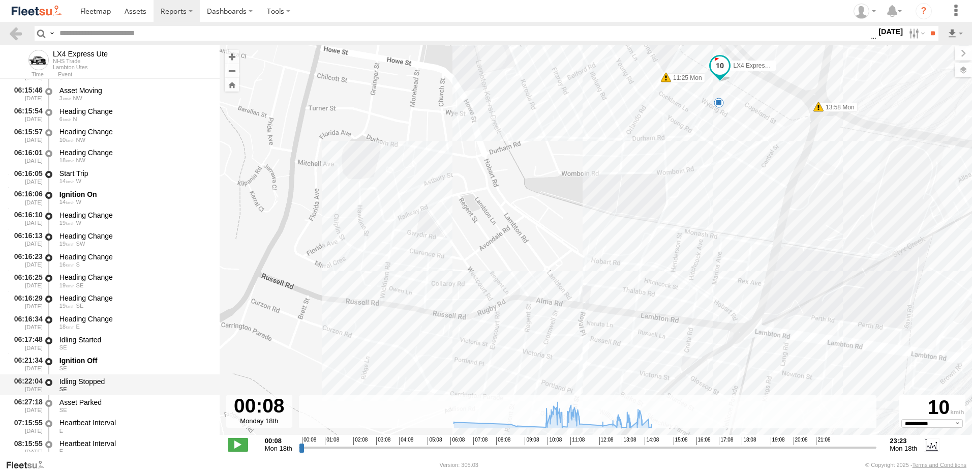
click at [83, 380] on div "Idling Stopped" at bounding box center [134, 381] width 150 height 9
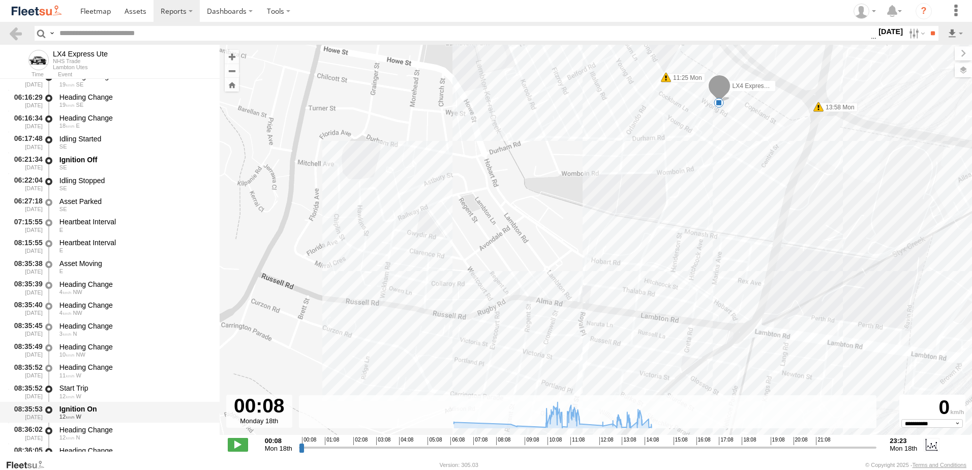
scroll to position [407, 0]
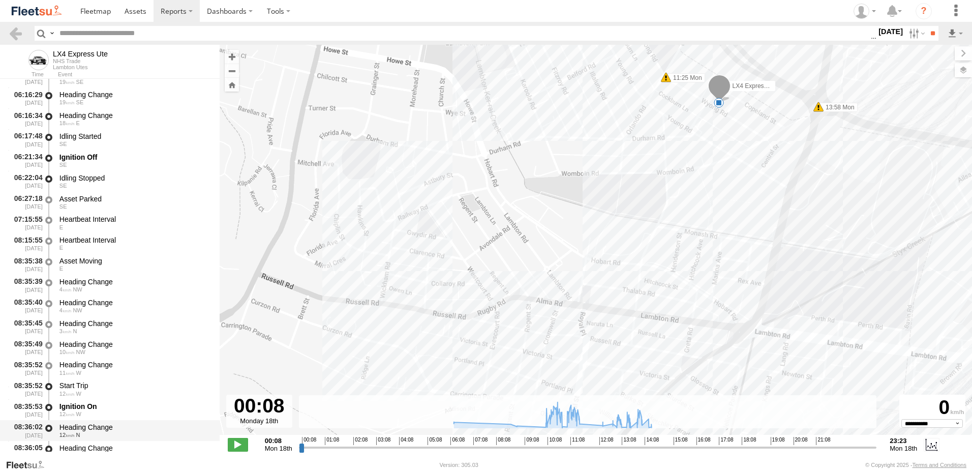
click at [88, 426] on div "Heading Change" at bounding box center [134, 426] width 150 height 9
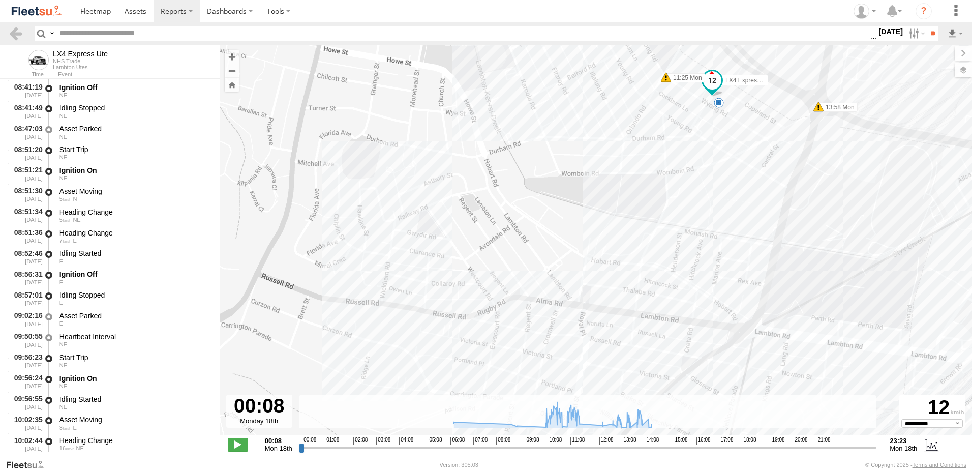
scroll to position [813, 0]
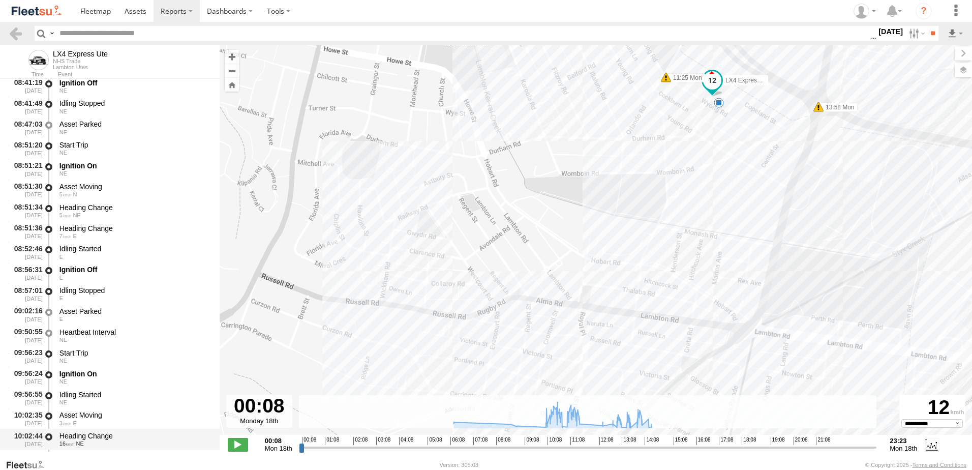
click at [88, 431] on div "Heading Change 16 NE" at bounding box center [135, 439] width 154 height 19
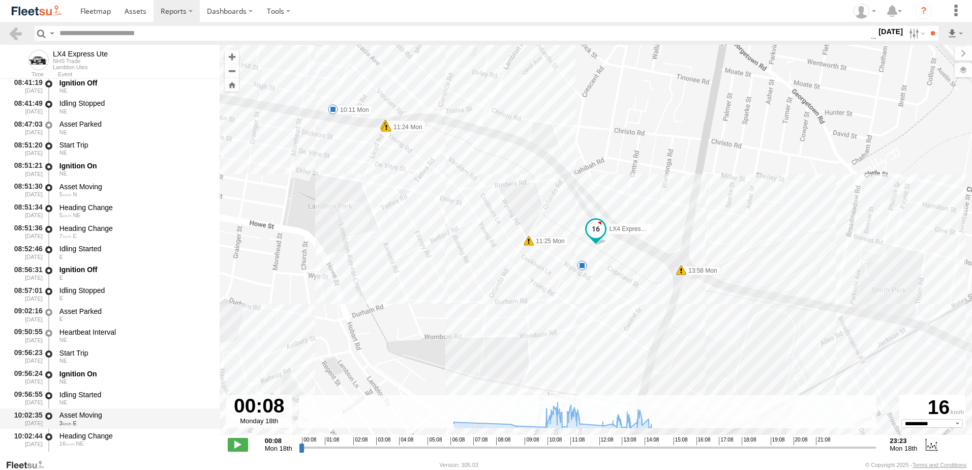
scroll to position [864, 0]
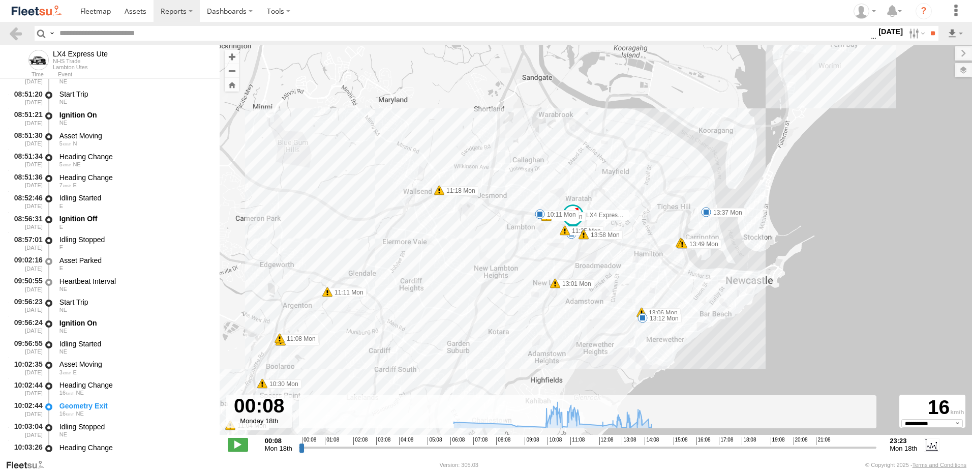
click at [726, 213] on label "13:37 Mon" at bounding box center [725, 212] width 39 height 9
click at [699, 221] on div "LX4 Express Ute 10:28 Mon 10:30 Mon 10:50 Mon 10:56 Mon 11:04 Mon 11:08 Mon 11:…" at bounding box center [596, 245] width 752 height 401
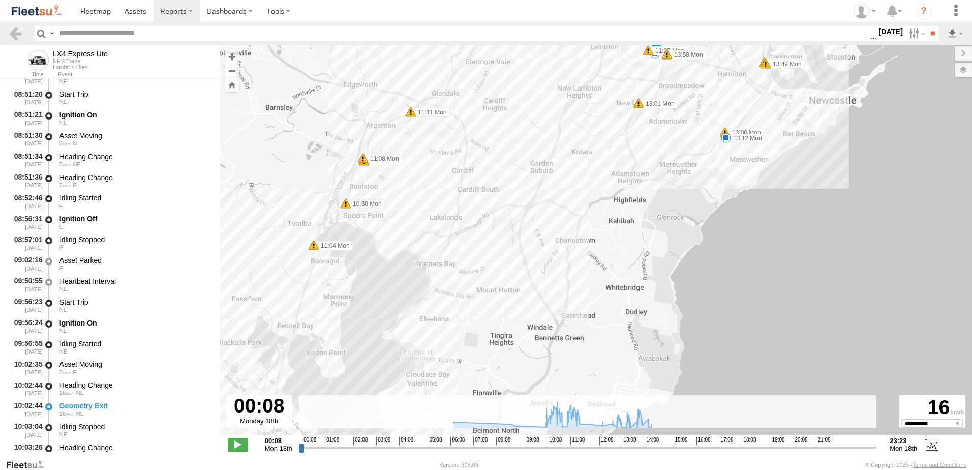
drag, startPoint x: 484, startPoint y: 280, endPoint x: 569, endPoint y: 99, distance: 199.7
click at [569, 99] on div "LX4 Express Ute 10:28 Mon 10:30 Mon 10:50 Mon 10:56 Mon 11:04 Mon 11:08 Mon 11:…" at bounding box center [596, 245] width 752 height 401
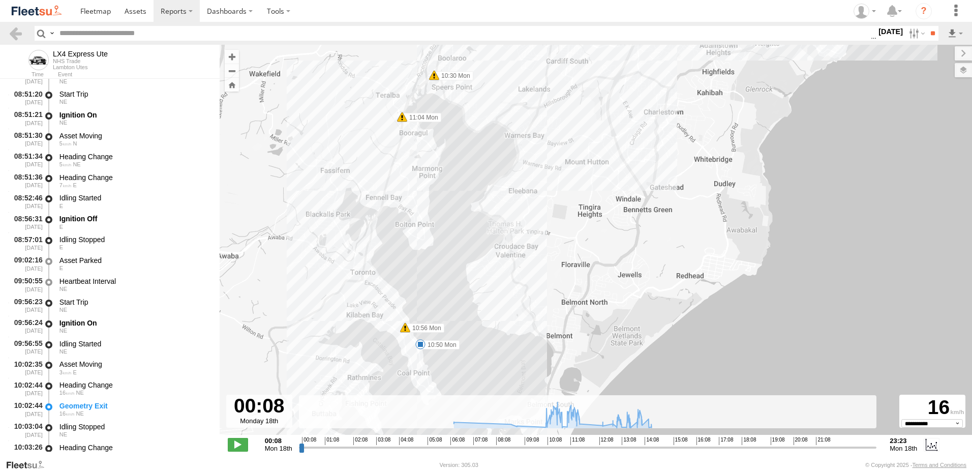
drag, startPoint x: 346, startPoint y: 271, endPoint x: 434, endPoint y: 143, distance: 156.1
click at [434, 143] on div "LX4 Express Ute 10:28 Mon 10:30 Mon 10:50 Mon 10:56 Mon 11:04 Mon 11:08 Mon 11:…" at bounding box center [596, 245] width 752 height 401
click at [438, 348] on label "10:50 Mon" at bounding box center [439, 344] width 39 height 9
click at [510, 220] on div "LX4 Express Ute 10:28 Mon 10:30 Mon 10:50 Mon 10:56 Mon 11:04 Mon 11:08 Mon 11:…" at bounding box center [596, 245] width 752 height 401
click at [475, 200] on div "[GEOGRAPHIC_DATA]" at bounding box center [507, 202] width 92 height 8
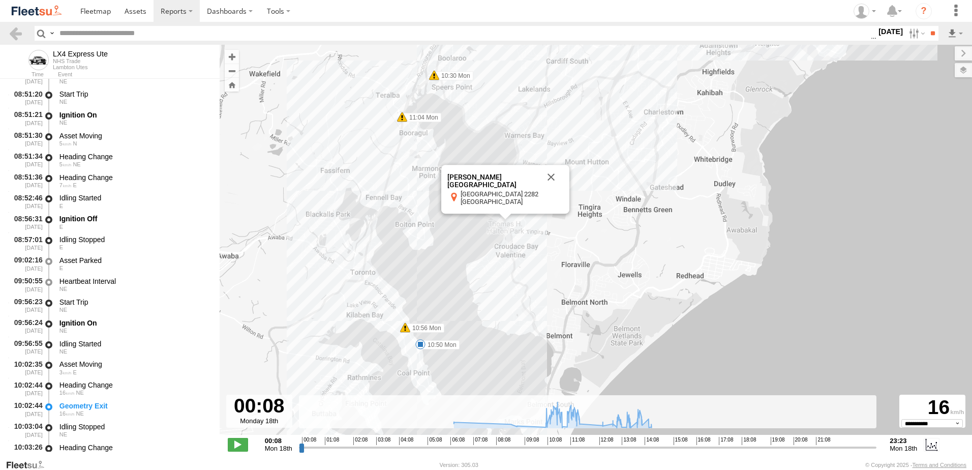
click at [407, 270] on div "LX4 Express Ute 10:28 Mon 10:30 Mon 10:50 Mon 10:56 Mon 11:04 Mon 11:08 Mon 11:…" at bounding box center [596, 245] width 752 height 401
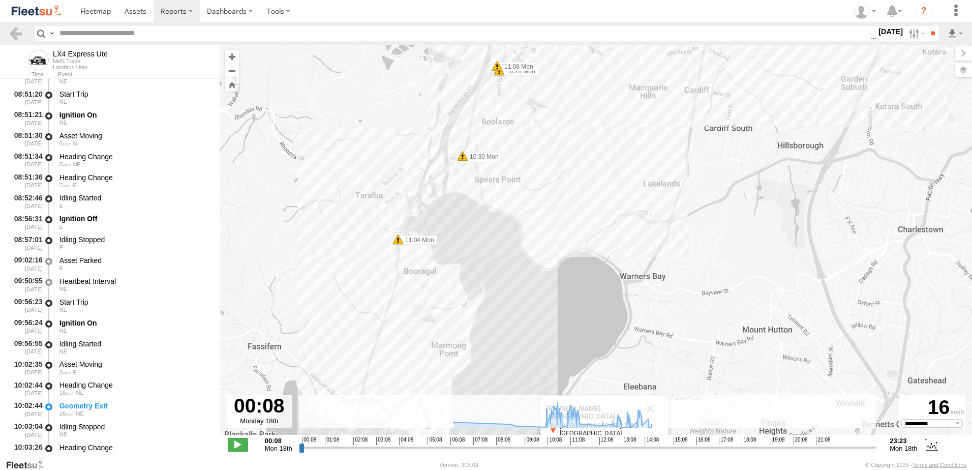
drag, startPoint x: 335, startPoint y: 64, endPoint x: 548, endPoint y: 302, distance: 319.8
click at [548, 302] on div "LX4 Express Ute 10:28 Mon 10:30 Mon 10:50 Mon 10:56 Mon 11:04 Mon 11:08 Mon 11:…" at bounding box center [596, 245] width 752 height 401
click at [17, 31] on link at bounding box center [15, 33] width 15 height 15
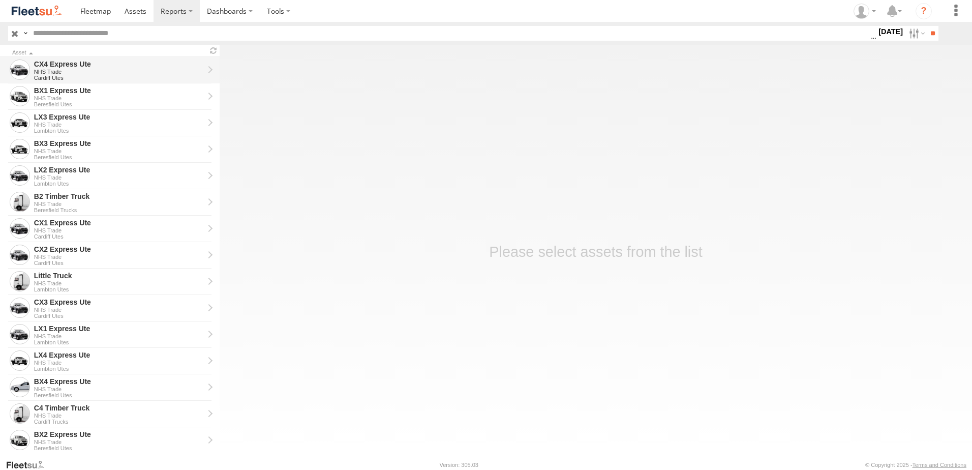
click at [51, 65] on div "CX4 Express Ute" at bounding box center [119, 63] width 170 height 9
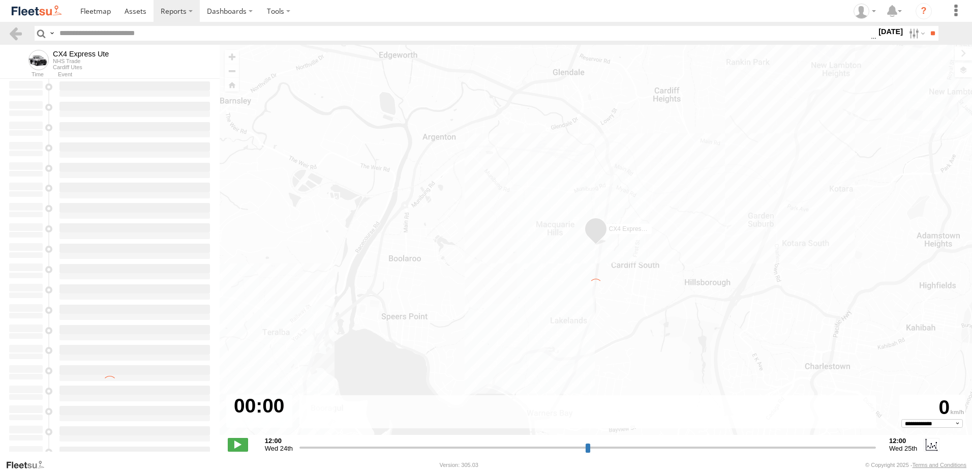
type input "**********"
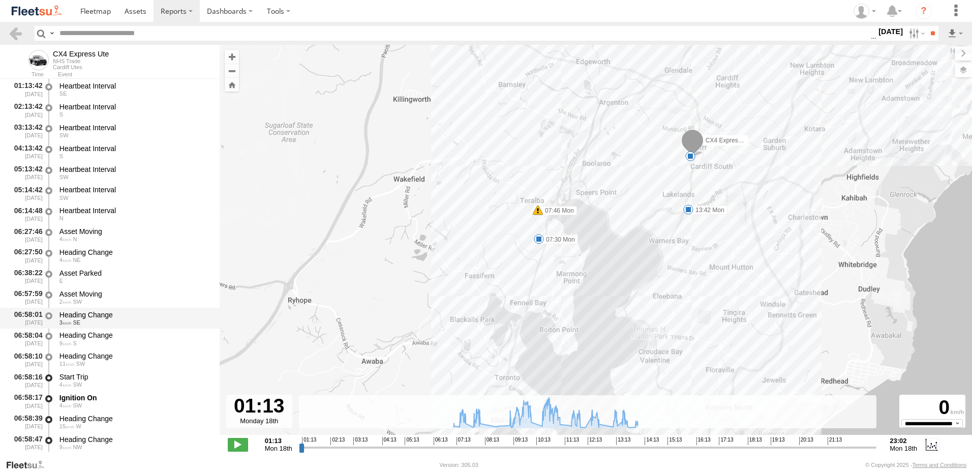
click at [83, 314] on div "Heading Change" at bounding box center [134, 314] width 150 height 9
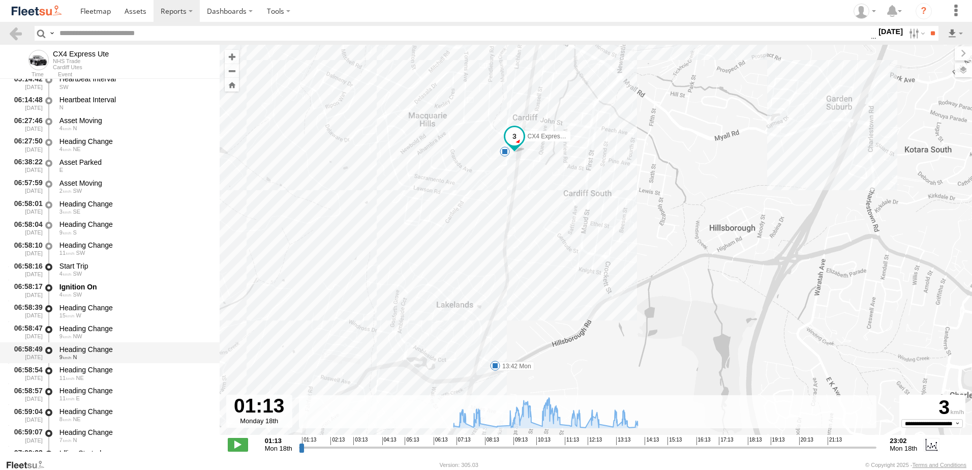
scroll to position [203, 0]
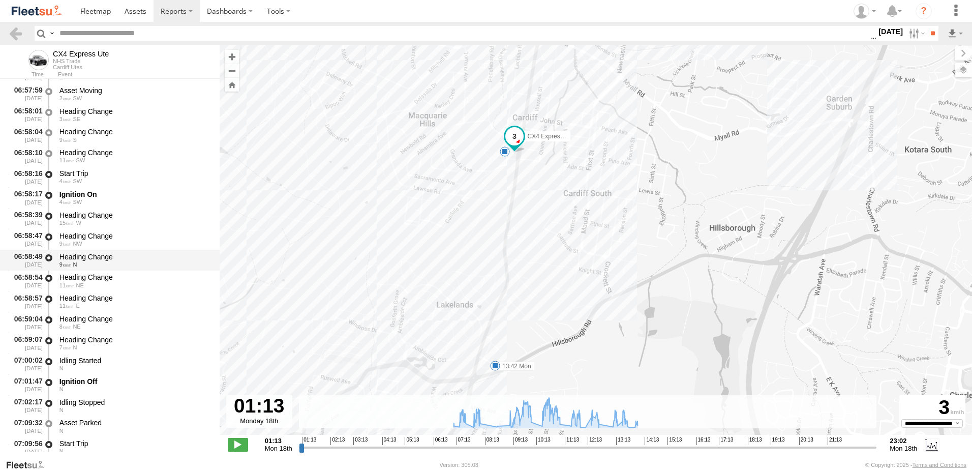
click at [85, 251] on div "Heading Change 9 N" at bounding box center [135, 260] width 154 height 19
drag, startPoint x: 83, startPoint y: 273, endPoint x: 83, endPoint y: 287, distance: 13.7
click at [83, 275] on div "Heading Change" at bounding box center [134, 276] width 150 height 9
click at [87, 307] on div "11 E" at bounding box center [134, 305] width 150 height 6
click at [77, 401] on div "Idling Stopped" at bounding box center [134, 402] width 150 height 9
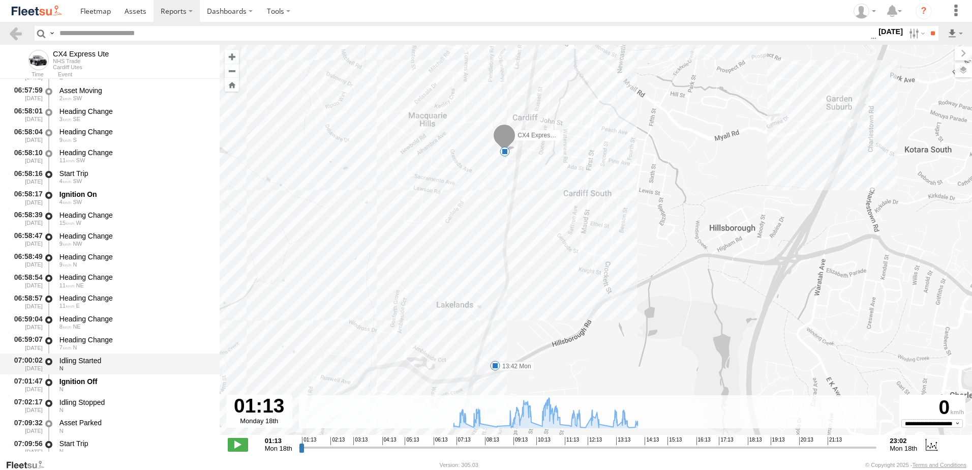
scroll to position [356, 0]
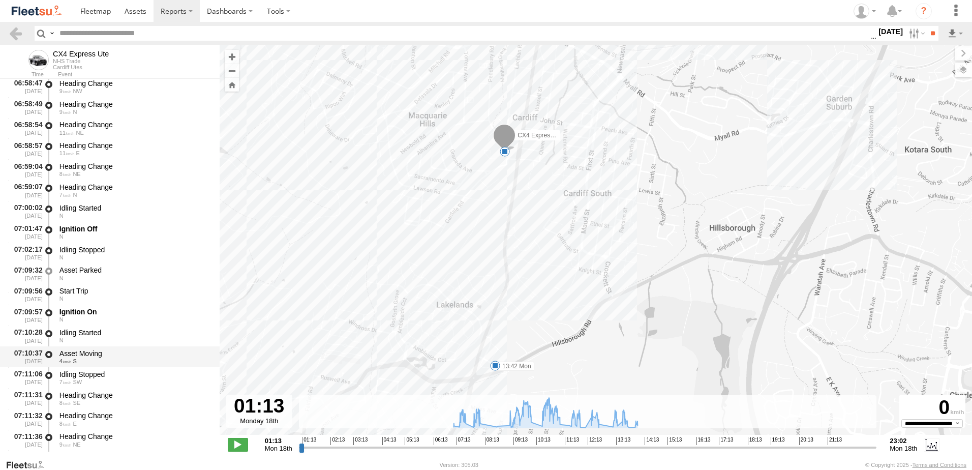
click at [93, 352] on div "Asset Moving" at bounding box center [134, 353] width 150 height 9
click at [87, 377] on div "Idling Stopped" at bounding box center [134, 374] width 150 height 9
drag, startPoint x: 86, startPoint y: 415, endPoint x: 81, endPoint y: 435, distance: 20.8
click at [86, 417] on div "Heading Change" at bounding box center [134, 415] width 150 height 9
click at [82, 435] on div "Heading Change" at bounding box center [134, 436] width 150 height 9
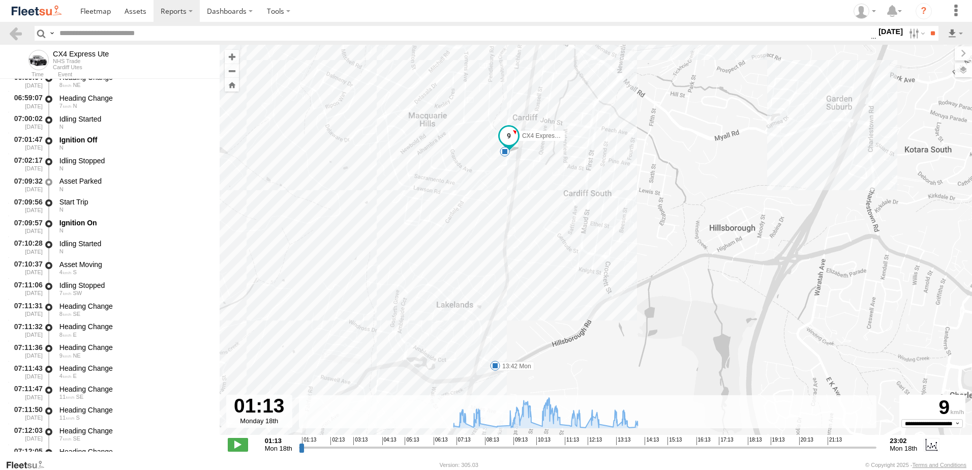
scroll to position [559, 0]
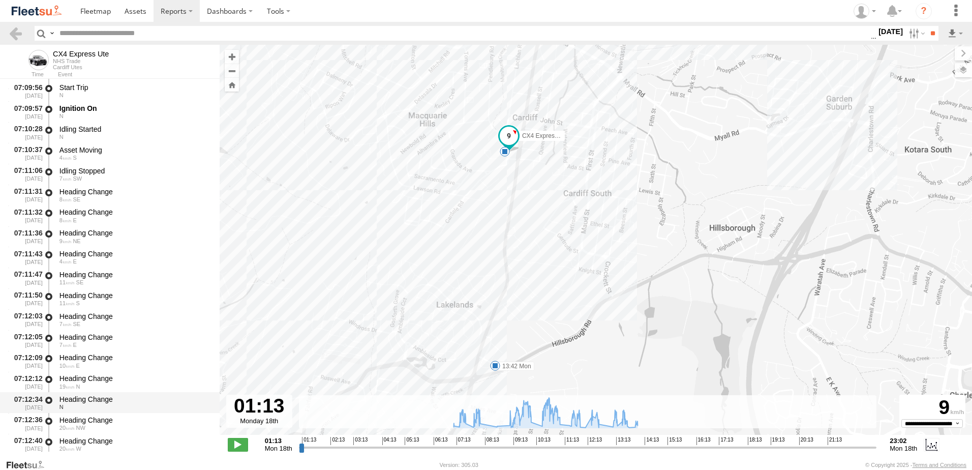
click at [87, 396] on div "Heading Change" at bounding box center [134, 399] width 150 height 9
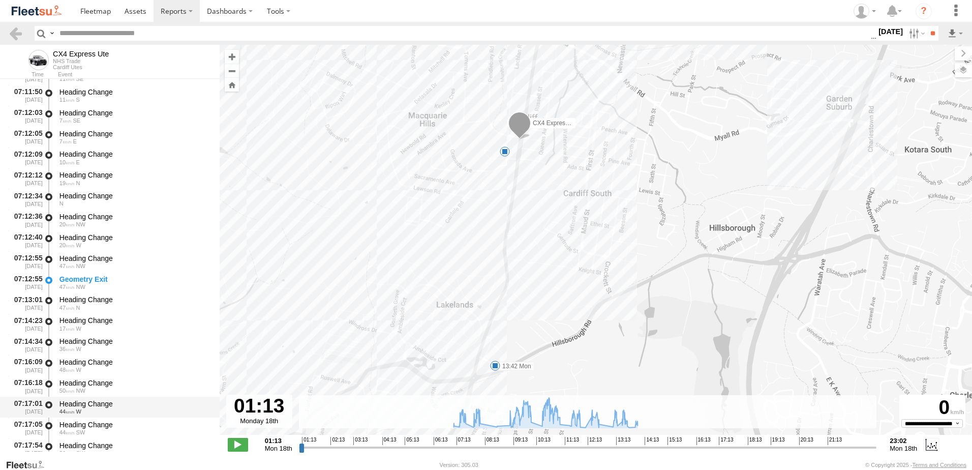
click at [85, 401] on div "Heading Change" at bounding box center [134, 403] width 150 height 9
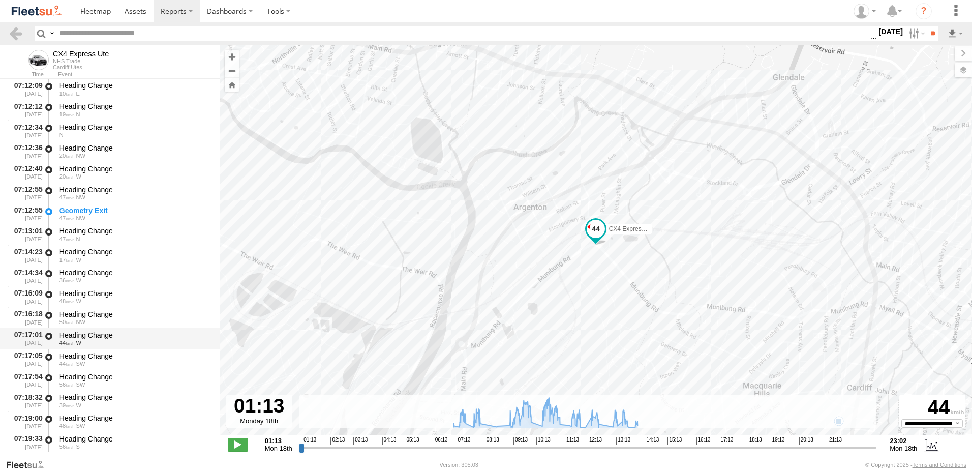
scroll to position [966, 0]
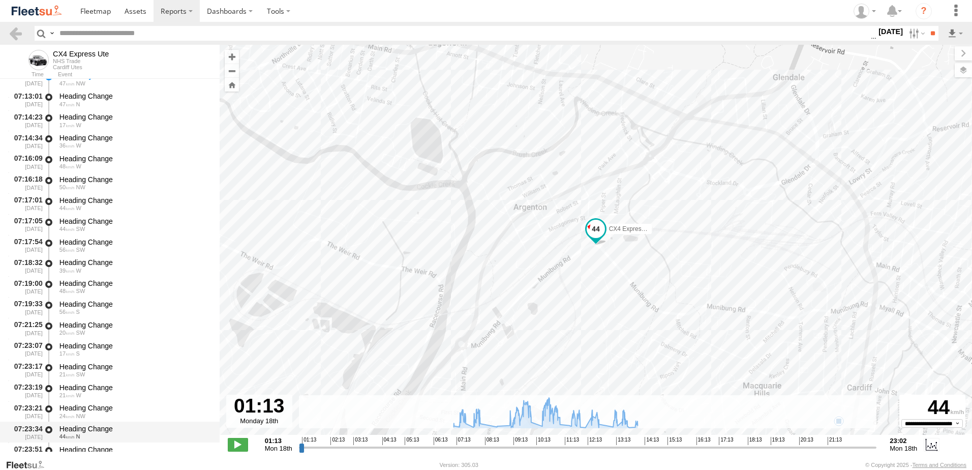
click at [91, 424] on div "Heading Change" at bounding box center [134, 428] width 150 height 9
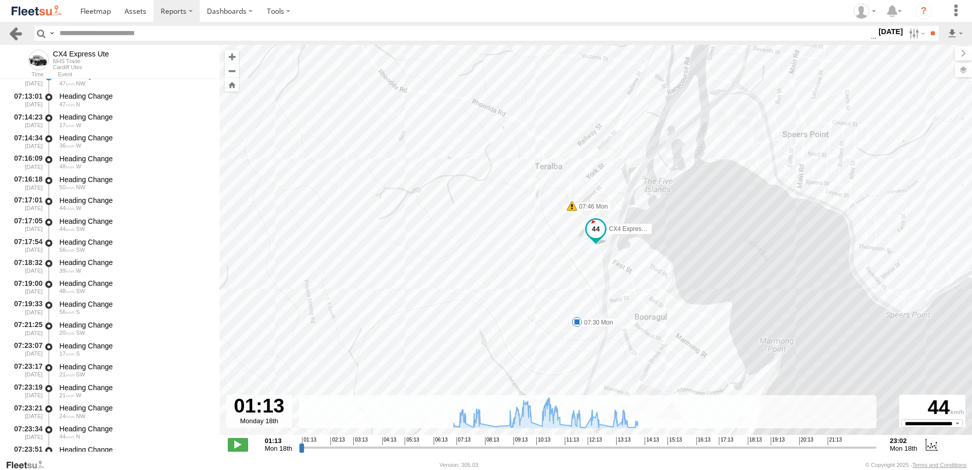
click at [13, 32] on link at bounding box center [15, 33] width 15 height 15
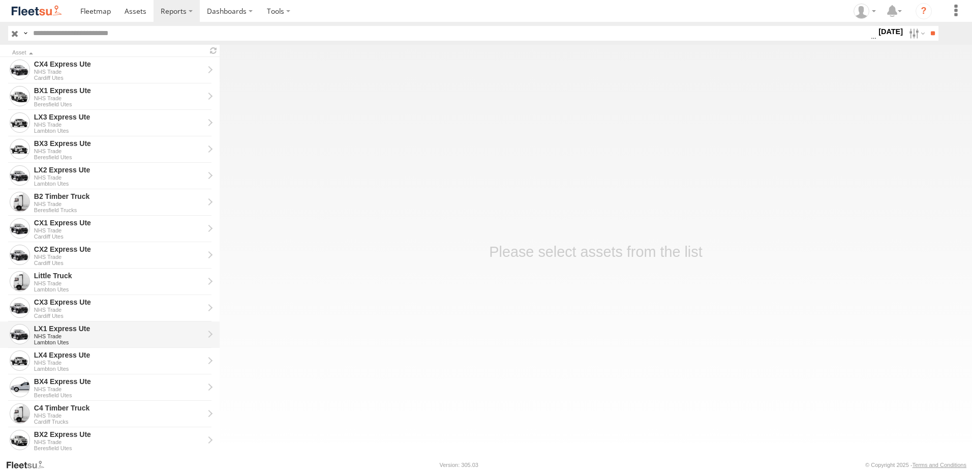
click at [54, 329] on div "LX1 Express Ute" at bounding box center [119, 328] width 170 height 9
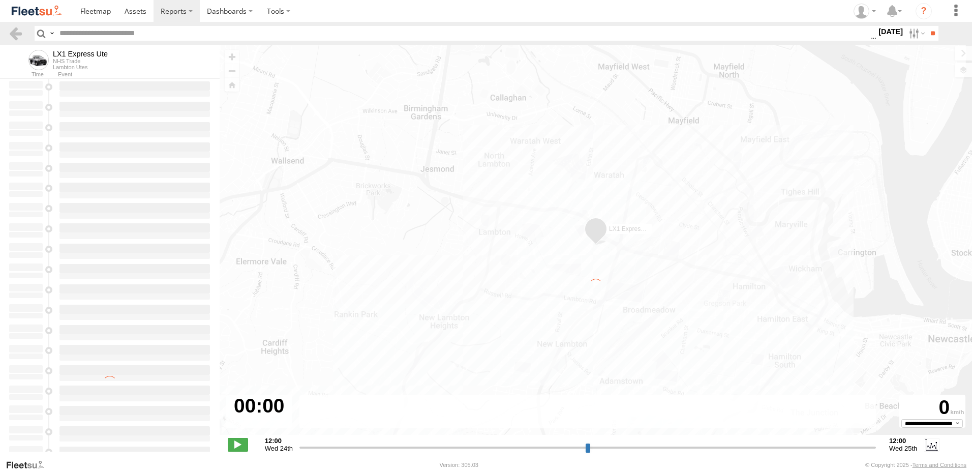
type input "**********"
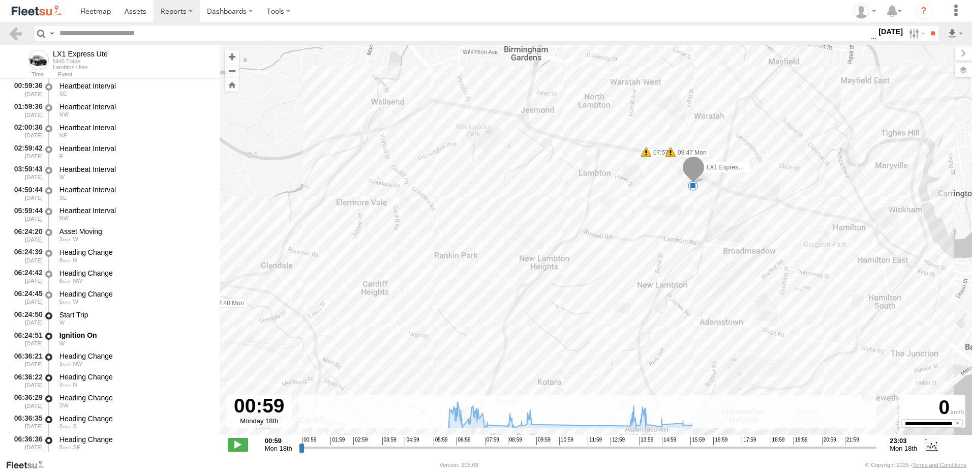
drag, startPoint x: 719, startPoint y: 148, endPoint x: 748, endPoint y: 282, distance: 137.3
click at [748, 282] on div "LX1 Express Ute 06:55 Mon 07:12 Mon 07:34 Mon 07:36 Mon 07:38 Mon 07:40 Mon 07:…" at bounding box center [596, 245] width 752 height 401
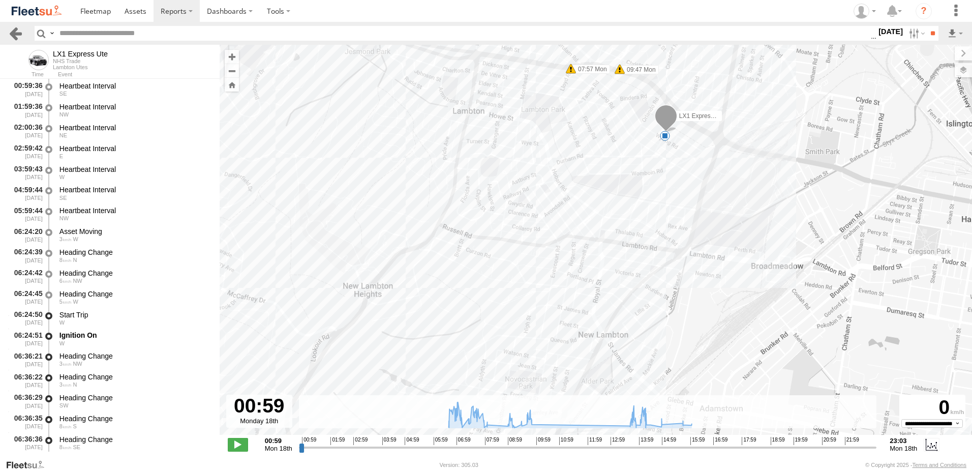
click at [14, 28] on link at bounding box center [15, 33] width 15 height 15
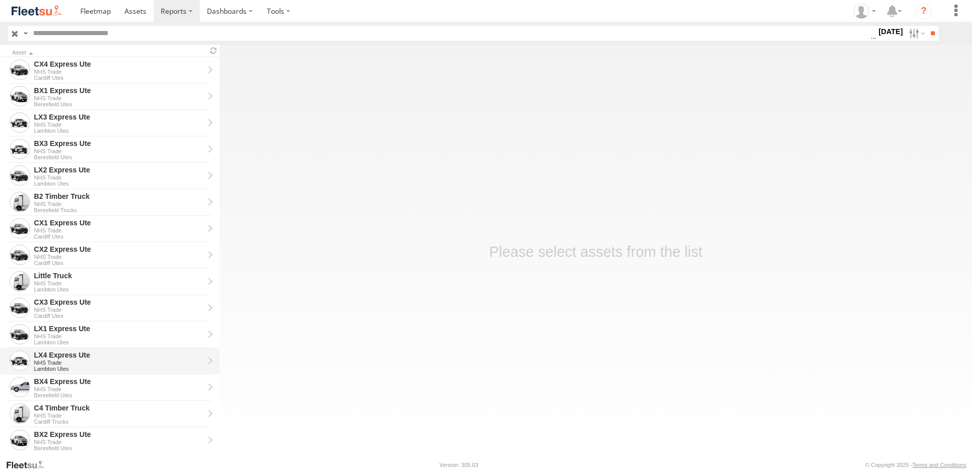
click at [51, 354] on div "LX4 Express Ute" at bounding box center [119, 354] width 170 height 9
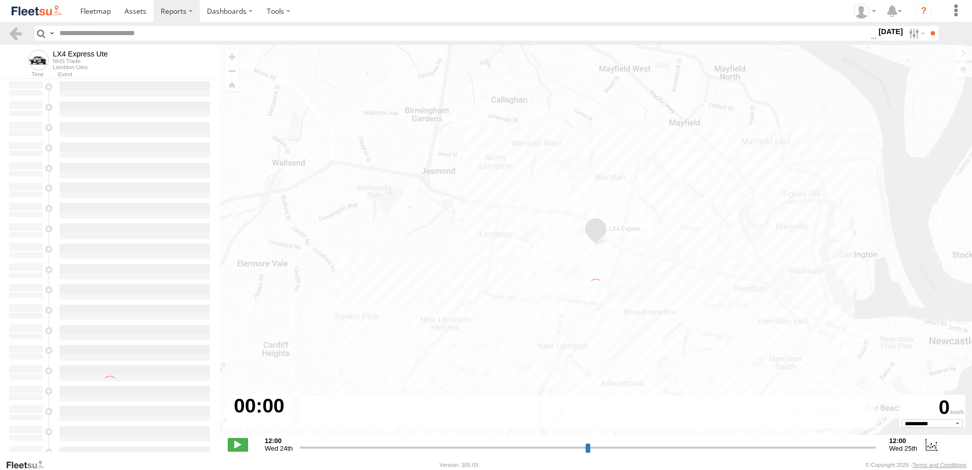
type input "**********"
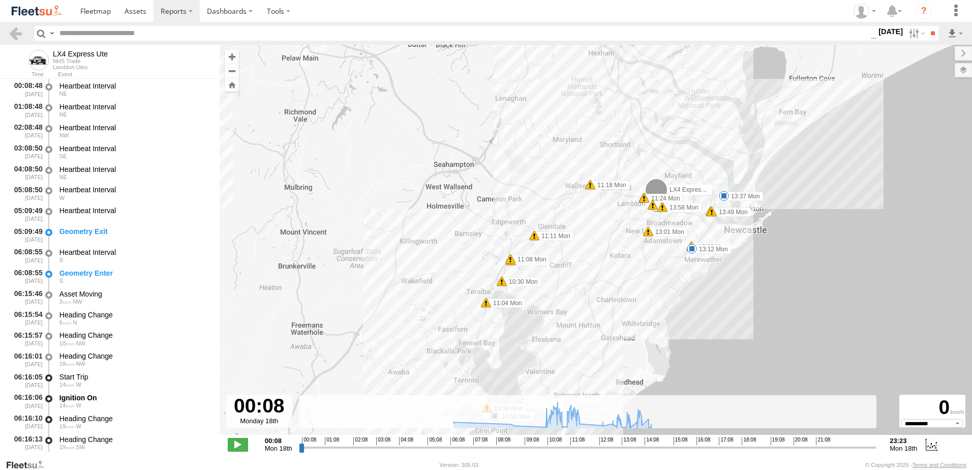
drag, startPoint x: 544, startPoint y: 261, endPoint x: 600, endPoint y: 295, distance: 65.9
click at [600, 295] on div "LX4 Express Ute 10:28 Mon 10:30 Mon 10:50 Mon 10:56 Mon 11:04 Mon 11:08 Mon 11:…" at bounding box center [596, 245] width 752 height 401
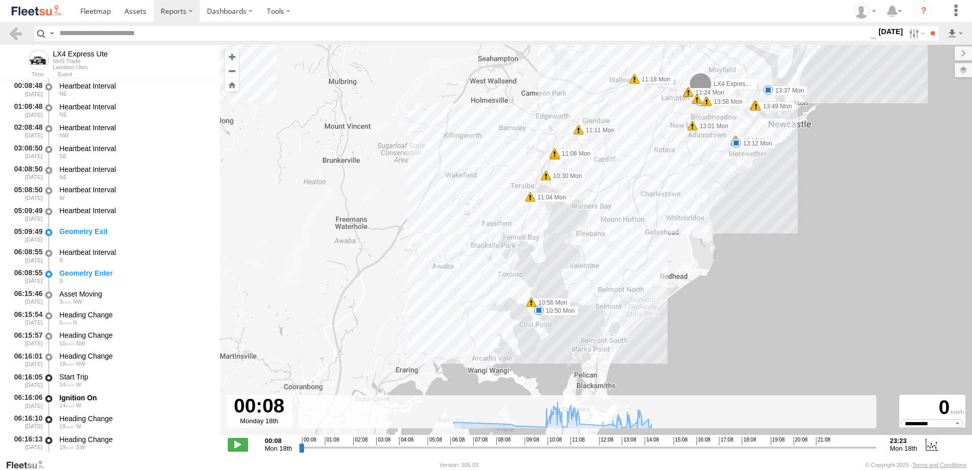
drag, startPoint x: 524, startPoint y: 277, endPoint x: 473, endPoint y: 148, distance: 138.3
click at [473, 148] on div "LX4 Express Ute 10:50 Mon 10:56 Mon 11:18 Mon 11:24 Mon 11:24 Mon 13:37 Mon 11 …" at bounding box center [596, 245] width 752 height 401
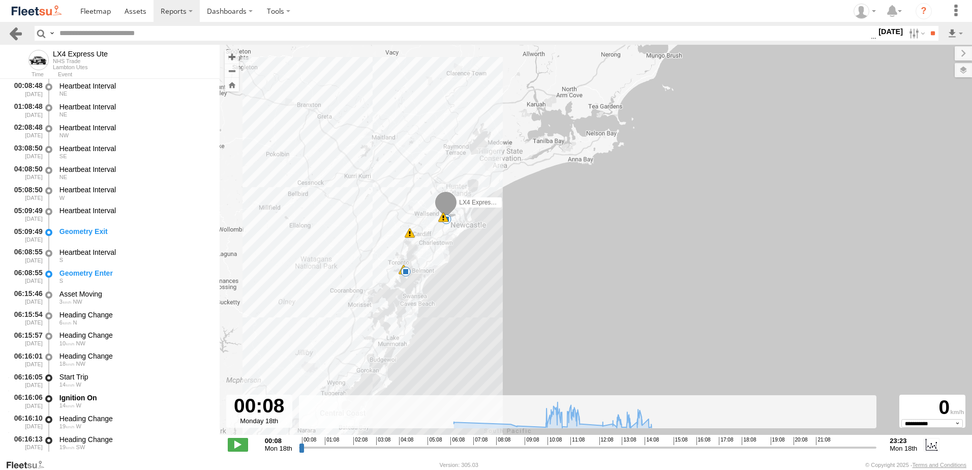
click at [15, 26] on link at bounding box center [15, 33] width 15 height 15
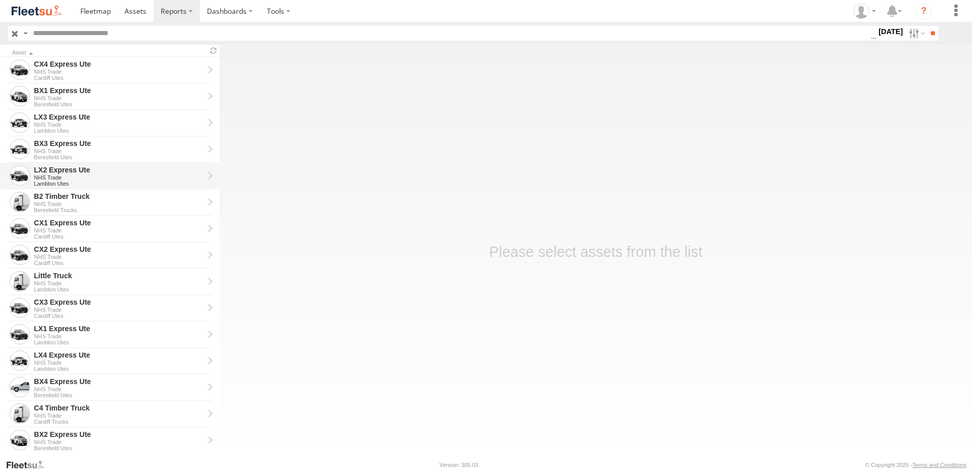
click at [53, 172] on div "LX2 Express Ute" at bounding box center [119, 169] width 170 height 9
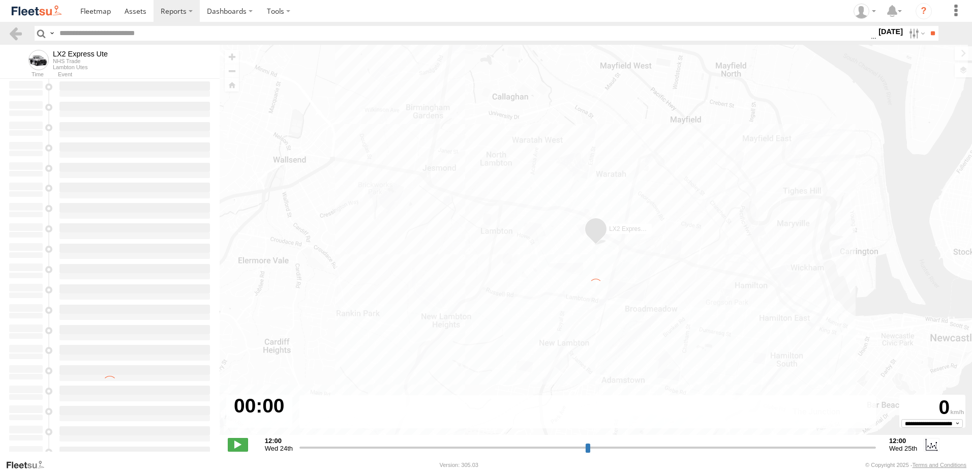
type input "**********"
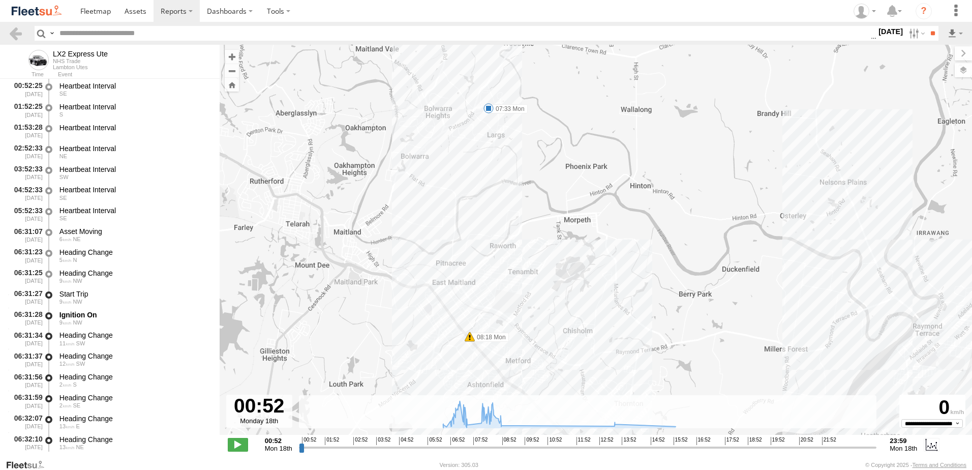
click at [506, 114] on div "LX2 Express Ute 07:33 Mon 08:18 Mon" at bounding box center [596, 245] width 752 height 401
click at [85, 397] on div "Heading Change" at bounding box center [134, 397] width 150 height 9
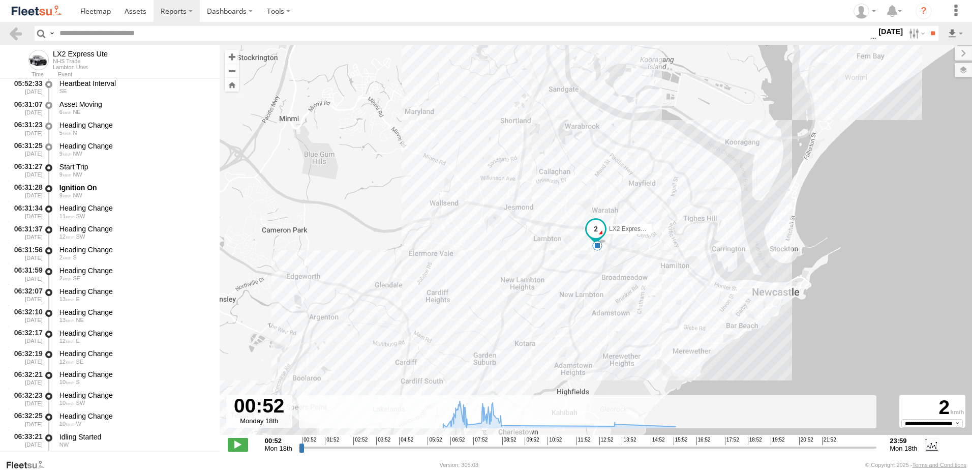
scroll to position [203, 0]
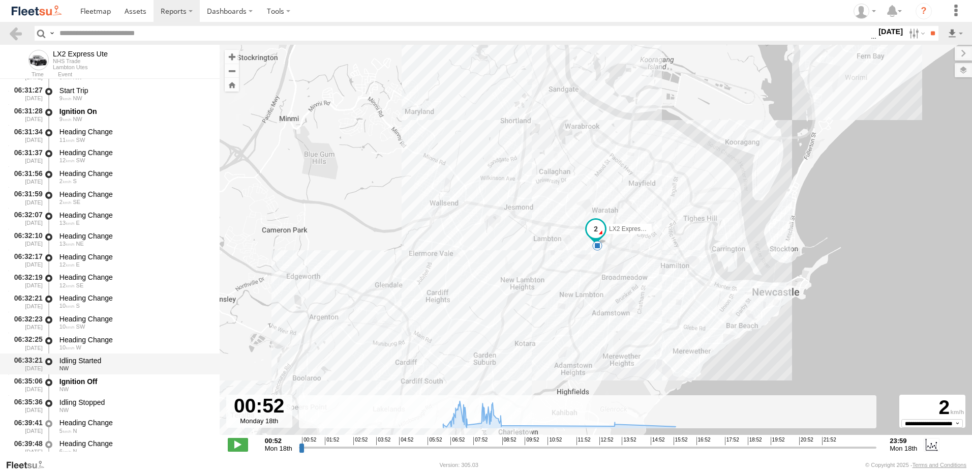
click at [85, 355] on div "Idling Started NW" at bounding box center [135, 363] width 154 height 19
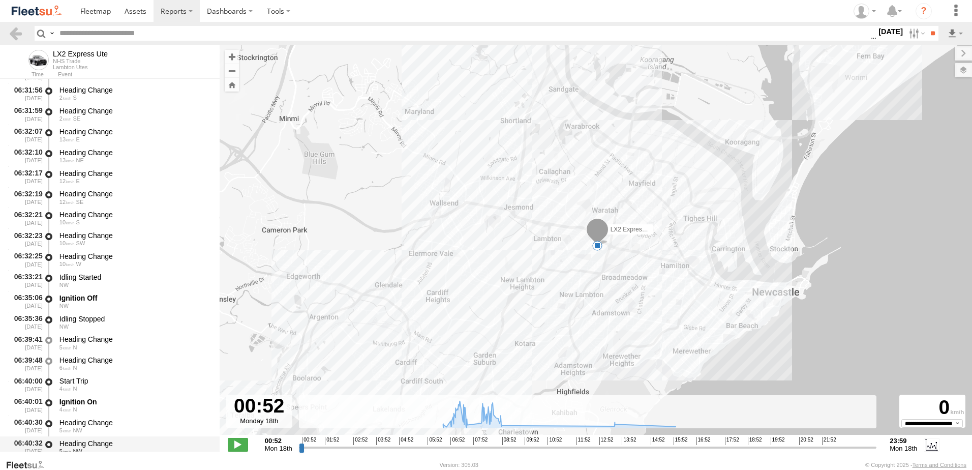
scroll to position [356, 0]
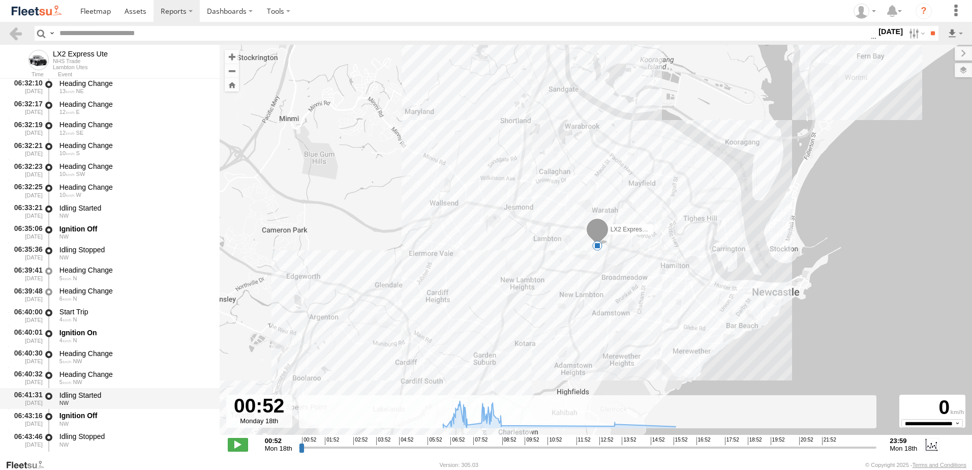
click at [82, 390] on div "Idling Started" at bounding box center [134, 394] width 150 height 9
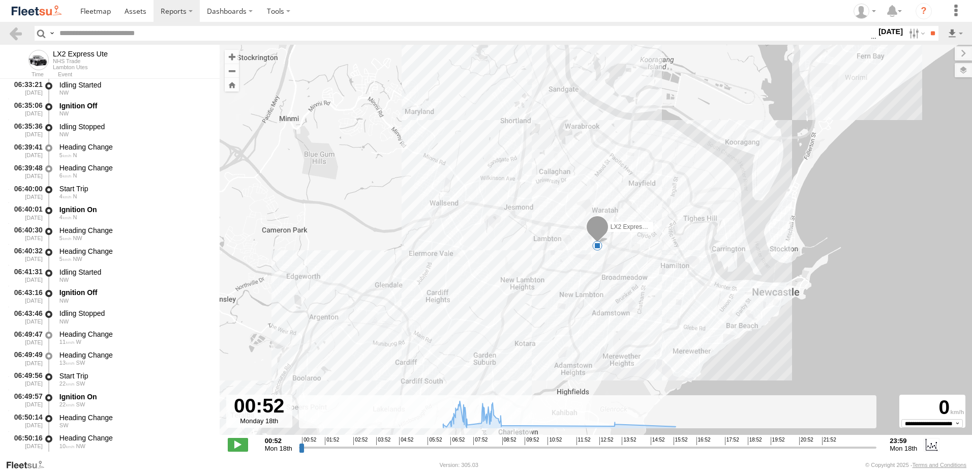
scroll to position [559, 0]
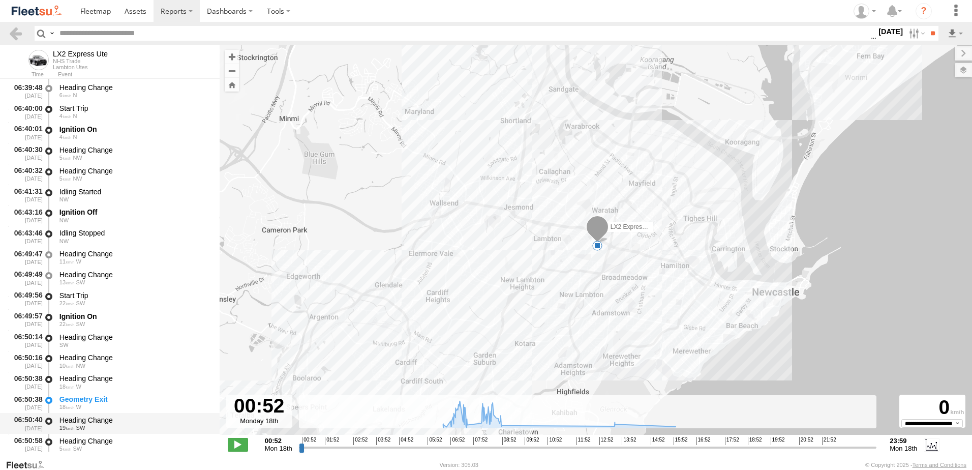
click at [84, 416] on div "Heading Change" at bounding box center [134, 419] width 150 height 9
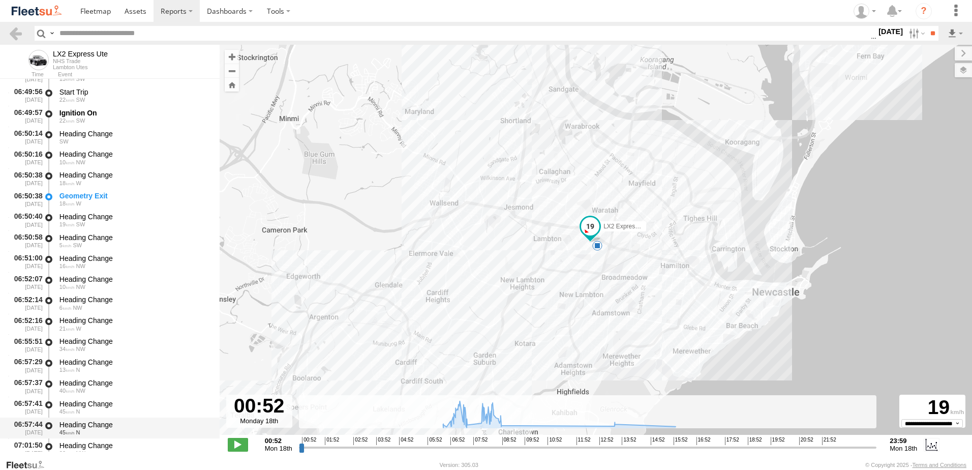
click at [76, 424] on div "Heading Change" at bounding box center [134, 424] width 150 height 9
